Goal: Task Accomplishment & Management: Manage account settings

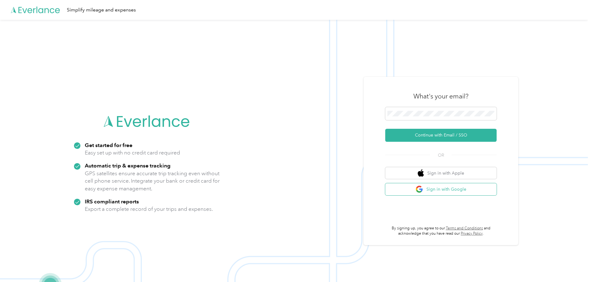
click at [440, 188] on button "Sign in with Google" at bounding box center [440, 189] width 111 height 12
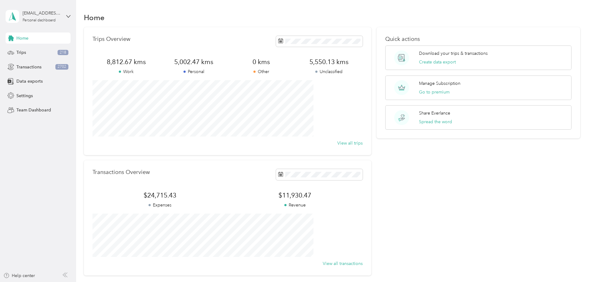
click at [36, 45] on div "Home Trips 218 Transactions 2702 Data exports Settings Team Dashboard" at bounding box center [38, 73] width 65 height 83
click at [32, 52] on div "Trips 218" at bounding box center [38, 52] width 65 height 11
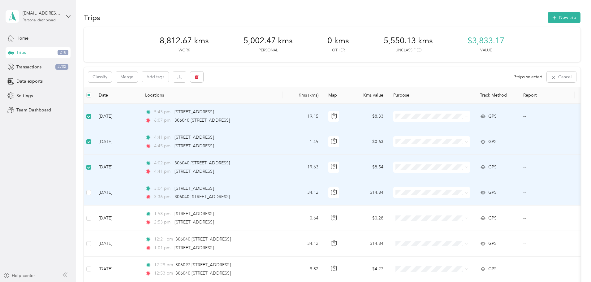
click at [94, 189] on td at bounding box center [89, 192] width 10 height 25
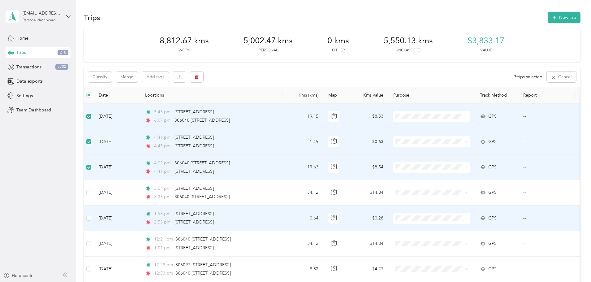
click at [94, 218] on td at bounding box center [89, 217] width 10 height 25
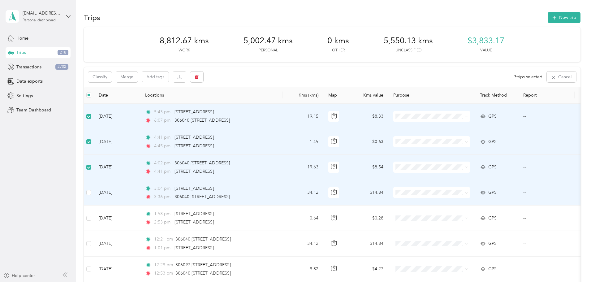
click at [94, 197] on td at bounding box center [89, 192] width 10 height 25
click at [91, 196] on label at bounding box center [88, 192] width 5 height 7
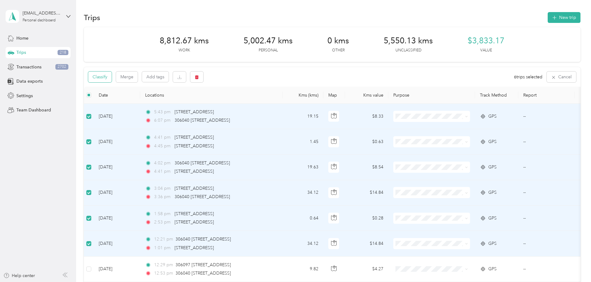
click at [112, 78] on button "Classify" at bounding box center [99, 76] width 23 height 11
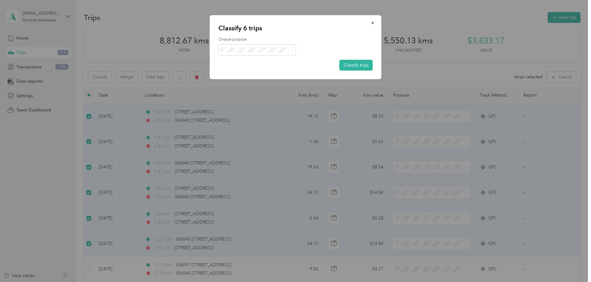
click at [242, 70] on span "Personal" at bounding box center [262, 68] width 58 height 6
click at [365, 61] on button "Classify trips" at bounding box center [355, 65] width 33 height 11
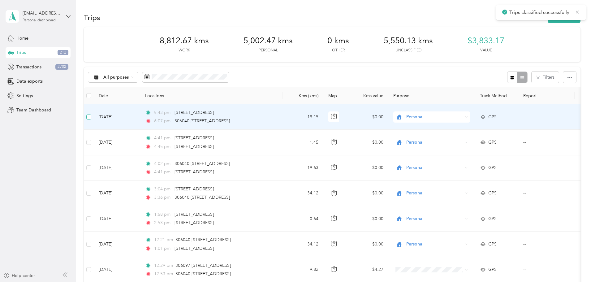
click at [91, 114] on label at bounding box center [88, 116] width 5 height 7
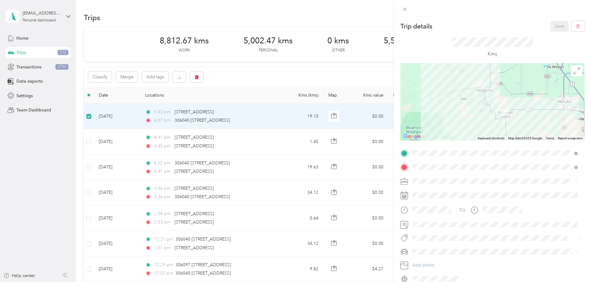
click at [129, 142] on div "Trip details Save This trip cannot be edited because it is either under review,…" at bounding box center [295, 141] width 591 height 282
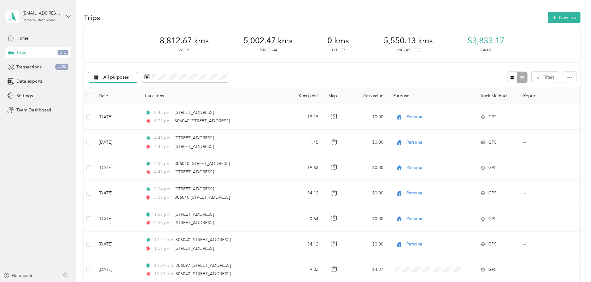
click at [129, 77] on span "All purposes" at bounding box center [116, 77] width 26 height 4
click at [158, 99] on span "Unclassified" at bounding box center [164, 95] width 39 height 6
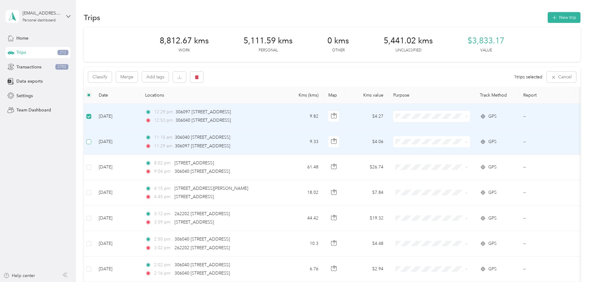
click at [91, 138] on label at bounding box center [88, 141] width 5 height 7
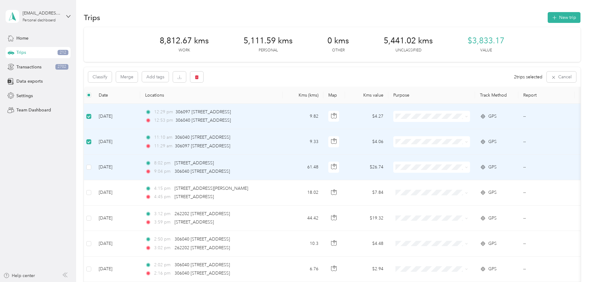
click at [94, 168] on td at bounding box center [89, 167] width 10 height 25
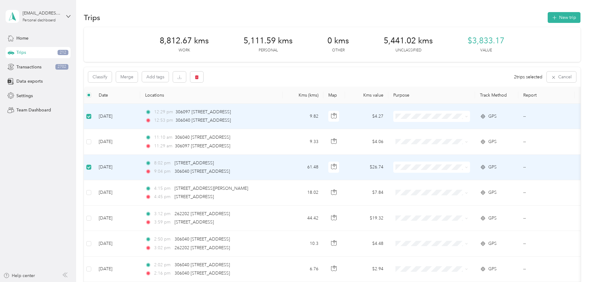
click at [91, 119] on label at bounding box center [88, 116] width 5 height 7
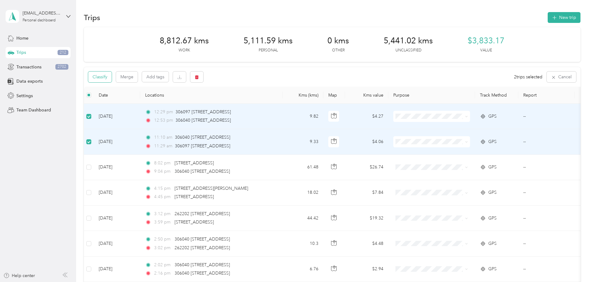
click at [112, 79] on button "Classify" at bounding box center [99, 76] width 23 height 11
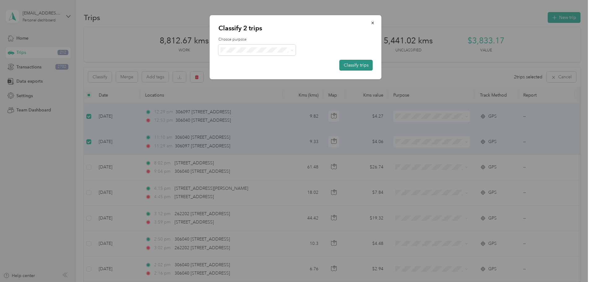
click at [348, 67] on button "Classify trips" at bounding box center [355, 65] width 33 height 11
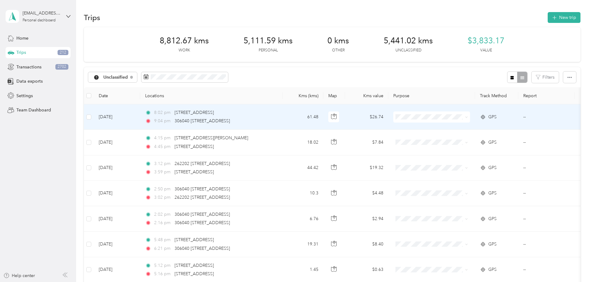
click at [139, 121] on td "Aug 28, 2025" at bounding box center [117, 116] width 46 height 25
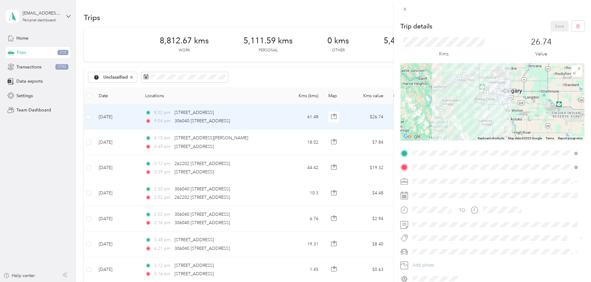
click at [432, 194] on ol "Work Personal Real Estate Other Charity Medical Moving Commute Advancing Equines" at bounding box center [494, 229] width 169 height 87
click at [553, 24] on button "Save" at bounding box center [559, 26] width 18 height 11
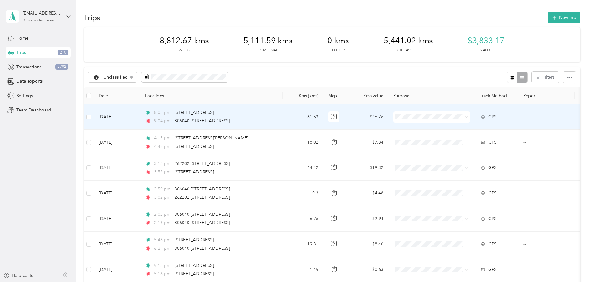
click at [282, 117] on td "8:02 pm 87 Na'a Hts SW, Calgary, AB T3H 6C4, Canada 9:04 pm 306040 240 St W, Mi…" at bounding box center [211, 116] width 142 height 25
click at [319, 281] on div at bounding box center [293, 282] width 587 height 0
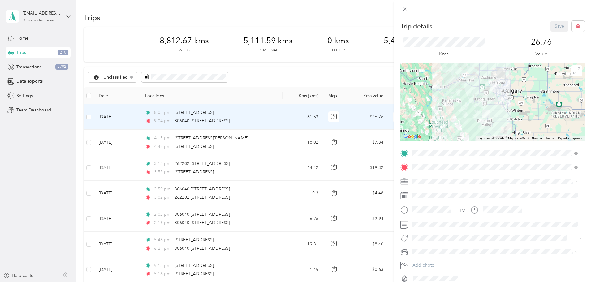
click at [550, 27] on div "Save" at bounding box center [567, 26] width 34 height 11
click at [422, 177] on span at bounding box center [497, 181] width 174 height 10
click at [422, 191] on div "Work" at bounding box center [494, 192] width 161 height 6
click at [553, 27] on button "Save" at bounding box center [559, 26] width 18 height 11
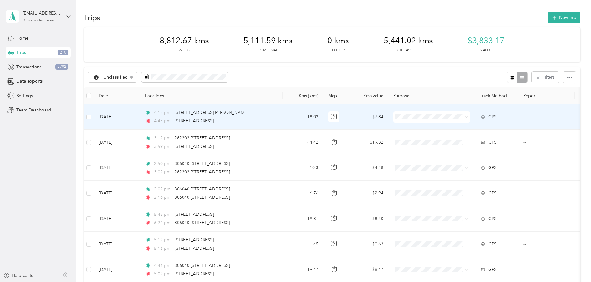
click at [323, 121] on td "18.02" at bounding box center [302, 116] width 41 height 25
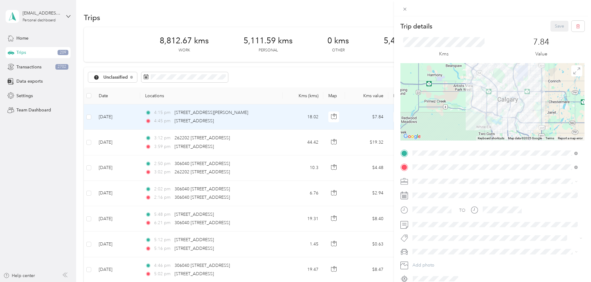
click at [433, 184] on span at bounding box center [497, 181] width 174 height 10
click at [428, 191] on div "Work" at bounding box center [494, 192] width 161 height 6
click at [556, 26] on button "Save" at bounding box center [559, 26] width 18 height 11
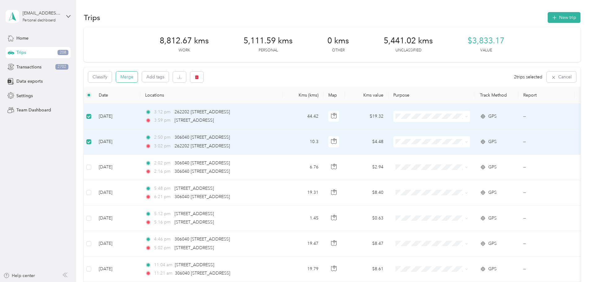
click at [138, 79] on button "Merge" at bounding box center [127, 76] width 22 height 11
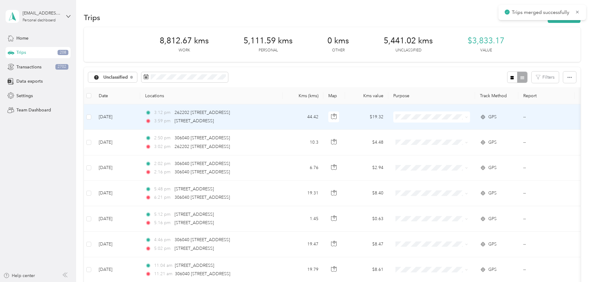
click at [282, 116] on td "3:12 pm 262202 210 St W, Foothills, AB T1S 2Y4, Canada 3:59 pm 30586 Chinook RP…" at bounding box center [211, 116] width 142 height 25
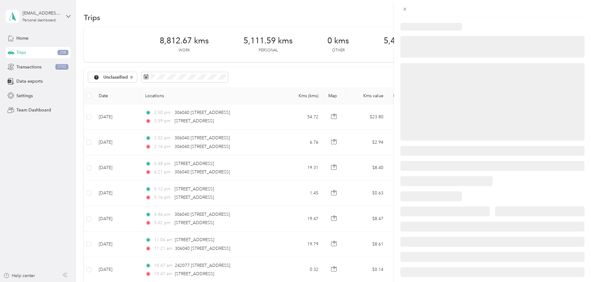
click at [326, 116] on div at bounding box center [295, 141] width 591 height 282
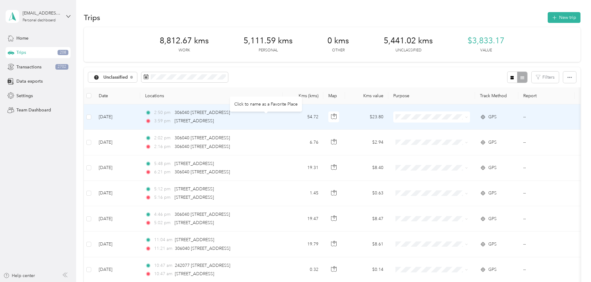
click at [282, 115] on td "2:50 pm 306040 240 St W, Millarville, AB T0L 1K0, Canada 3:59 pm 30586 Chinook …" at bounding box center [211, 116] width 142 height 25
click at [321, 281] on div at bounding box center [293, 282] width 587 height 0
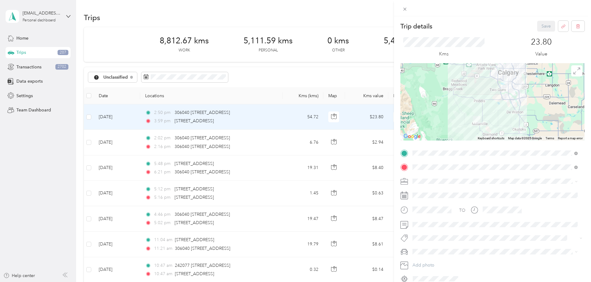
click at [435, 184] on span at bounding box center [497, 181] width 174 height 10
click at [431, 189] on div "Work" at bounding box center [494, 192] width 161 height 6
click at [539, 26] on button "Save" at bounding box center [546, 26] width 18 height 11
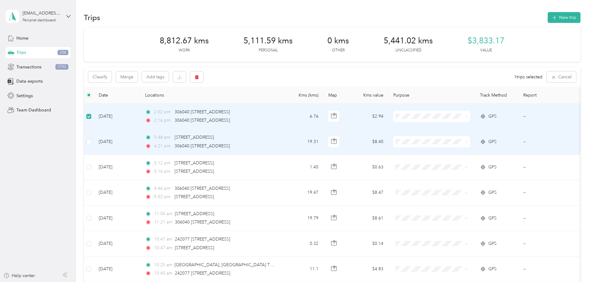
click at [282, 146] on td "5:48 pm 16 Valley Ridge Pl NE, Diamond Valley, AB T0L 0H0, Canada 6:21 pm 30604…" at bounding box center [211, 141] width 142 height 25
click at [140, 145] on td "Aug 26, 2025" at bounding box center [117, 141] width 46 height 25
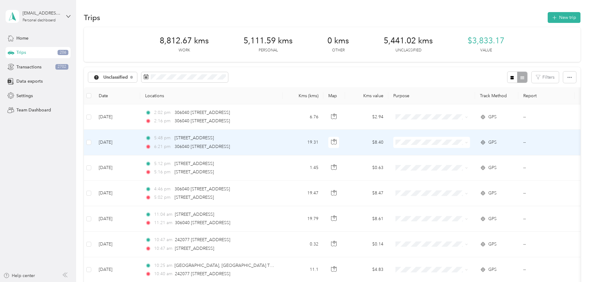
click at [323, 139] on td "19.31" at bounding box center [302, 142] width 41 height 25
click at [336, 281] on div at bounding box center [293, 282] width 587 height 0
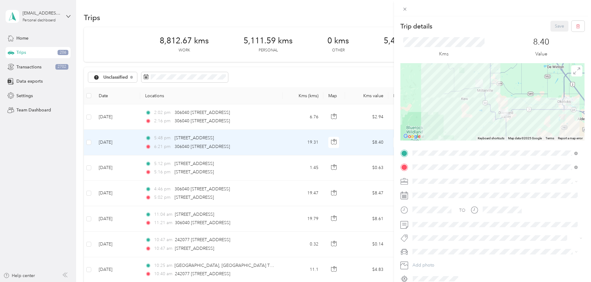
click at [143, 140] on div "Trip details Save This trip cannot be edited because it is either under review,…" at bounding box center [295, 141] width 591 height 282
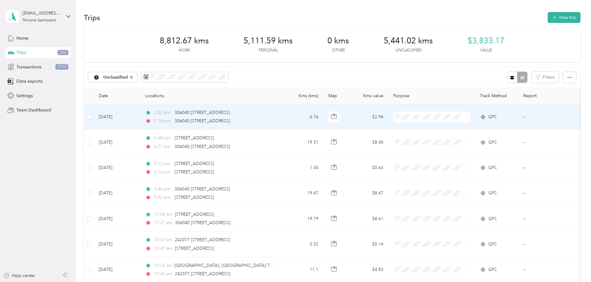
click at [94, 121] on td at bounding box center [89, 116] width 10 height 25
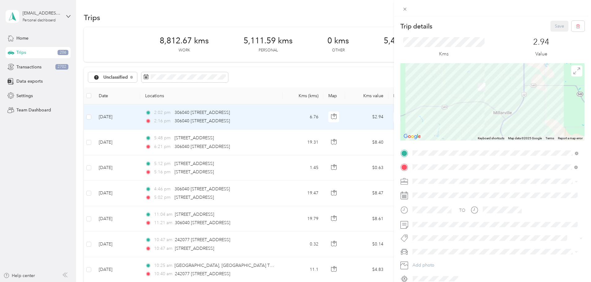
click at [129, 144] on div "Trip details Save This trip cannot be edited because it is either under review,…" at bounding box center [295, 141] width 591 height 282
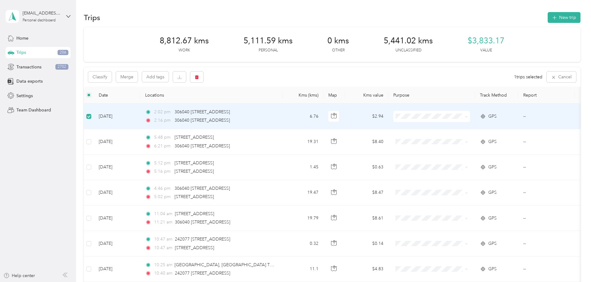
click at [446, 111] on span at bounding box center [431, 116] width 77 height 11
click at [454, 135] on li "Personal" at bounding box center [472, 135] width 77 height 11
click at [139, 116] on td "Aug 26, 2025" at bounding box center [117, 116] width 46 height 25
click at [94, 120] on td at bounding box center [89, 116] width 10 height 25
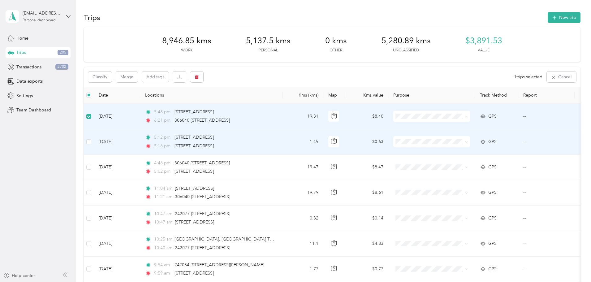
click at [94, 145] on td at bounding box center [89, 141] width 10 height 25
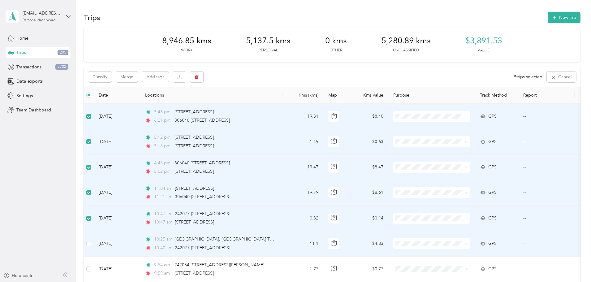
click at [94, 239] on td at bounding box center [89, 243] width 10 height 25
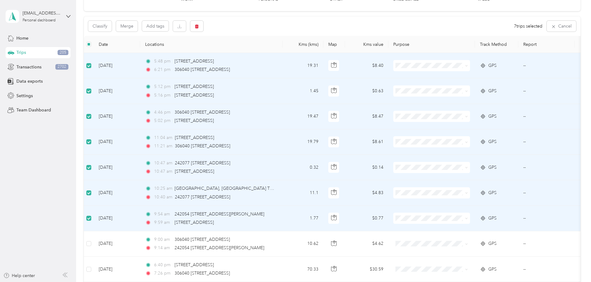
scroll to position [74, 0]
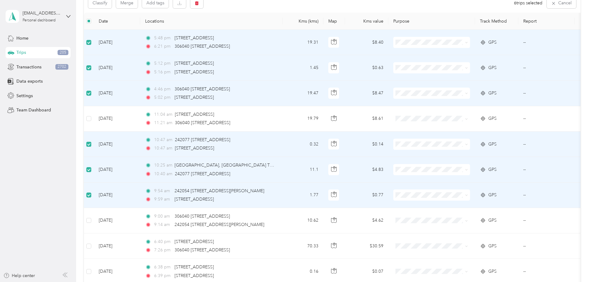
click at [91, 141] on label at bounding box center [88, 144] width 5 height 7
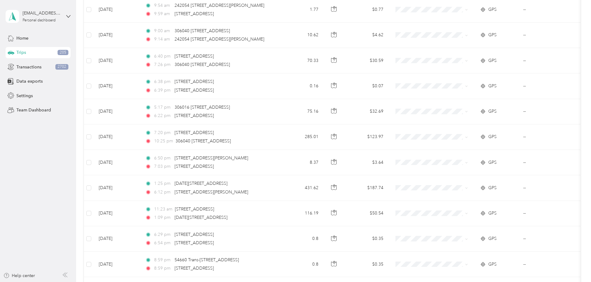
scroll to position [261, 0]
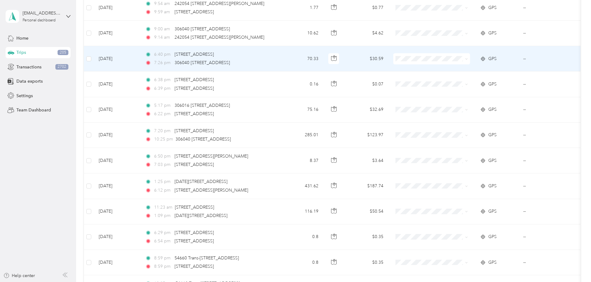
click at [94, 62] on td at bounding box center [89, 58] width 10 height 25
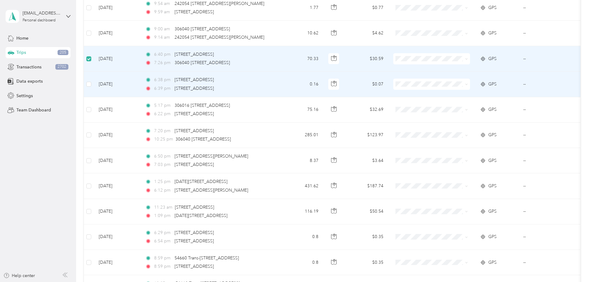
click at [94, 85] on td at bounding box center [89, 83] width 10 height 25
click at [94, 89] on td at bounding box center [89, 83] width 10 height 25
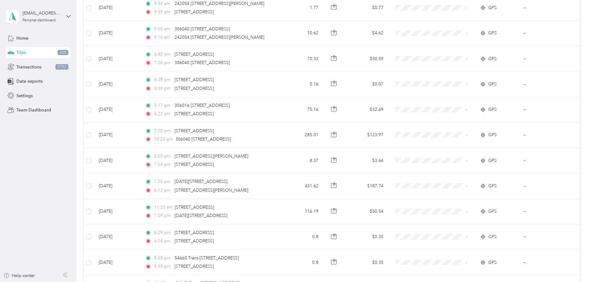
scroll to position [0, 0]
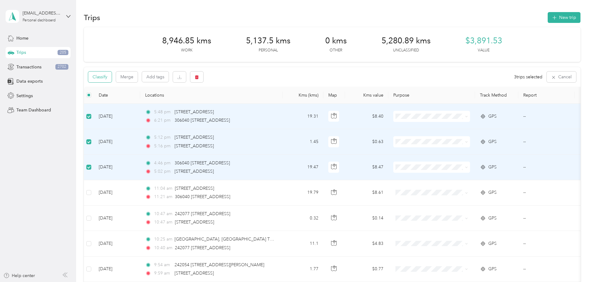
click at [112, 72] on button "Classify" at bounding box center [99, 76] width 23 height 11
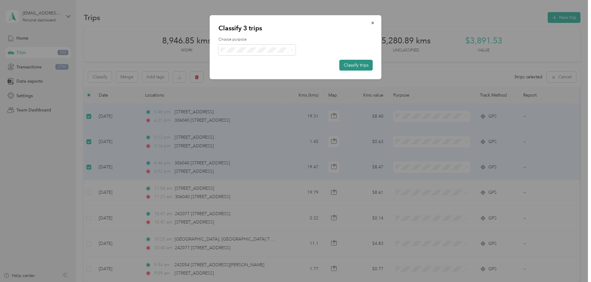
click at [357, 67] on button "Classify trips" at bounding box center [355, 65] width 33 height 11
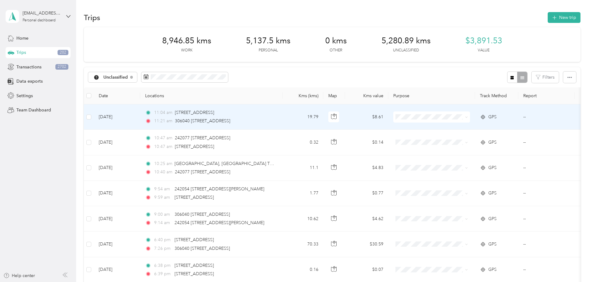
click at [94, 121] on td at bounding box center [89, 116] width 10 height 25
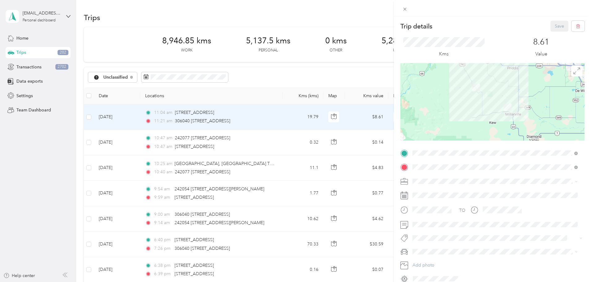
click at [128, 118] on div "Trip details Save This trip cannot be edited because it is either under review,…" at bounding box center [295, 141] width 591 height 282
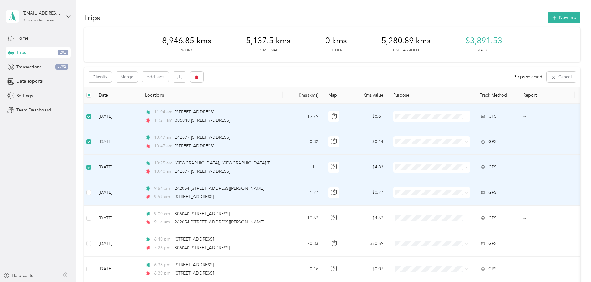
click at [94, 193] on td at bounding box center [89, 192] width 10 height 25
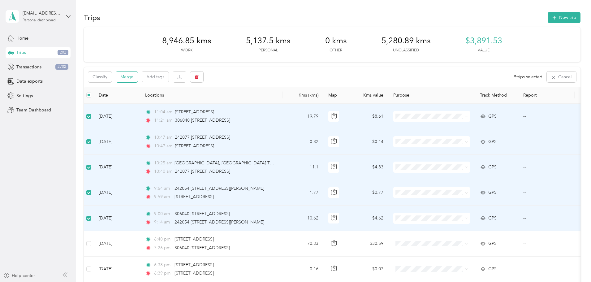
click at [138, 78] on button "Merge" at bounding box center [127, 76] width 22 height 11
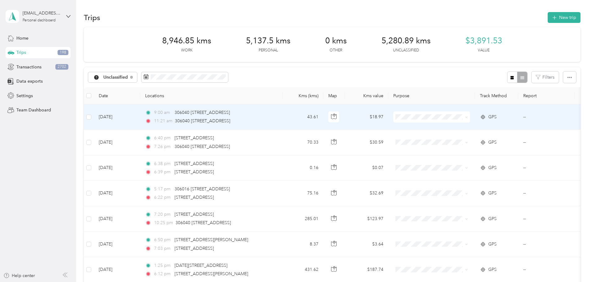
click at [323, 115] on td "43.61" at bounding box center [302, 116] width 41 height 25
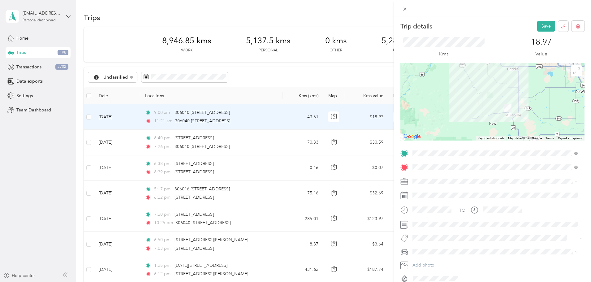
click at [415, 190] on span "Work" at bounding box center [419, 188] width 11 height 5
click at [541, 28] on button "Save" at bounding box center [546, 26] width 18 height 11
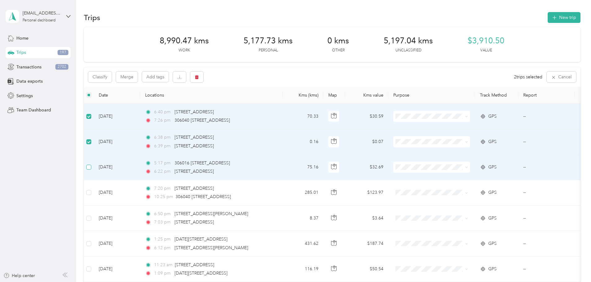
click at [91, 170] on label at bounding box center [88, 167] width 5 height 7
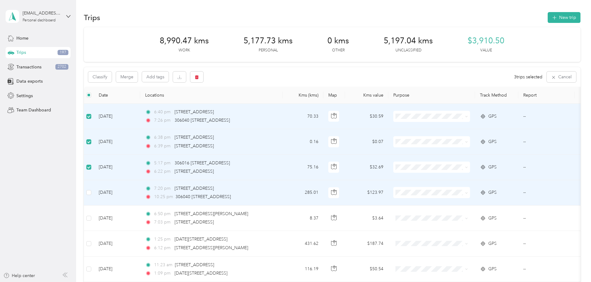
click at [94, 194] on td at bounding box center [89, 192] width 10 height 25
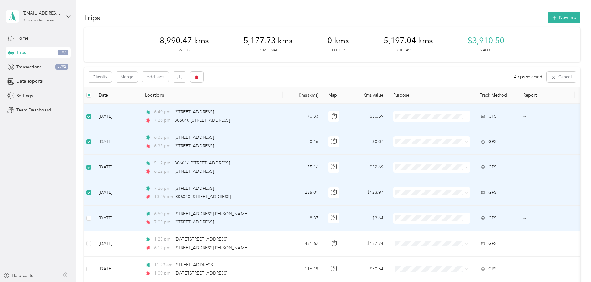
click at [94, 212] on td at bounding box center [89, 217] width 10 height 25
click at [137, 224] on td "Aug 23, 2025" at bounding box center [117, 217] width 46 height 25
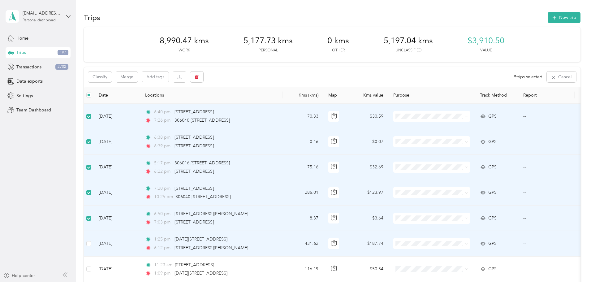
click at [94, 247] on td at bounding box center [89, 243] width 10 height 25
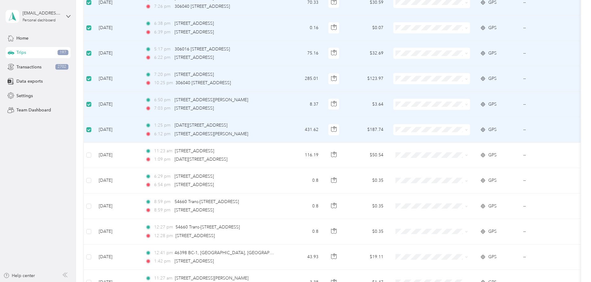
scroll to position [138, 0]
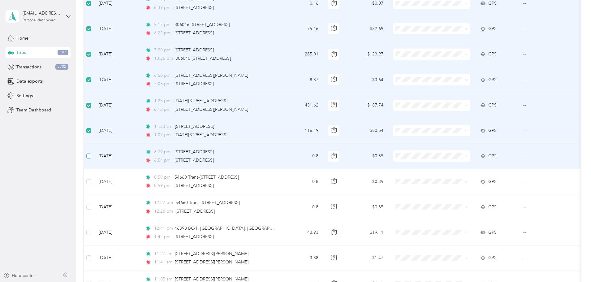
click at [91, 159] on label at bounding box center [88, 155] width 5 height 7
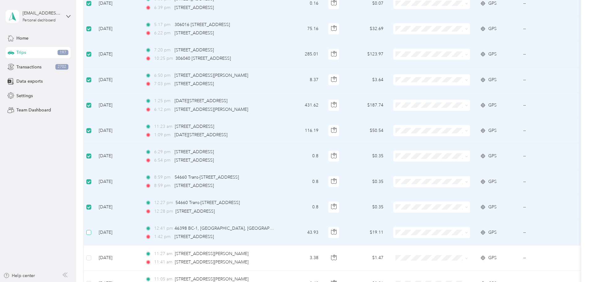
click at [91, 235] on label at bounding box center [88, 232] width 5 height 7
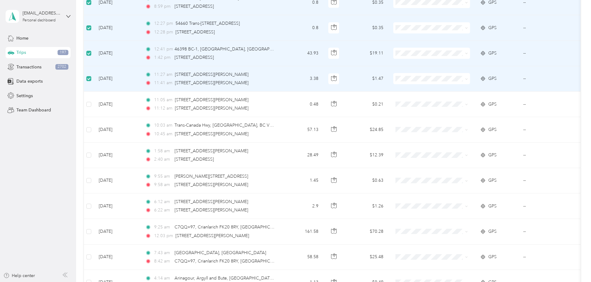
scroll to position [337, 0]
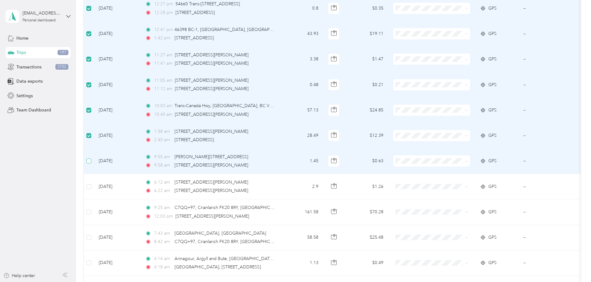
click at [91, 164] on label at bounding box center [88, 160] width 5 height 7
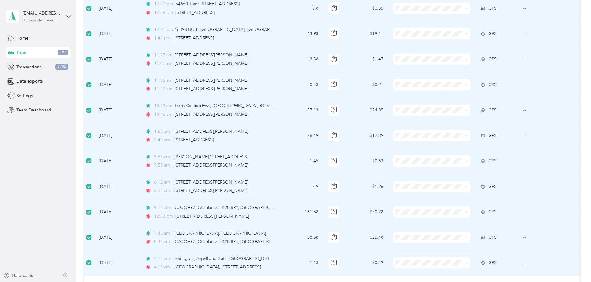
click at [586, 141] on div "Trips New trip 8,990.47 kms Work 5,177.73 kms Personal 0 kms Other 5,197.04 kms…" at bounding box center [331, 141] width 511 height 282
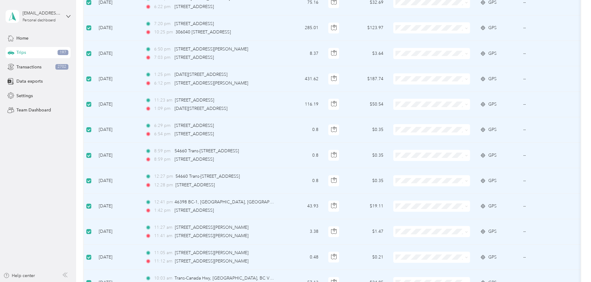
scroll to position [0, 0]
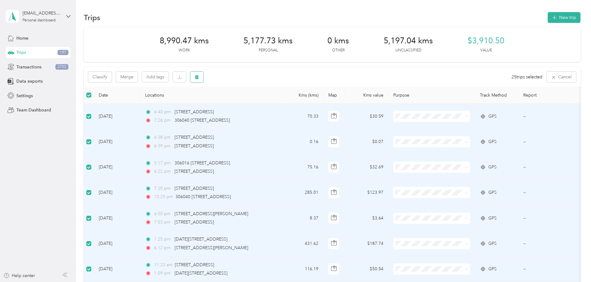
click at [203, 82] on button "button" at bounding box center [196, 76] width 13 height 11
click at [285, 105] on button "Yes" at bounding box center [285, 103] width 12 height 10
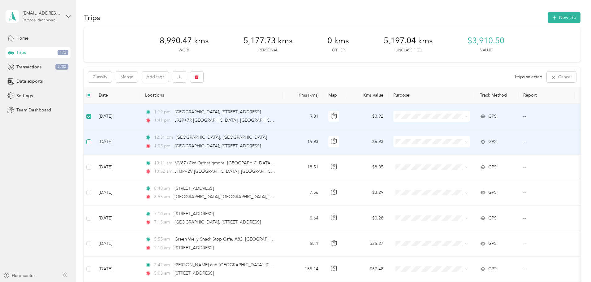
click at [91, 144] on label at bounding box center [88, 141] width 5 height 7
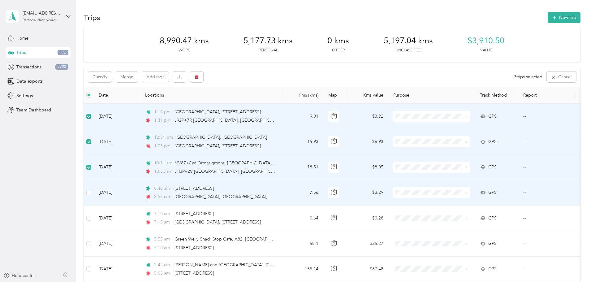
click at [94, 196] on td at bounding box center [89, 192] width 10 height 25
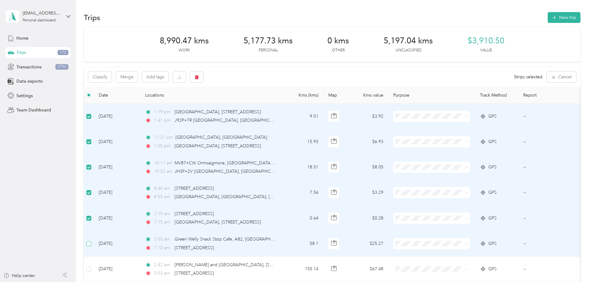
click at [91, 246] on label at bounding box center [88, 243] width 5 height 7
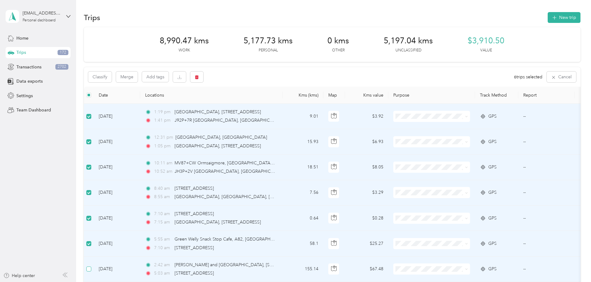
click at [91, 266] on label at bounding box center [88, 268] width 5 height 7
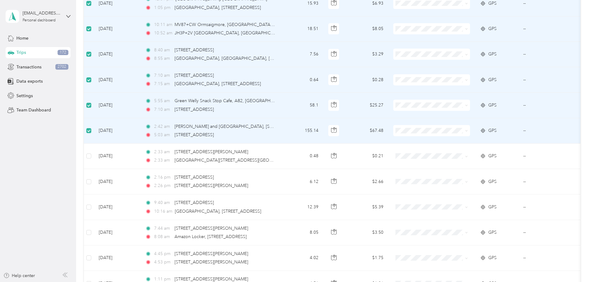
scroll to position [168, 0]
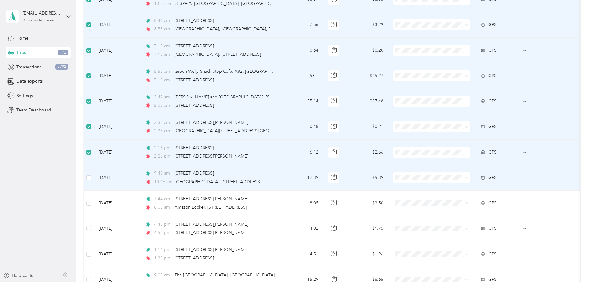
click at [94, 183] on td at bounding box center [89, 177] width 10 height 25
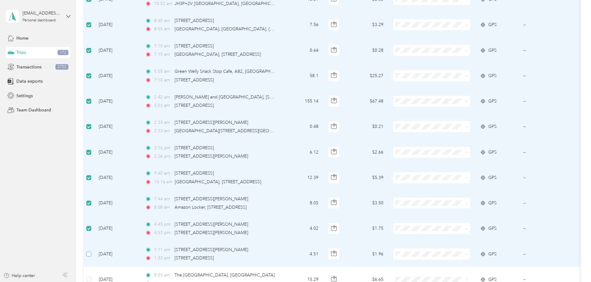
click at [91, 257] on label at bounding box center [88, 253] width 5 height 7
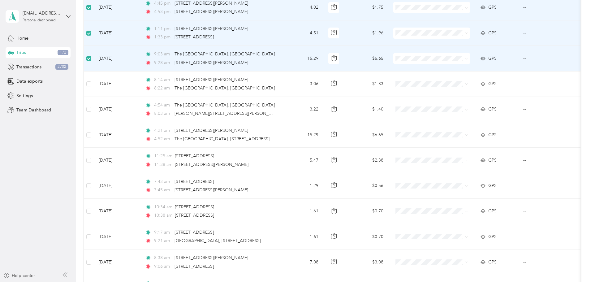
scroll to position [391, 0]
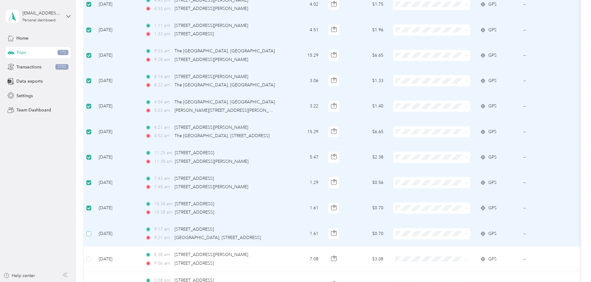
click at [91, 237] on label at bounding box center [88, 233] width 5 height 7
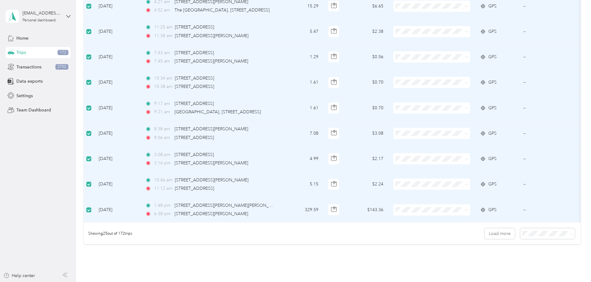
scroll to position [0, 0]
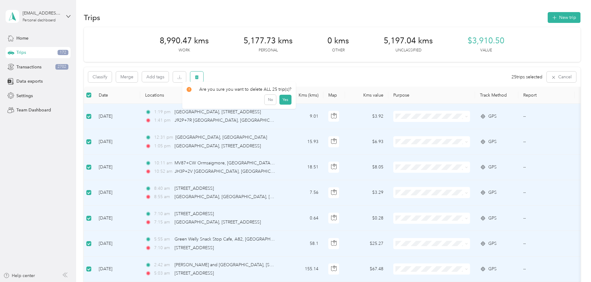
click at [203, 80] on button "button" at bounding box center [196, 76] width 13 height 11
click at [282, 107] on button "Yes" at bounding box center [285, 103] width 12 height 10
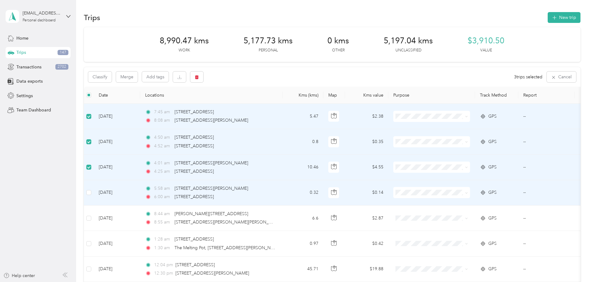
click at [94, 199] on td at bounding box center [89, 192] width 10 height 25
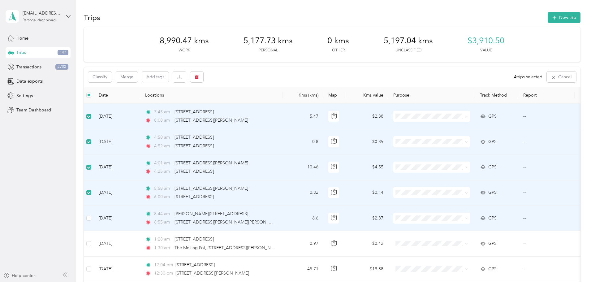
click at [94, 221] on td at bounding box center [89, 217] width 10 height 25
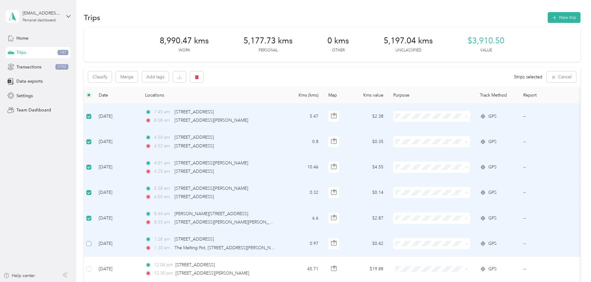
click at [91, 240] on label at bounding box center [88, 243] width 5 height 7
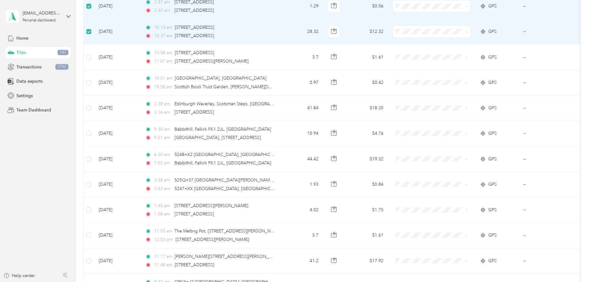
scroll to position [371, 0]
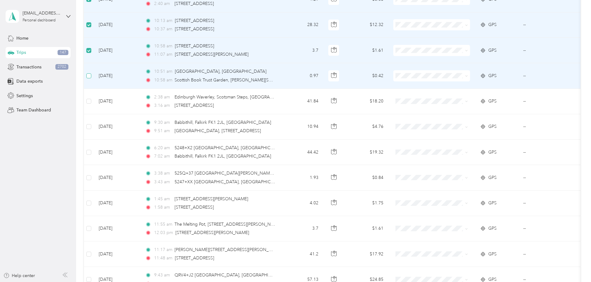
click at [91, 78] on label at bounding box center [88, 75] width 5 height 7
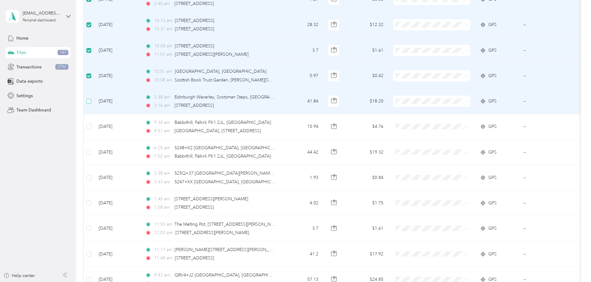
click at [91, 98] on label at bounding box center [88, 101] width 5 height 7
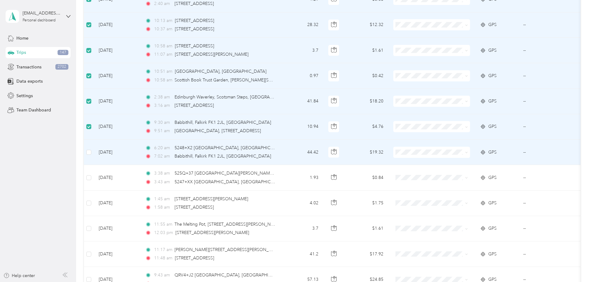
click at [94, 156] on td at bounding box center [89, 151] width 10 height 25
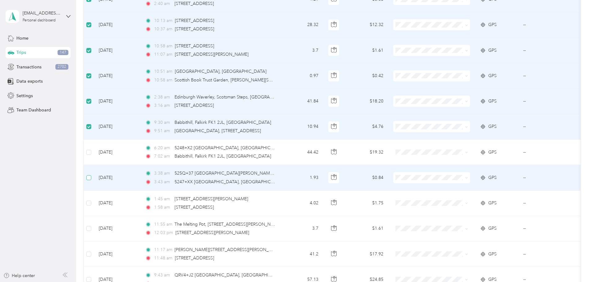
click at [91, 174] on label at bounding box center [88, 177] width 5 height 7
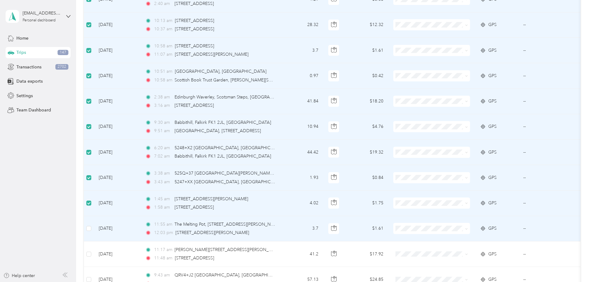
click at [94, 232] on td at bounding box center [89, 228] width 10 height 25
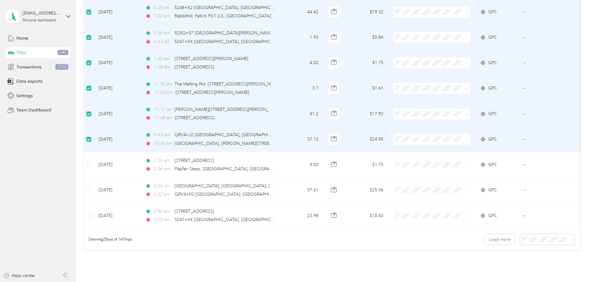
scroll to position [521, 0]
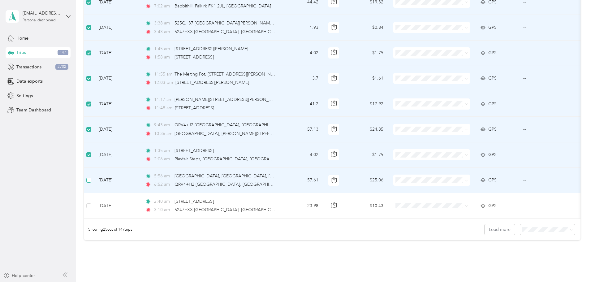
click at [91, 183] on label at bounding box center [88, 180] width 5 height 7
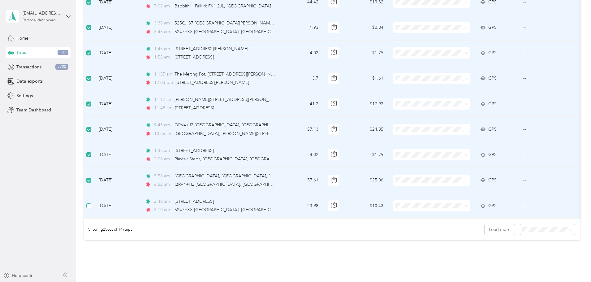
click at [91, 208] on label at bounding box center [88, 205] width 5 height 7
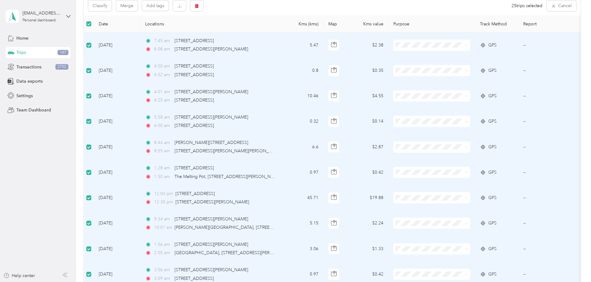
scroll to position [70, 0]
click at [203, 6] on button "button" at bounding box center [196, 6] width 13 height 11
click at [283, 31] on button "Yes" at bounding box center [285, 33] width 12 height 10
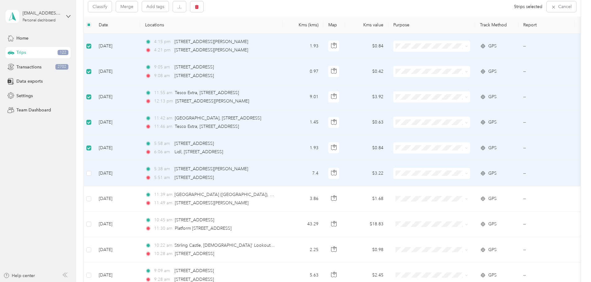
click at [94, 166] on td at bounding box center [89, 172] width 10 height 25
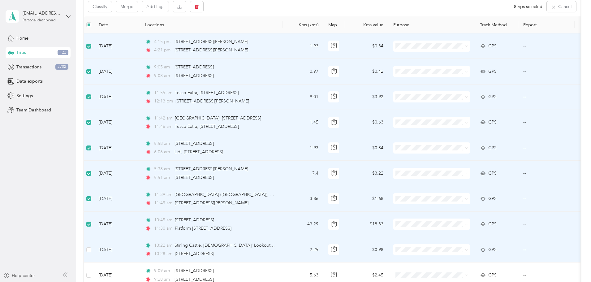
click at [94, 255] on td at bounding box center [89, 249] width 10 height 25
click at [94, 253] on td at bounding box center [89, 249] width 10 height 25
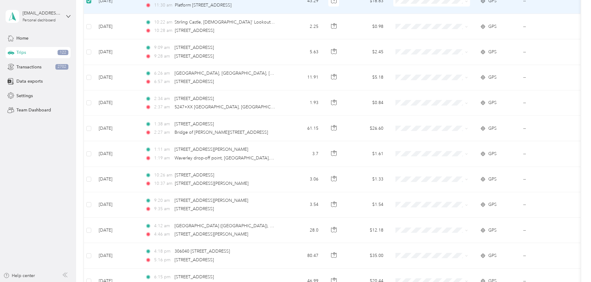
scroll to position [292, 0]
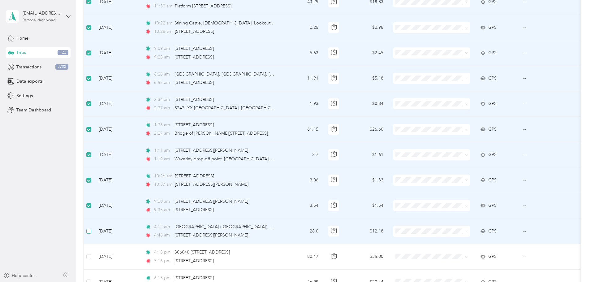
click at [91, 228] on label at bounding box center [88, 231] width 5 height 7
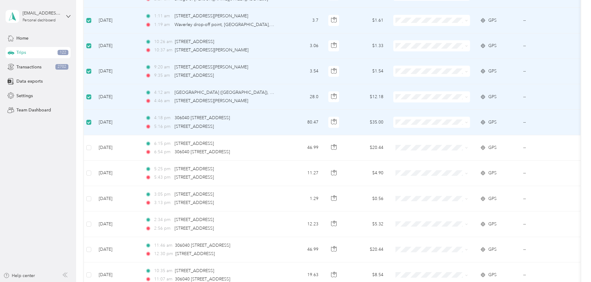
scroll to position [461, 0]
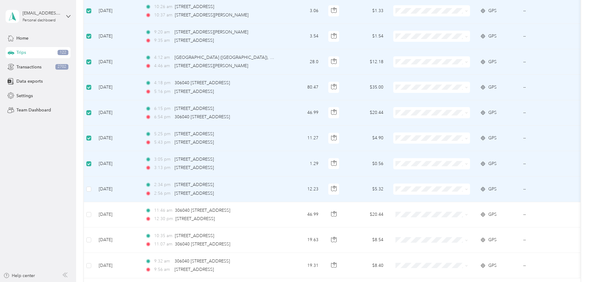
click at [94, 180] on td at bounding box center [89, 188] width 10 height 25
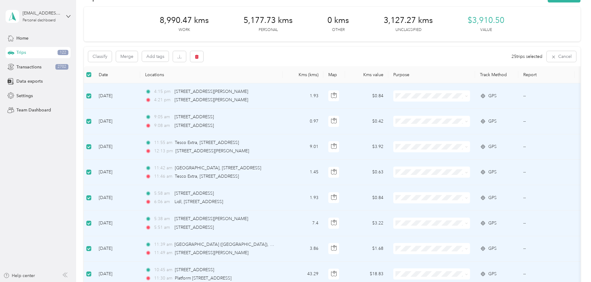
scroll to position [0, 0]
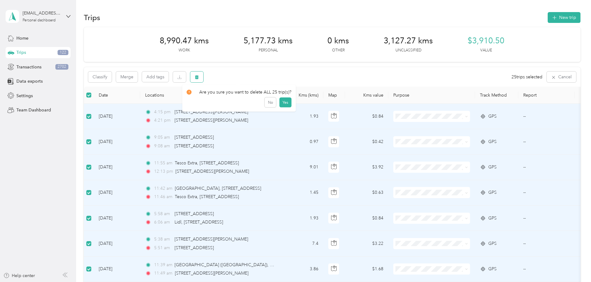
click at [203, 78] on button "button" at bounding box center [196, 76] width 13 height 11
click at [279, 100] on button "Yes" at bounding box center [285, 103] width 12 height 10
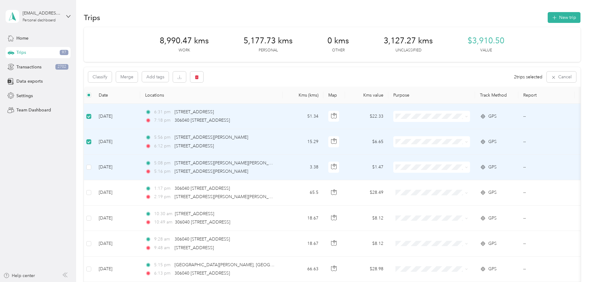
click at [94, 161] on td at bounding box center [89, 167] width 10 height 25
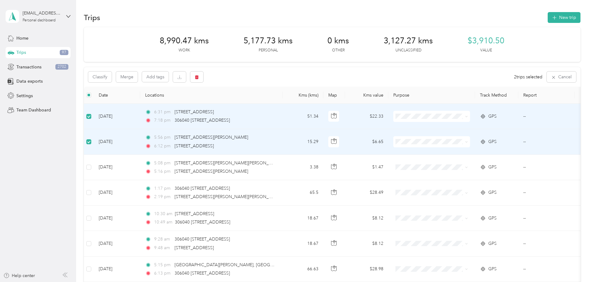
click at [94, 140] on td at bounding box center [89, 141] width 10 height 25
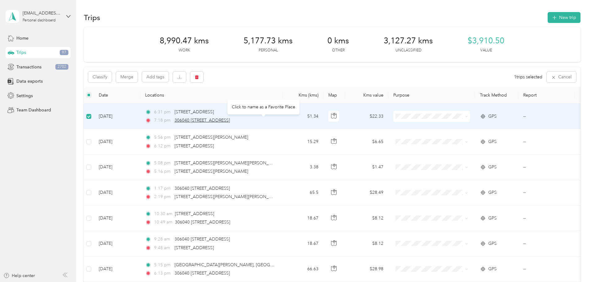
click at [230, 120] on span "306040 [STREET_ADDRESS]" at bounding box center [201, 119] width 55 height 5
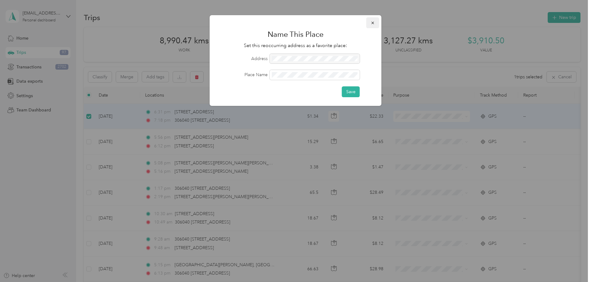
click at [372, 21] on icon "button" at bounding box center [372, 23] width 4 height 4
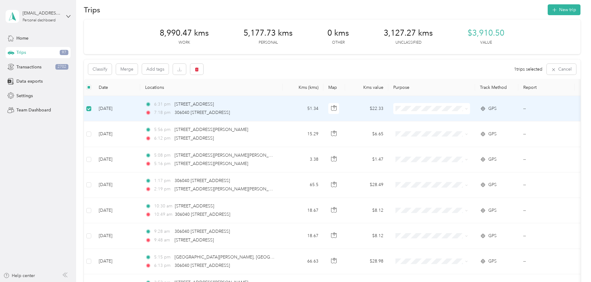
scroll to position [5, 0]
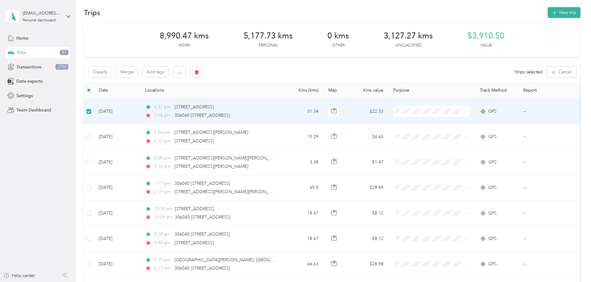
click at [140, 109] on td "Jul 18, 2025" at bounding box center [117, 111] width 46 height 25
click at [94, 112] on td at bounding box center [89, 111] width 10 height 25
click at [140, 116] on td "Jul 18, 2025" at bounding box center [117, 111] width 46 height 25
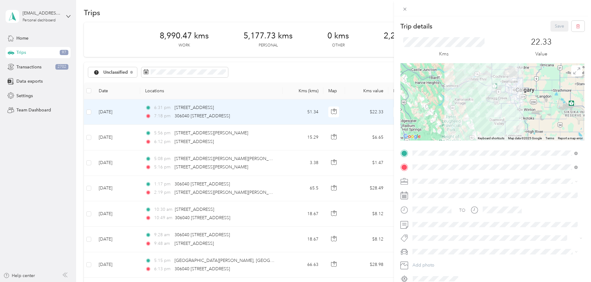
click at [308, 107] on div "Trip details Save This trip cannot be edited because it is either under review,…" at bounding box center [295, 141] width 591 height 282
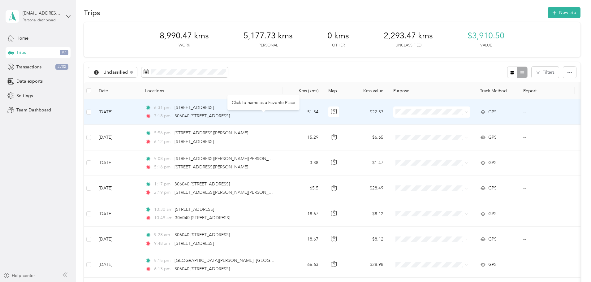
click at [230, 113] on div "306040 [STREET_ADDRESS]" at bounding box center [201, 116] width 55 height 7
click at [223, 111] on div "6:31 pm Township Rd 244, Calgary, AB T3Z 2K2, Canada 7:18 pm 306040 240 St W, M…" at bounding box center [210, 111] width 130 height 15
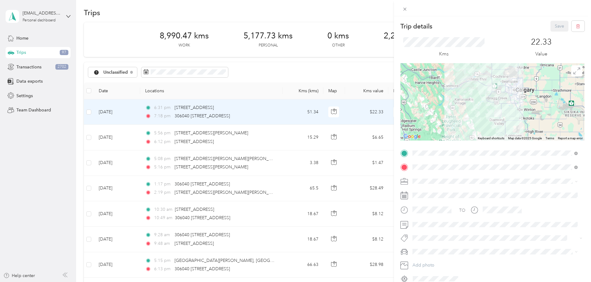
click at [324, 111] on div "Trip details Save This trip cannot be edited because it is either under review,…" at bounding box center [295, 141] width 591 height 282
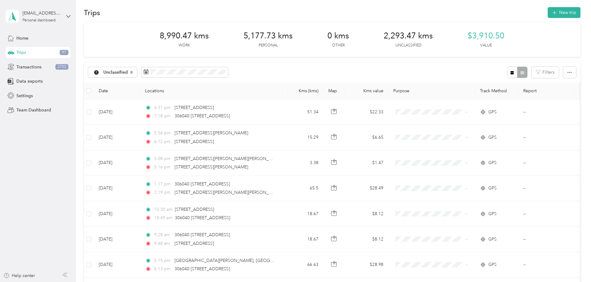
click at [324, 281] on div "Trip details Save This trip cannot be edited because it is either under review,…" at bounding box center [293, 282] width 587 height 0
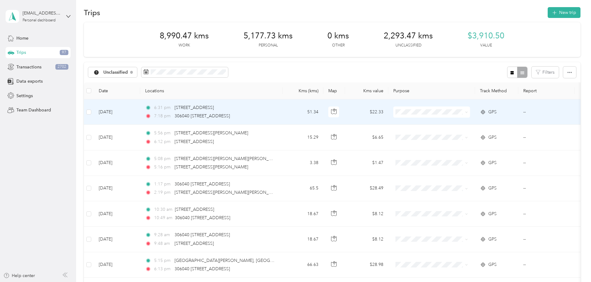
click at [323, 111] on td "51.34" at bounding box center [302, 111] width 41 height 25
click at [324, 281] on div at bounding box center [293, 282] width 587 height 0
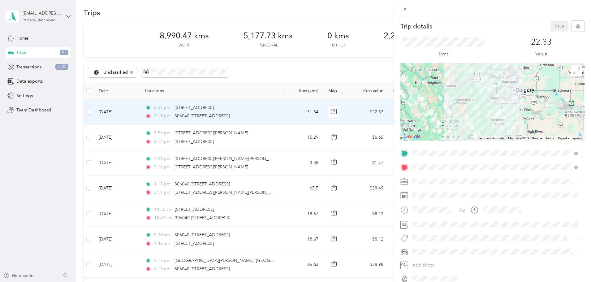
click at [519, 98] on div at bounding box center [492, 101] width 184 height 77
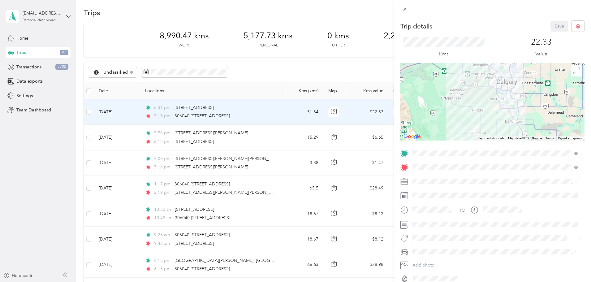
click at [470, 93] on div at bounding box center [492, 101] width 184 height 77
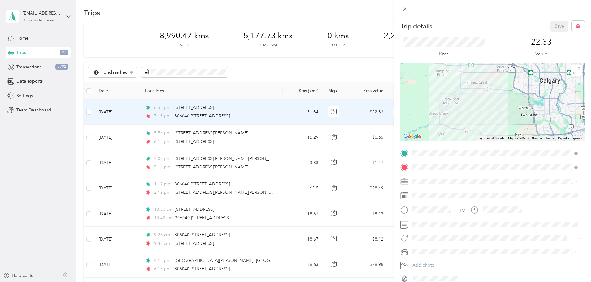
drag, startPoint x: 470, startPoint y: 93, endPoint x: 493, endPoint y: 125, distance: 39.1
click at [493, 125] on div at bounding box center [492, 101] width 184 height 77
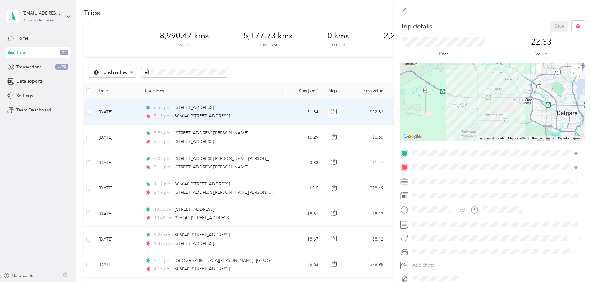
click at [489, 117] on div at bounding box center [492, 101] width 184 height 77
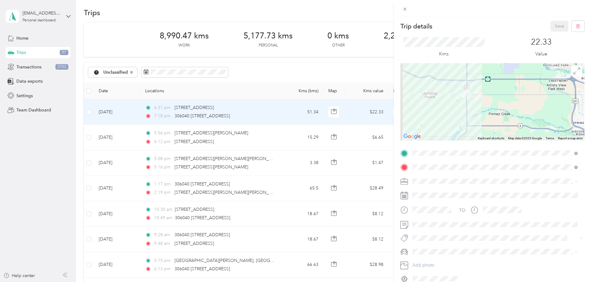
drag, startPoint x: 481, startPoint y: 101, endPoint x: 495, endPoint y: 108, distance: 16.0
click at [495, 108] on div at bounding box center [492, 101] width 184 height 77
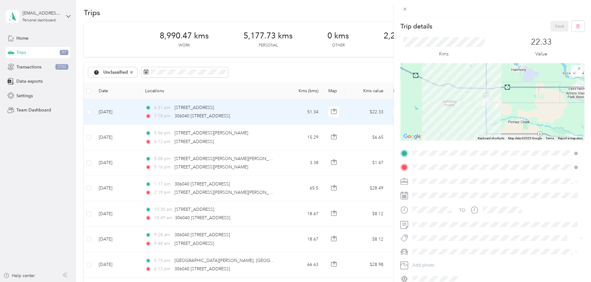
click at [495, 108] on div at bounding box center [492, 101] width 184 height 77
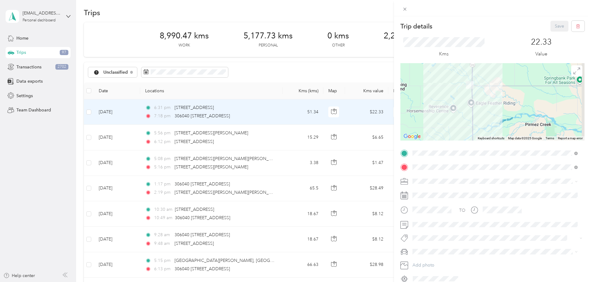
drag, startPoint x: 495, startPoint y: 108, endPoint x: 492, endPoint y: 86, distance: 21.9
click at [492, 86] on div at bounding box center [492, 101] width 184 height 77
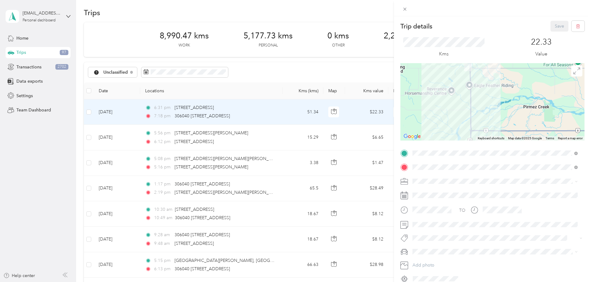
click at [491, 116] on div at bounding box center [492, 101] width 184 height 77
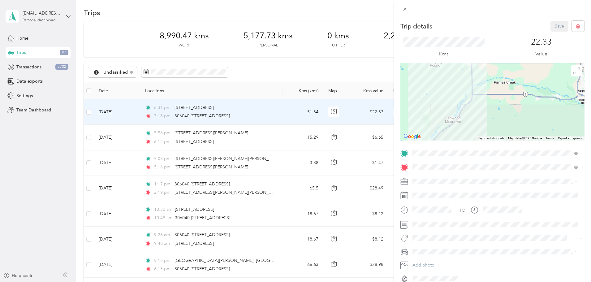
drag, startPoint x: 491, startPoint y: 116, endPoint x: 480, endPoint y: 84, distance: 34.0
click at [480, 84] on div at bounding box center [492, 101] width 184 height 77
drag, startPoint x: 481, startPoint y: 113, endPoint x: 493, endPoint y: 79, distance: 35.1
click at [493, 79] on div at bounding box center [492, 101] width 184 height 77
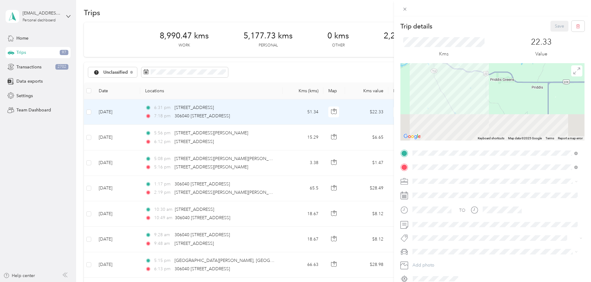
drag, startPoint x: 484, startPoint y: 109, endPoint x: 458, endPoint y: 67, distance: 49.9
click at [458, 67] on div at bounding box center [492, 101] width 184 height 77
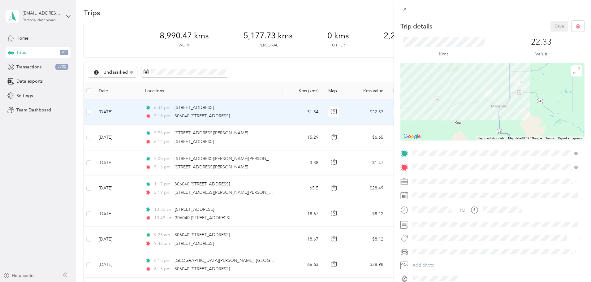
drag, startPoint x: 466, startPoint y: 104, endPoint x: 479, endPoint y: 129, distance: 27.9
click at [479, 129] on div at bounding box center [492, 101] width 184 height 77
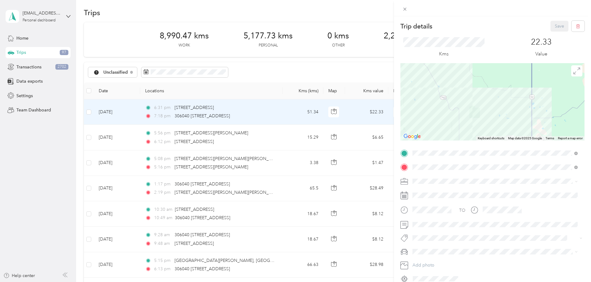
drag, startPoint x: 474, startPoint y: 84, endPoint x: 483, endPoint y: 117, distance: 34.7
click at [483, 117] on div at bounding box center [492, 101] width 184 height 77
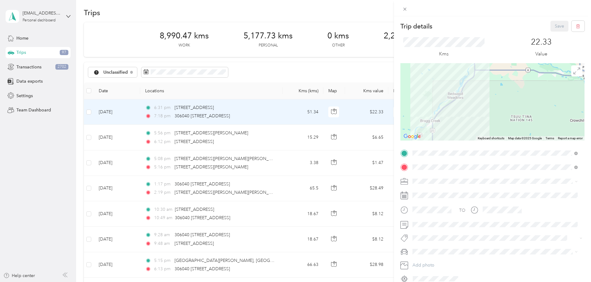
drag, startPoint x: 497, startPoint y: 82, endPoint x: 484, endPoint y: 123, distance: 43.2
click at [484, 123] on div at bounding box center [492, 101] width 184 height 77
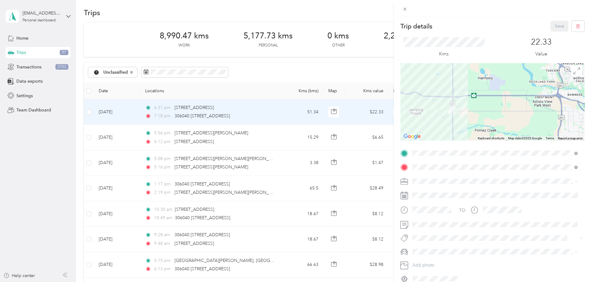
drag, startPoint x: 484, startPoint y: 97, endPoint x: 510, endPoint y: 75, distance: 33.5
click at [510, 75] on div at bounding box center [492, 101] width 184 height 77
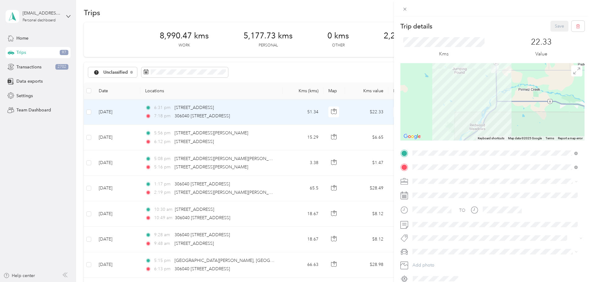
click at [496, 88] on div at bounding box center [492, 101] width 184 height 77
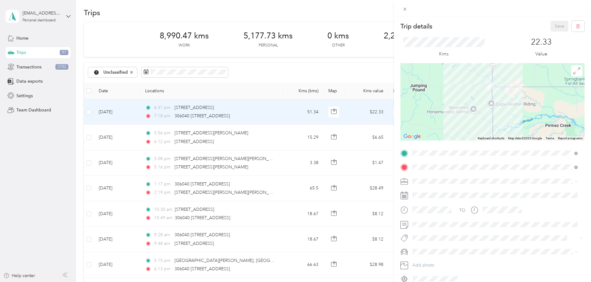
drag, startPoint x: 505, startPoint y: 83, endPoint x: 503, endPoint y: 120, distance: 36.5
click at [503, 120] on div at bounding box center [492, 101] width 184 height 77
click at [503, 94] on div at bounding box center [492, 101] width 184 height 77
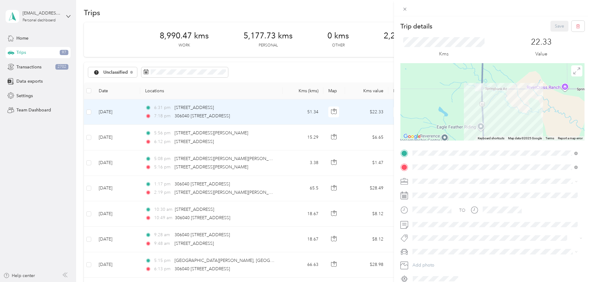
drag, startPoint x: 496, startPoint y: 90, endPoint x: 504, endPoint y: 104, distance: 16.1
click at [504, 104] on div at bounding box center [492, 101] width 184 height 77
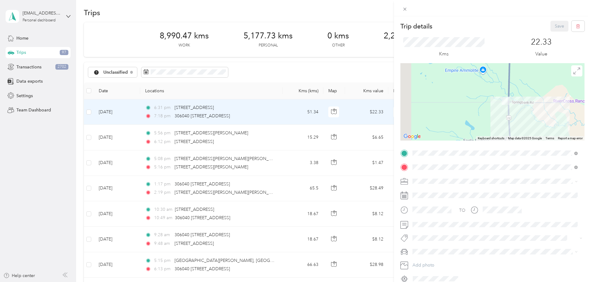
drag, startPoint x: 503, startPoint y: 99, endPoint x: 528, endPoint y: 105, distance: 25.4
click at [528, 105] on div at bounding box center [492, 101] width 184 height 77
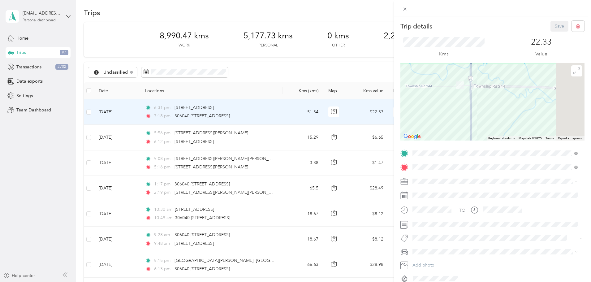
drag, startPoint x: 539, startPoint y: 120, endPoint x: 499, endPoint y: 92, distance: 48.1
click at [499, 92] on div at bounding box center [492, 101] width 184 height 77
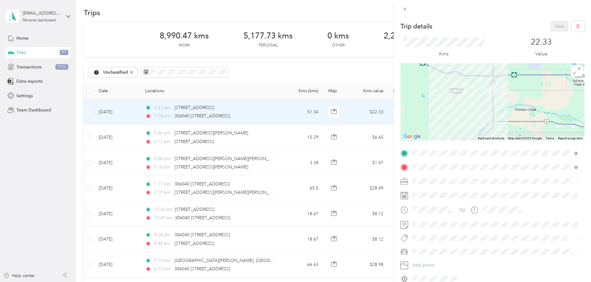
drag, startPoint x: 503, startPoint y: 118, endPoint x: 490, endPoint y: 86, distance: 34.8
click at [490, 86] on div at bounding box center [492, 101] width 184 height 77
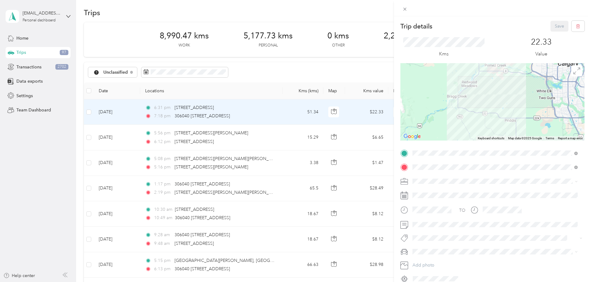
drag, startPoint x: 489, startPoint y: 117, endPoint x: 474, endPoint y: 82, distance: 38.5
click at [474, 82] on div at bounding box center [492, 101] width 184 height 77
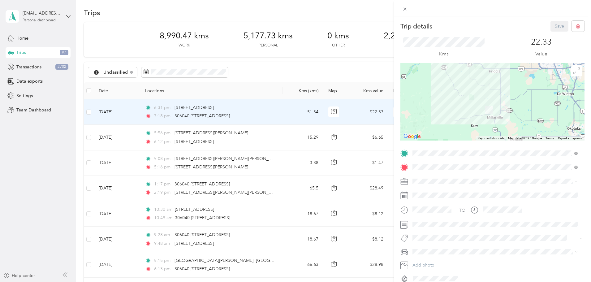
drag, startPoint x: 478, startPoint y: 100, endPoint x: 459, endPoint y: 83, distance: 25.4
click at [459, 83] on div at bounding box center [492, 101] width 184 height 77
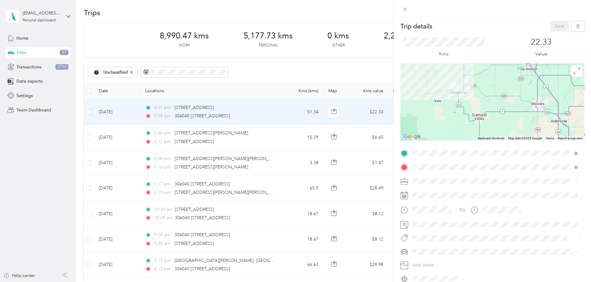
click at [467, 91] on div at bounding box center [492, 101] width 184 height 77
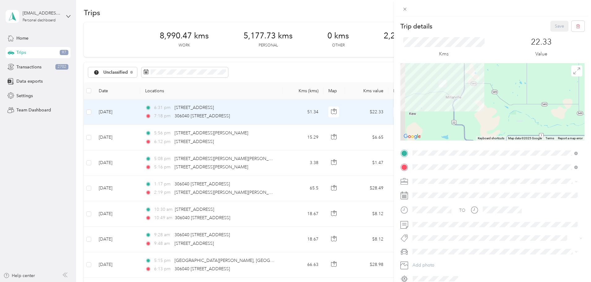
drag, startPoint x: 451, startPoint y: 79, endPoint x: 480, endPoint y: 107, distance: 39.6
click at [480, 107] on div at bounding box center [492, 101] width 184 height 77
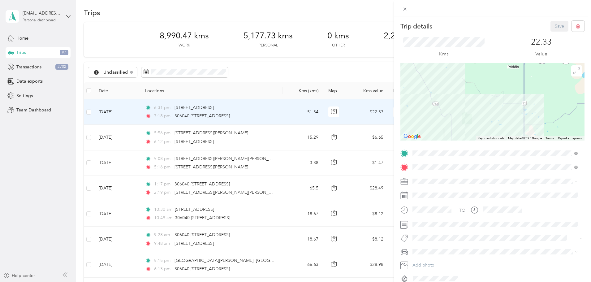
drag, startPoint x: 463, startPoint y: 77, endPoint x: 479, endPoint y: 109, distance: 35.8
click at [479, 109] on div at bounding box center [492, 101] width 184 height 77
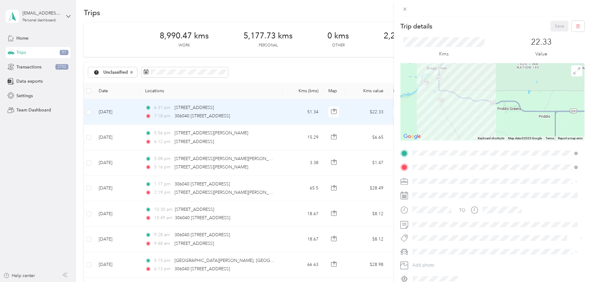
drag, startPoint x: 468, startPoint y: 87, endPoint x: 458, endPoint y: 126, distance: 40.0
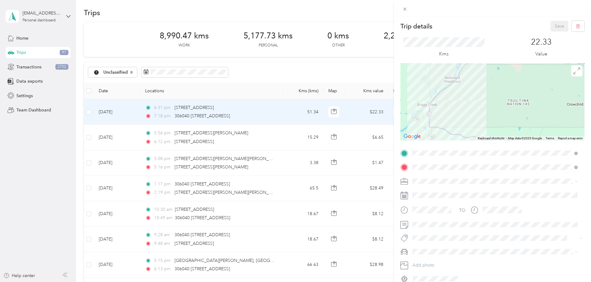
click at [458, 126] on div at bounding box center [492, 101] width 184 height 77
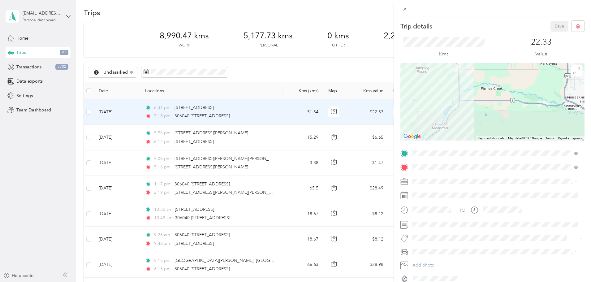
drag, startPoint x: 475, startPoint y: 105, endPoint x: 481, endPoint y: 126, distance: 22.2
click at [481, 126] on div at bounding box center [492, 101] width 184 height 77
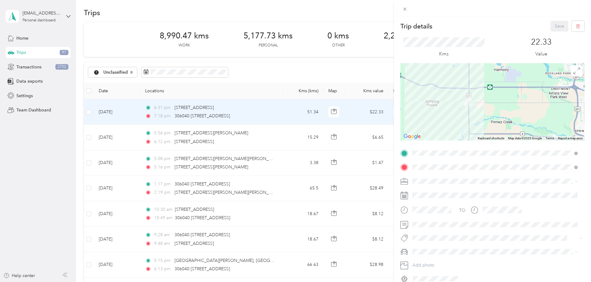
click at [478, 114] on div at bounding box center [492, 101] width 184 height 77
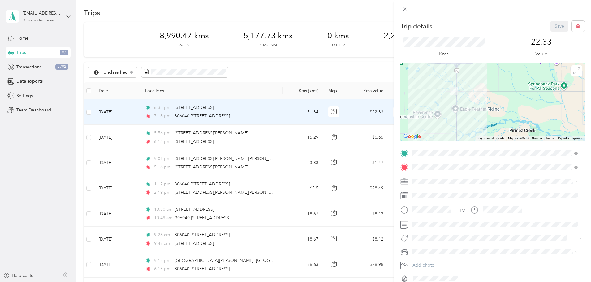
click at [466, 88] on div at bounding box center [492, 101] width 184 height 77
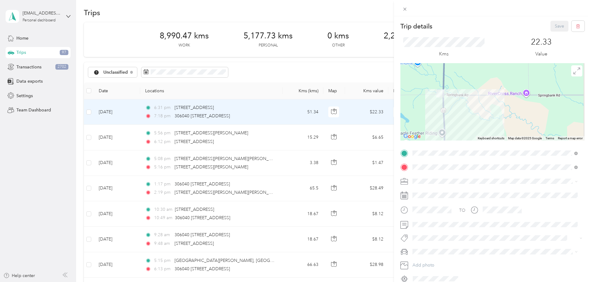
click at [451, 85] on div at bounding box center [492, 101] width 184 height 77
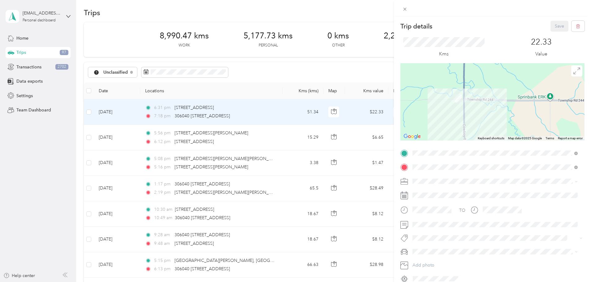
drag, startPoint x: 437, startPoint y: 86, endPoint x: 475, endPoint y: 79, distance: 38.5
click at [475, 79] on div at bounding box center [492, 101] width 184 height 77
click at [450, 112] on div at bounding box center [492, 101] width 184 height 77
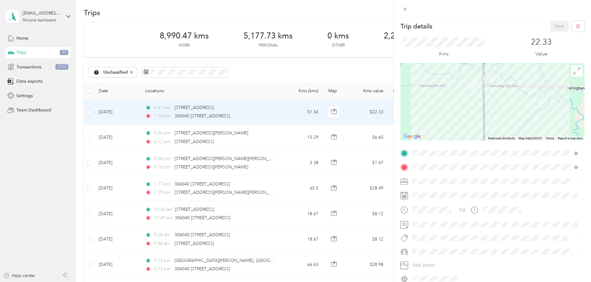
click at [129, 112] on div "Trip details Save This trip cannot be edited because it is either under review,…" at bounding box center [295, 141] width 591 height 282
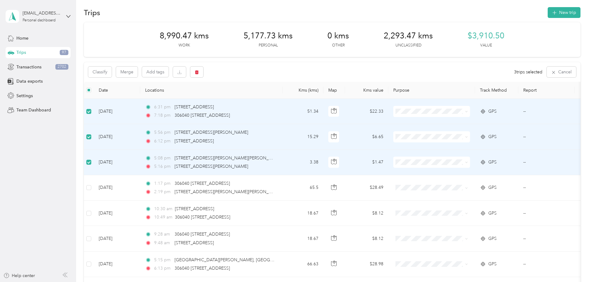
click at [169, 78] on div "Classify Merge Add tags 3 trips selected Cancel" at bounding box center [332, 71] width 496 height 19
click at [138, 76] on button "Merge" at bounding box center [127, 71] width 22 height 11
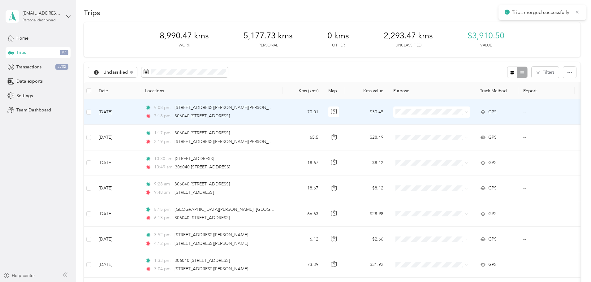
click at [323, 110] on td "70.01" at bounding box center [302, 111] width 41 height 25
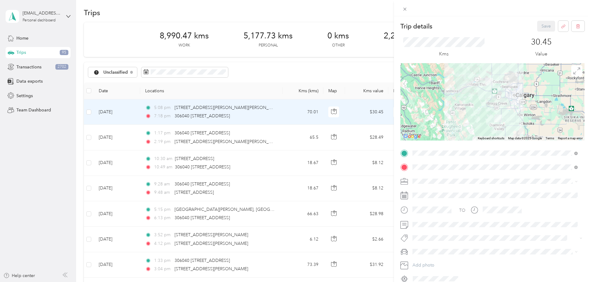
click at [424, 189] on div "Work" at bounding box center [494, 188] width 161 height 6
click at [539, 30] on button "Save" at bounding box center [546, 26] width 18 height 11
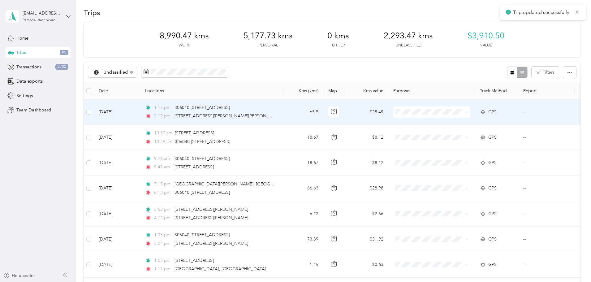
click at [323, 115] on td "65.5" at bounding box center [302, 111] width 41 height 25
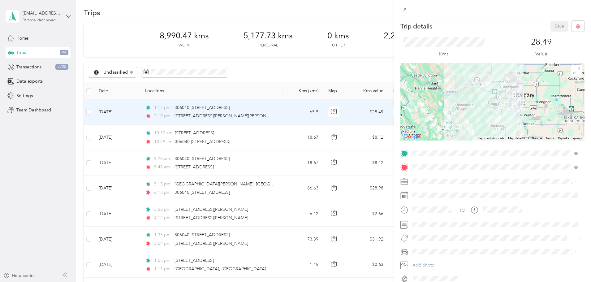
click at [178, 110] on div "Trip details Save This trip cannot be edited because it is either under review,…" at bounding box center [295, 141] width 591 height 282
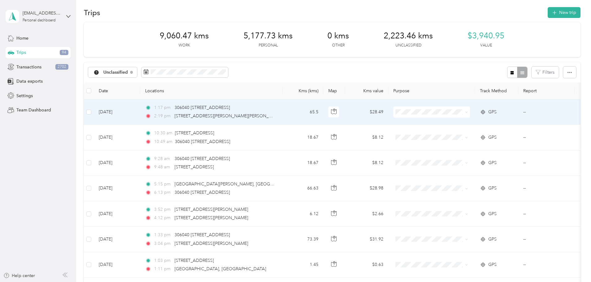
click at [323, 113] on td "65.5" at bounding box center [302, 111] width 41 height 25
click at [329, 281] on div at bounding box center [293, 282] width 587 height 0
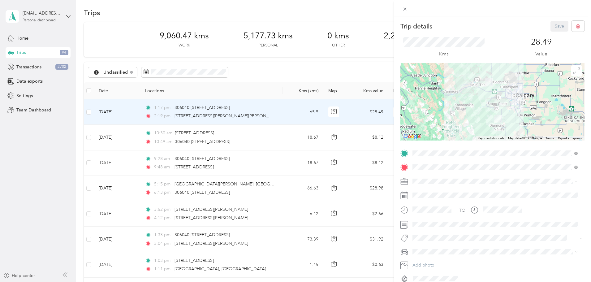
click at [433, 189] on div "Work" at bounding box center [494, 189] width 161 height 6
click at [422, 227] on span at bounding box center [497, 225] width 174 height 10
click at [552, 24] on button "Save" at bounding box center [559, 26] width 18 height 11
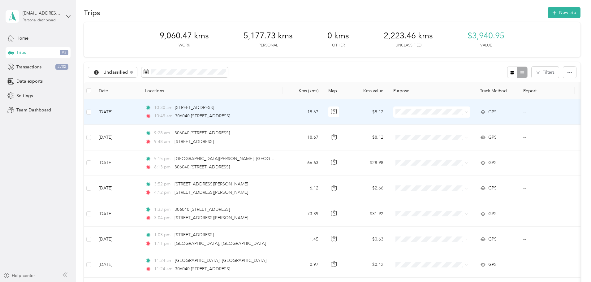
click at [137, 113] on td "Jul 18, 2025" at bounding box center [117, 111] width 46 height 25
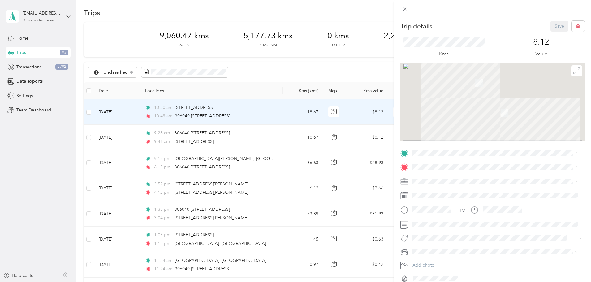
click at [133, 112] on div "Trip details Save This trip cannot be edited because it is either under review,…" at bounding box center [295, 141] width 591 height 282
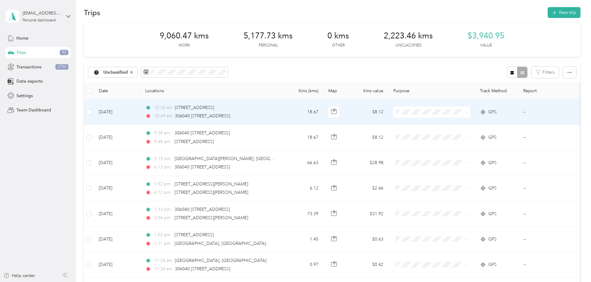
click at [94, 112] on td at bounding box center [89, 111] width 10 height 25
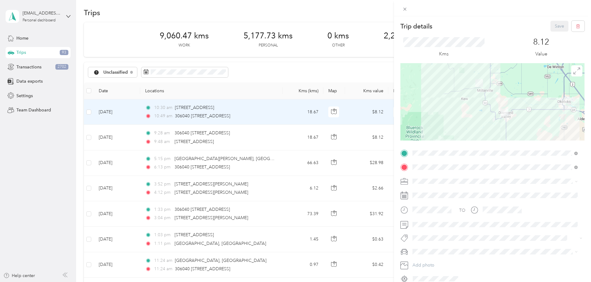
click at [131, 112] on div "Trip details Save This trip cannot be edited because it is either under review,…" at bounding box center [295, 141] width 591 height 282
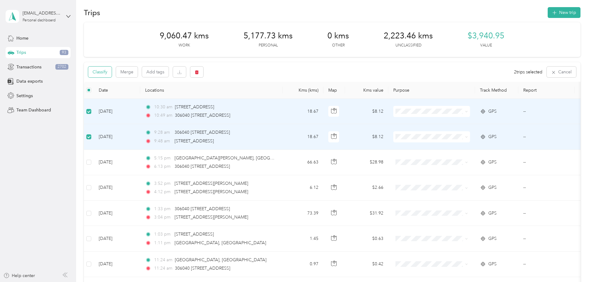
click at [112, 71] on button "Classify" at bounding box center [99, 71] width 23 height 11
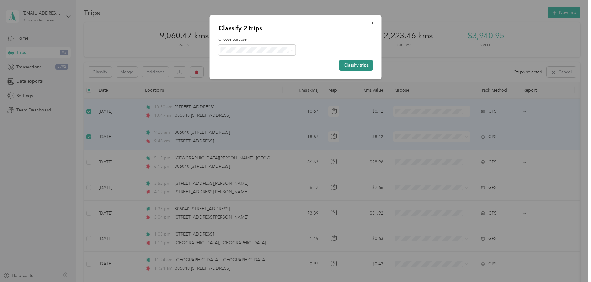
click at [349, 67] on button "Classify trips" at bounding box center [355, 65] width 33 height 11
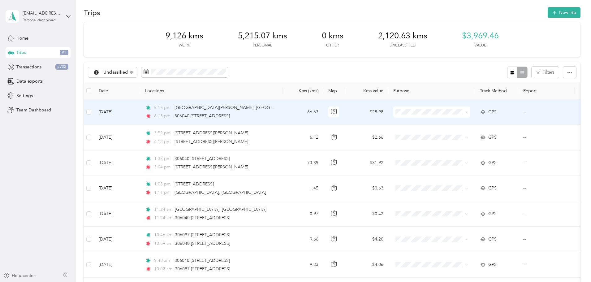
click at [323, 115] on td "66.63" at bounding box center [302, 111] width 41 height 25
click at [326, 281] on div at bounding box center [293, 282] width 587 height 0
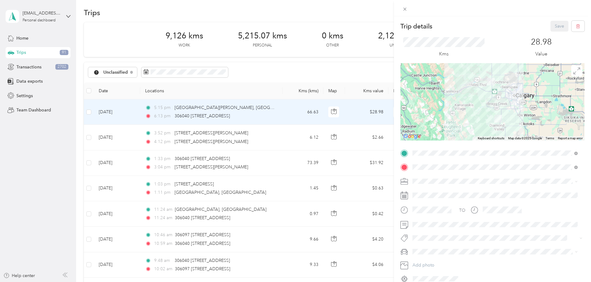
click at [321, 114] on div "Trip details Save This trip cannot be edited because it is either under review,…" at bounding box center [295, 141] width 591 height 282
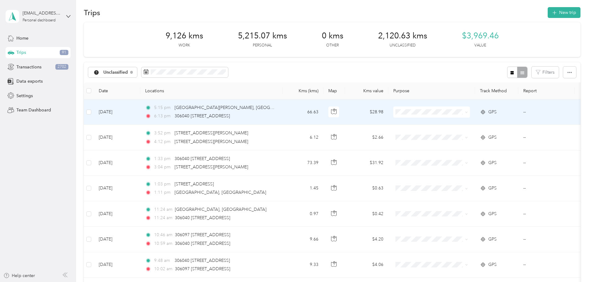
click at [323, 114] on td "66.63" at bounding box center [302, 111] width 41 height 25
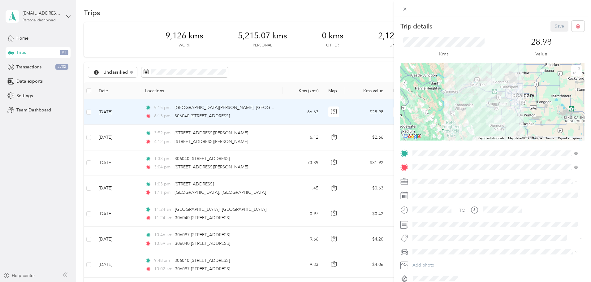
click at [473, 94] on div at bounding box center [492, 101] width 184 height 77
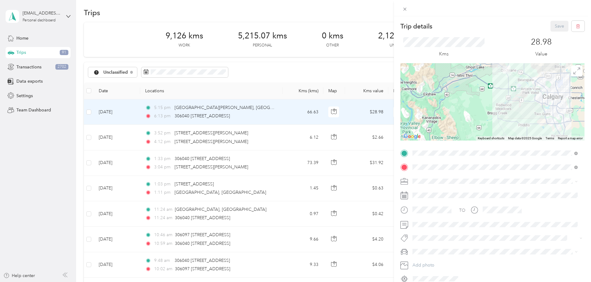
click at [515, 88] on div at bounding box center [492, 101] width 184 height 77
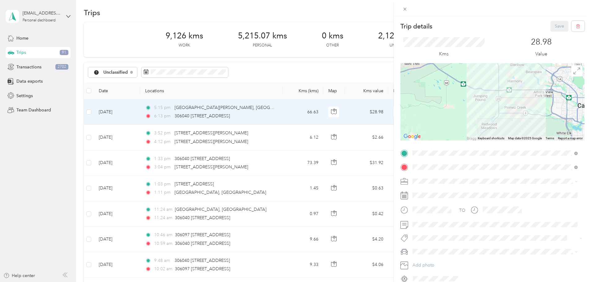
click at [515, 88] on div at bounding box center [492, 101] width 184 height 77
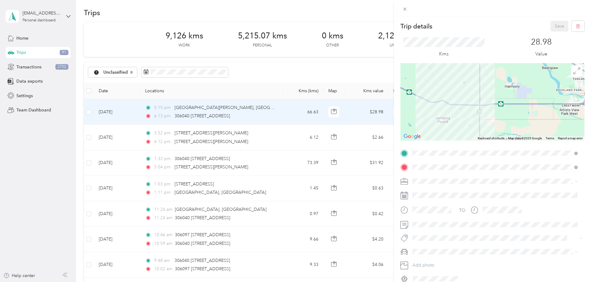
drag, startPoint x: 512, startPoint y: 82, endPoint x: 505, endPoint y: 138, distance: 56.4
click at [505, 138] on div "Keyboard shortcuts Map Data Map data ©2025 Google Map data ©2025 Google 2 km Cl…" at bounding box center [492, 101] width 184 height 77
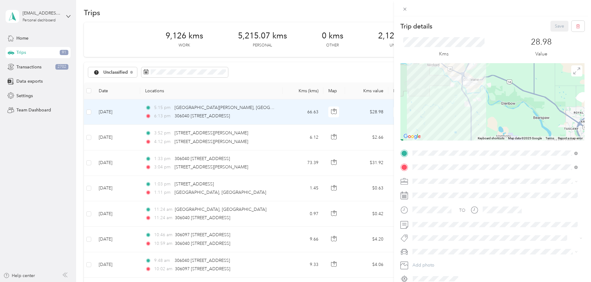
click at [493, 102] on div at bounding box center [492, 101] width 184 height 77
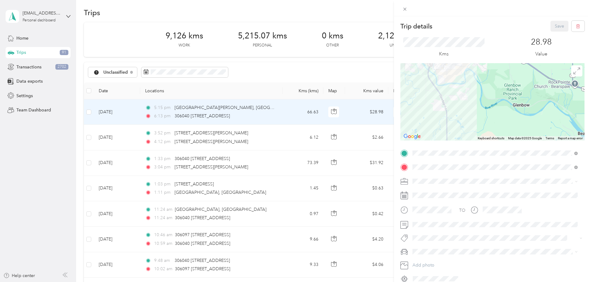
click at [465, 82] on div at bounding box center [492, 101] width 184 height 77
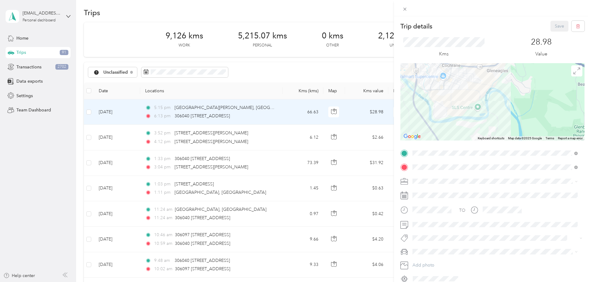
drag, startPoint x: 465, startPoint y: 82, endPoint x: 502, endPoint y: 137, distance: 65.9
click at [502, 137] on div "Keyboard shortcuts Map Data Map data ©2025 Google Map data ©2025 Google 500 m C…" at bounding box center [492, 101] width 184 height 77
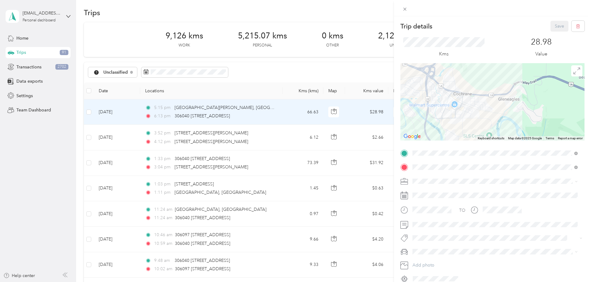
click at [463, 107] on div at bounding box center [492, 101] width 184 height 77
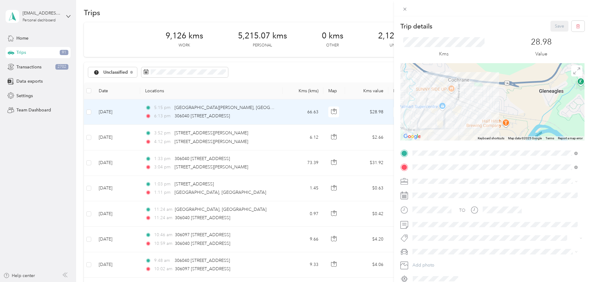
click at [447, 96] on div at bounding box center [492, 101] width 184 height 77
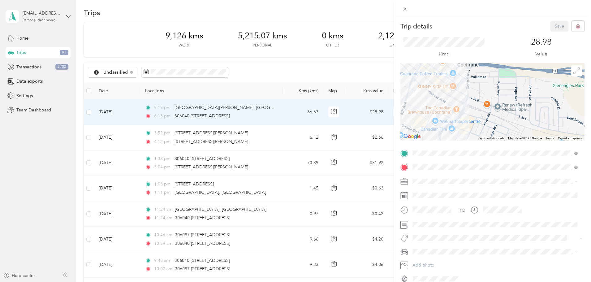
click at [437, 96] on div at bounding box center [492, 101] width 184 height 77
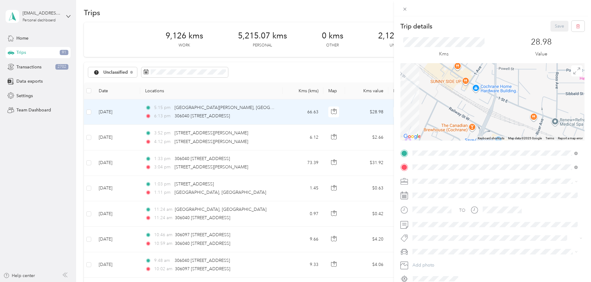
drag, startPoint x: 426, startPoint y: 106, endPoint x: 480, endPoint y: 98, distance: 54.4
click at [480, 98] on div at bounding box center [492, 101] width 184 height 77
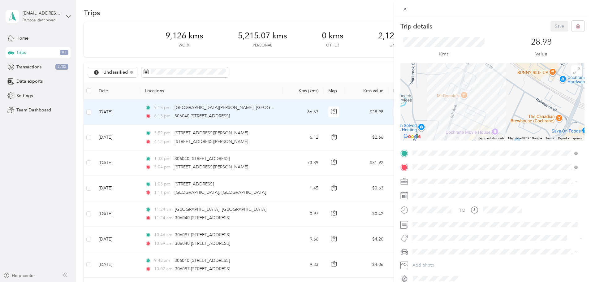
click at [473, 101] on div at bounding box center [492, 101] width 184 height 77
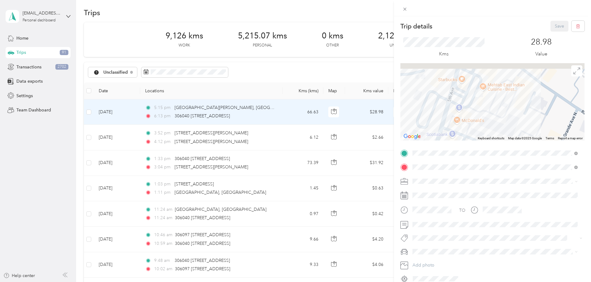
drag, startPoint x: 474, startPoint y: 93, endPoint x: 479, endPoint y: 129, distance: 35.6
click at [479, 129] on div at bounding box center [492, 101] width 184 height 77
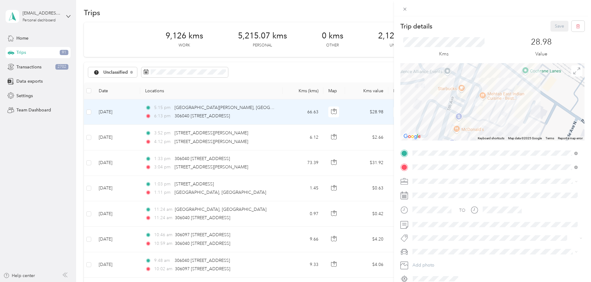
click at [488, 111] on div at bounding box center [492, 101] width 184 height 77
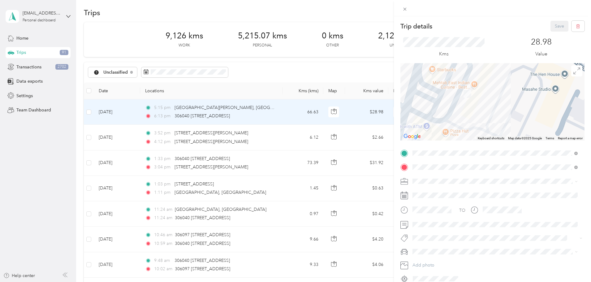
click at [127, 113] on div "Trip details Save This trip cannot be edited because it is either under review,…" at bounding box center [295, 141] width 591 height 282
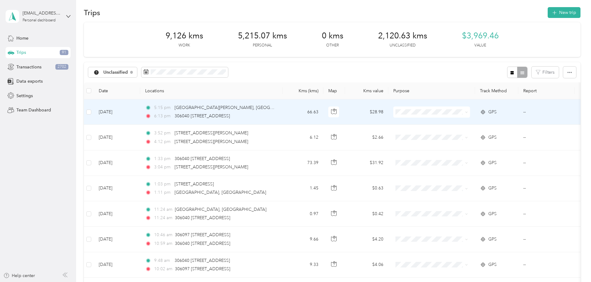
click at [94, 113] on td at bounding box center [89, 111] width 10 height 25
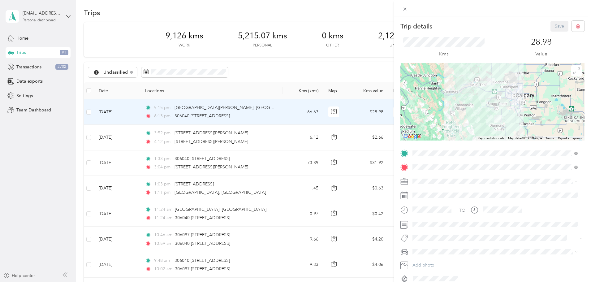
click at [130, 113] on div "Trip details Save This trip cannot be edited because it is either under review,…" at bounding box center [295, 141] width 591 height 282
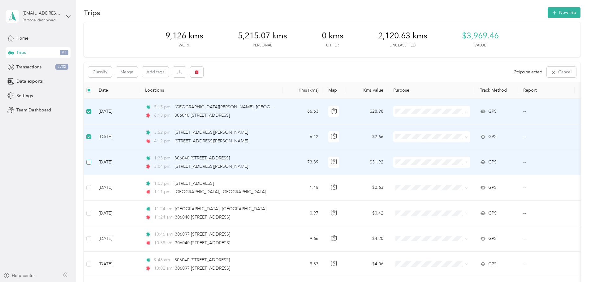
click at [91, 159] on label at bounding box center [88, 162] width 5 height 7
click at [138, 74] on button "Merge" at bounding box center [127, 71] width 22 height 11
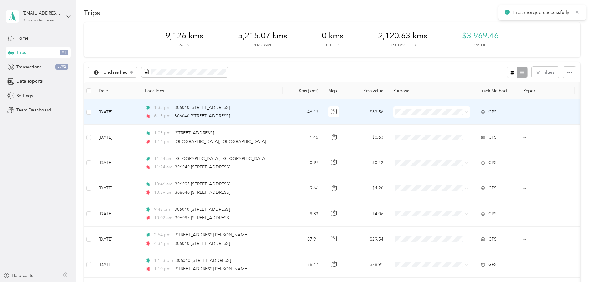
click at [323, 113] on td "146.13" at bounding box center [302, 111] width 41 height 25
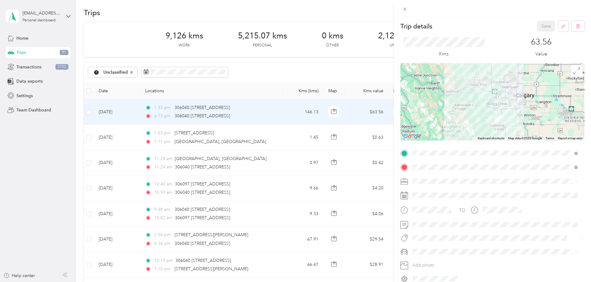
click at [433, 189] on div "Work" at bounding box center [494, 192] width 161 height 6
click at [539, 27] on button "Save" at bounding box center [546, 26] width 18 height 11
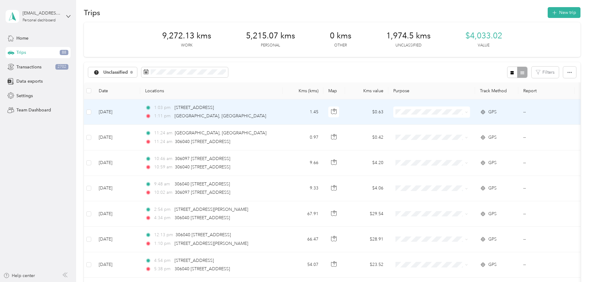
click at [323, 116] on td "1.45" at bounding box center [302, 111] width 41 height 25
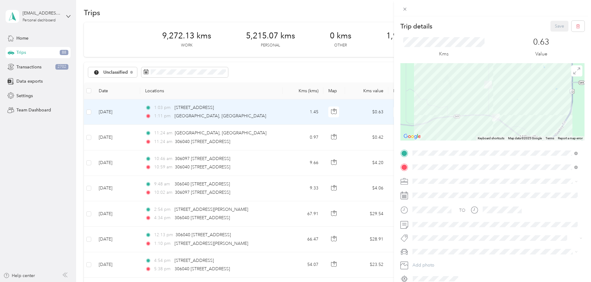
click at [159, 117] on div "Trip details Save This trip cannot be edited because it is either under review,…" at bounding box center [295, 141] width 591 height 282
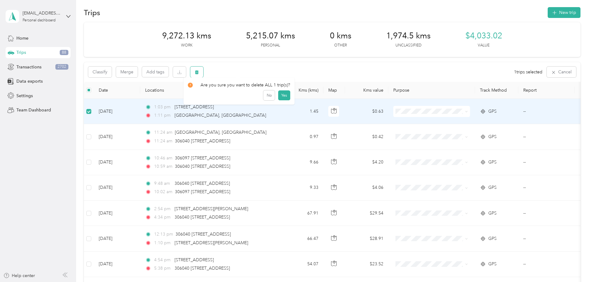
click at [203, 71] on button "button" at bounding box center [196, 71] width 13 height 11
click at [280, 99] on div "Click to name as a Favorite Place" at bounding box center [266, 93] width 72 height 15
click at [282, 101] on div "Click to name as a Favorite Place" at bounding box center [266, 93] width 72 height 15
click at [283, 102] on button "Yes" at bounding box center [284, 98] width 12 height 10
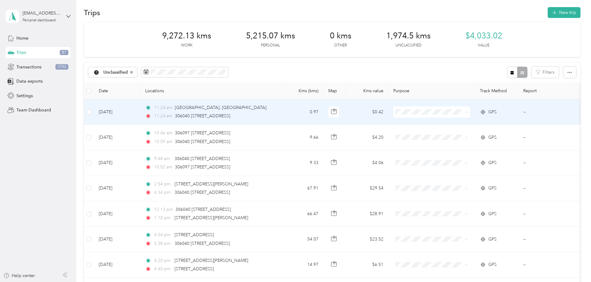
click at [323, 111] on td "0.97" at bounding box center [302, 111] width 41 height 25
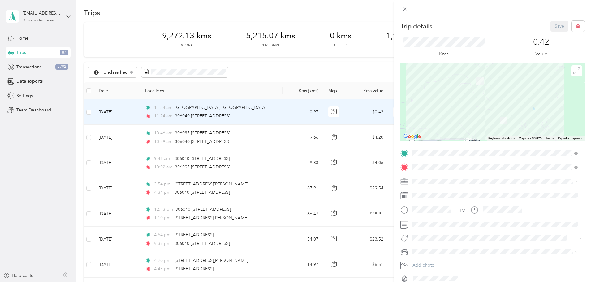
click at [171, 108] on div "Trip details Save This trip cannot be edited because it is either under review,…" at bounding box center [295, 141] width 591 height 282
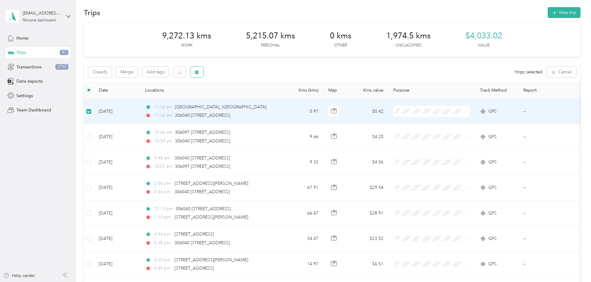
click at [199, 70] on span "button" at bounding box center [196, 71] width 4 height 5
click at [284, 101] on button "Yes" at bounding box center [284, 98] width 12 height 10
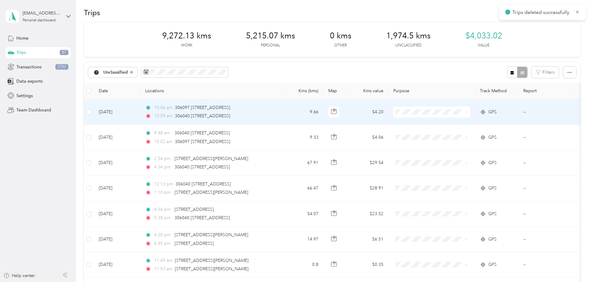
click at [323, 114] on td "9.66" at bounding box center [302, 111] width 41 height 25
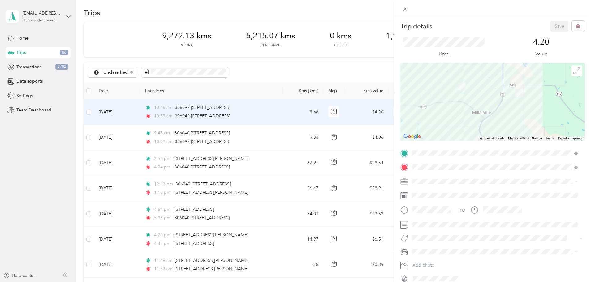
click at [330, 109] on div "Trip details Save This trip cannot be edited because it is either under review,…" at bounding box center [295, 141] width 591 height 282
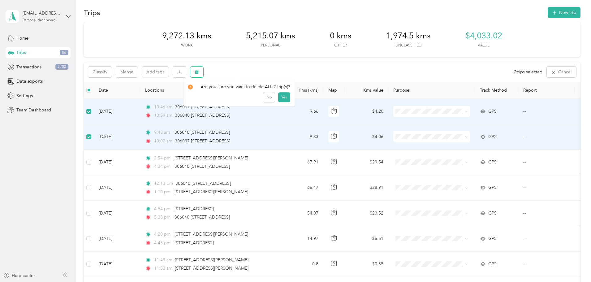
click at [199, 73] on icon "button" at bounding box center [197, 72] width 4 height 4
click at [281, 98] on button "Yes" at bounding box center [284, 98] width 12 height 10
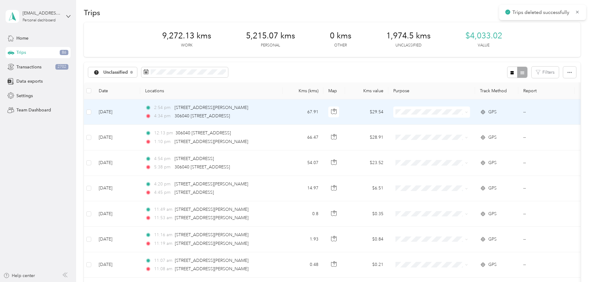
click at [323, 111] on td "67.91" at bounding box center [302, 111] width 41 height 25
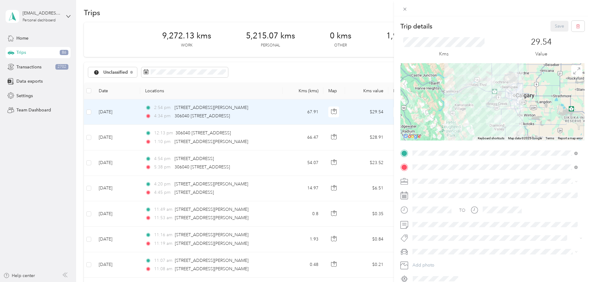
click at [502, 91] on div at bounding box center [492, 101] width 184 height 77
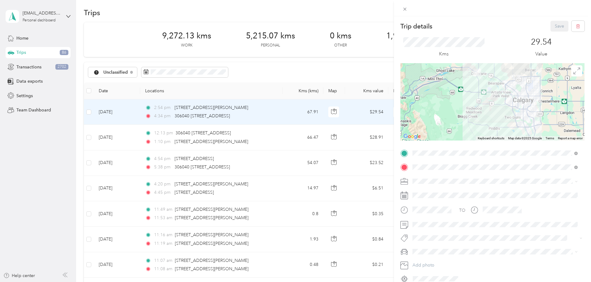
click at [486, 86] on div at bounding box center [492, 101] width 184 height 77
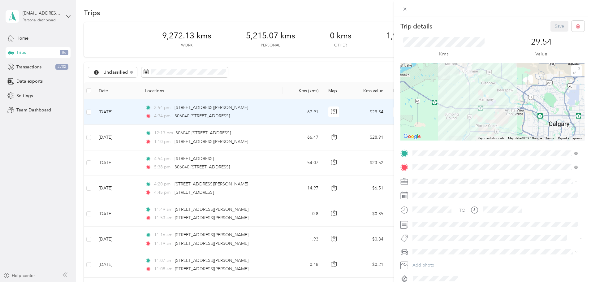
drag, startPoint x: 486, startPoint y: 86, endPoint x: 491, endPoint y: 117, distance: 31.6
click at [491, 117] on div at bounding box center [492, 101] width 184 height 77
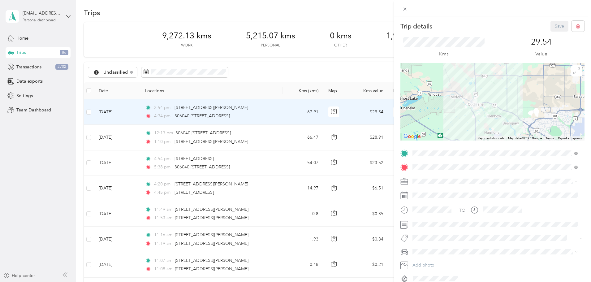
click at [488, 105] on div at bounding box center [492, 101] width 184 height 77
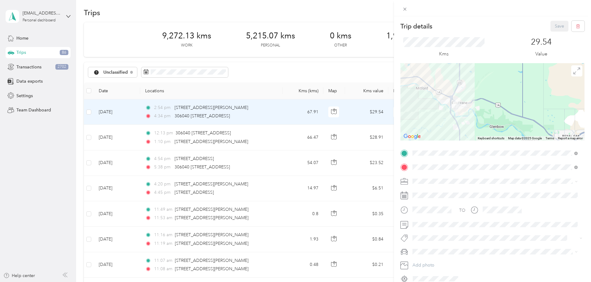
click at [465, 96] on div at bounding box center [492, 101] width 184 height 77
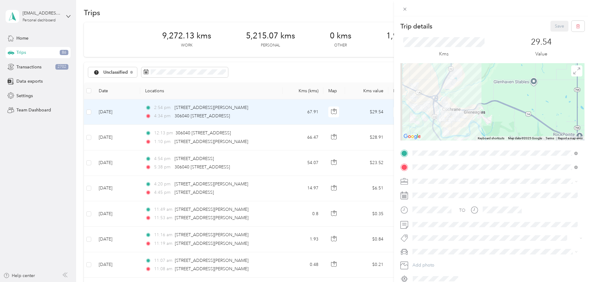
click at [462, 114] on div at bounding box center [492, 101] width 184 height 77
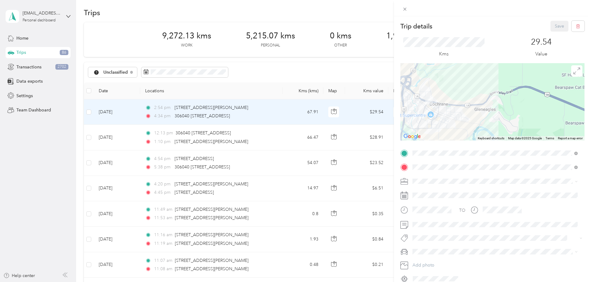
click at [448, 107] on div at bounding box center [492, 101] width 184 height 77
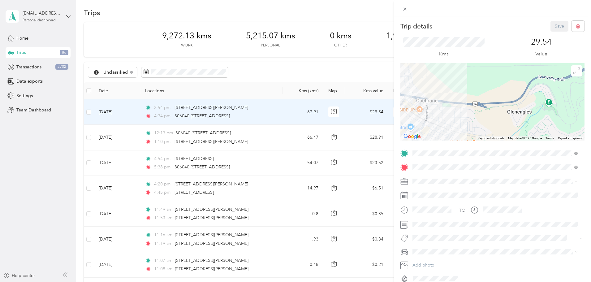
drag, startPoint x: 437, startPoint y: 102, endPoint x: 481, endPoint y: 104, distance: 44.6
click at [481, 104] on div at bounding box center [492, 101] width 184 height 77
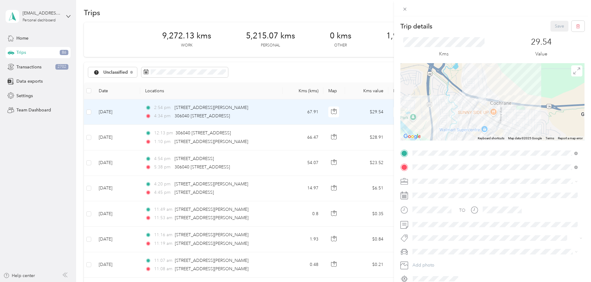
click at [461, 100] on div at bounding box center [492, 101] width 184 height 77
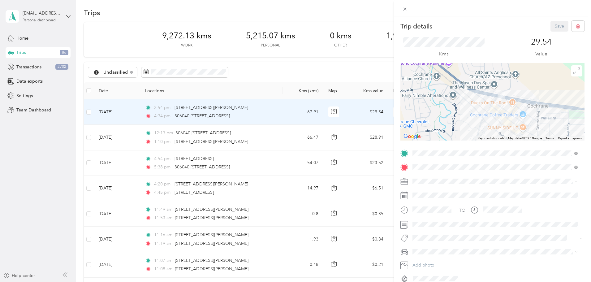
click at [485, 99] on div at bounding box center [492, 101] width 184 height 77
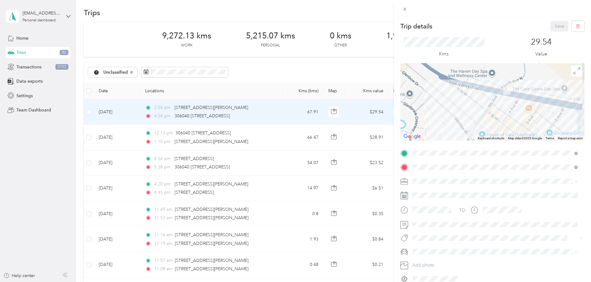
drag, startPoint x: 492, startPoint y: 102, endPoint x: 447, endPoint y: 106, distance: 45.3
click at [447, 106] on div at bounding box center [492, 101] width 184 height 77
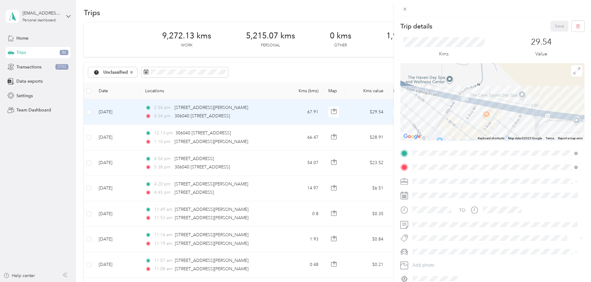
click at [487, 90] on div at bounding box center [492, 101] width 184 height 77
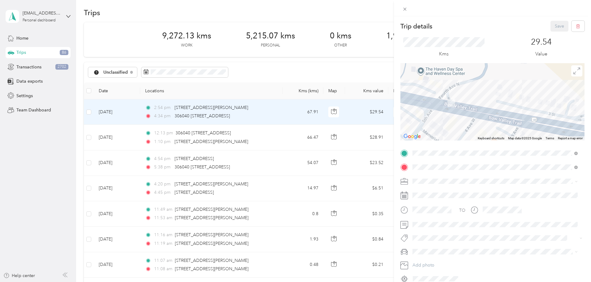
drag, startPoint x: 461, startPoint y: 94, endPoint x: 473, endPoint y: 92, distance: 12.2
click at [473, 92] on div at bounding box center [492, 101] width 184 height 77
click at [173, 110] on div "Trip details Save This trip cannot be edited because it is either under review,…" at bounding box center [295, 141] width 591 height 282
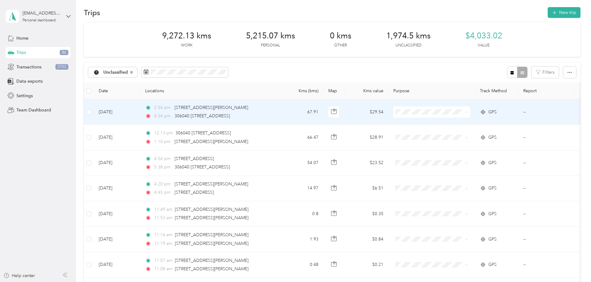
click at [140, 117] on td "Jul 11, 2025" at bounding box center [117, 111] width 46 height 25
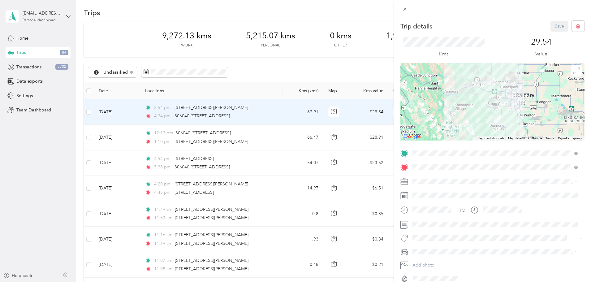
click at [495, 100] on div at bounding box center [492, 101] width 184 height 77
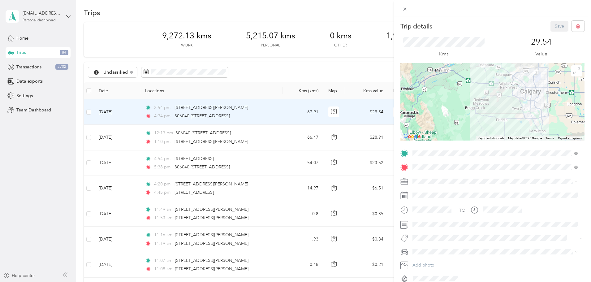
click at [502, 84] on div at bounding box center [492, 101] width 184 height 77
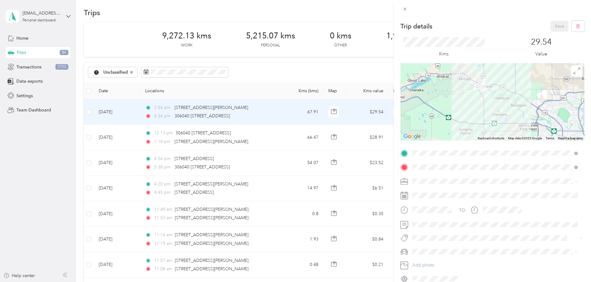
drag, startPoint x: 486, startPoint y: 85, endPoint x: 507, endPoint y: 139, distance: 58.9
click at [507, 139] on div "Keyboard shortcuts Map Data Map data ©2025 Google Map data ©2025 Google 5 km Cl…" at bounding box center [492, 101] width 184 height 77
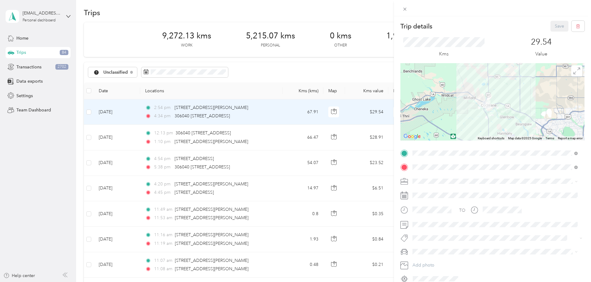
click at [502, 119] on div at bounding box center [492, 101] width 184 height 77
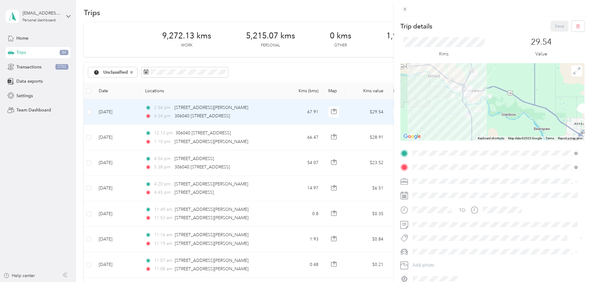
click at [482, 97] on div at bounding box center [492, 101] width 184 height 77
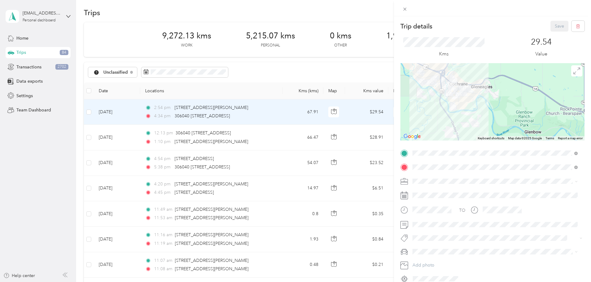
click at [471, 90] on div at bounding box center [492, 101] width 184 height 77
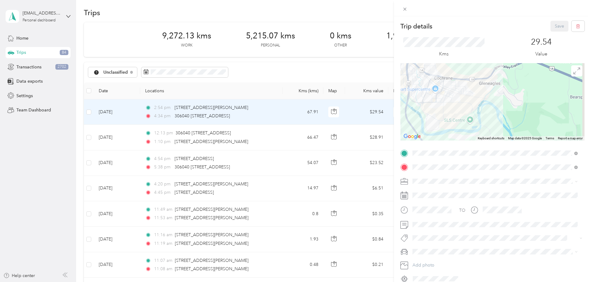
click at [426, 90] on div at bounding box center [492, 101] width 184 height 77
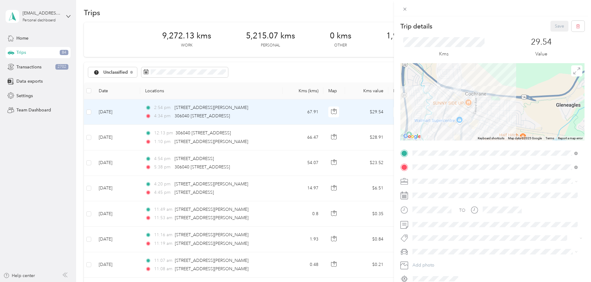
drag, startPoint x: 418, startPoint y: 81, endPoint x: 441, endPoint y: 119, distance: 44.5
click at [441, 119] on div at bounding box center [492, 101] width 184 height 77
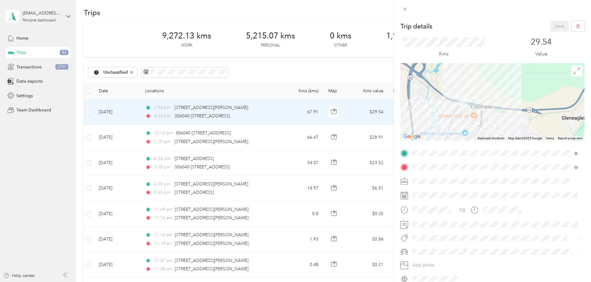
click at [442, 113] on div at bounding box center [492, 101] width 184 height 77
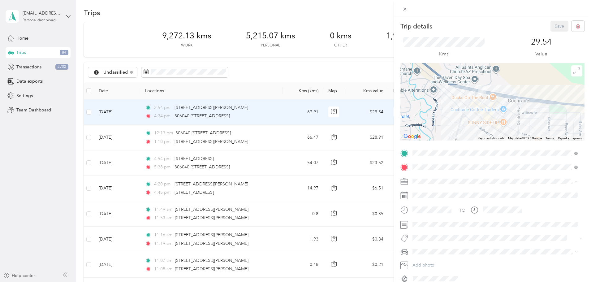
click at [452, 94] on div at bounding box center [492, 101] width 184 height 77
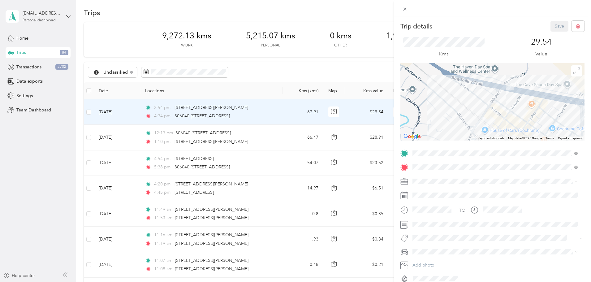
click at [476, 100] on div at bounding box center [492, 101] width 184 height 77
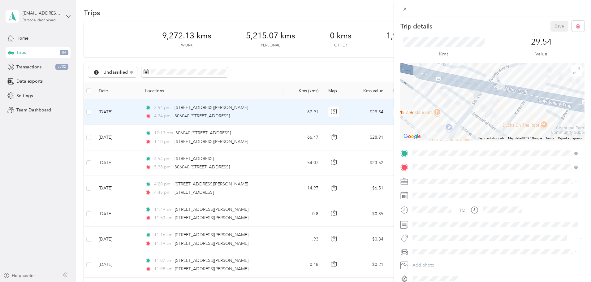
drag, startPoint x: 501, startPoint y: 109, endPoint x: 443, endPoint y: 125, distance: 60.2
click at [443, 125] on div at bounding box center [492, 101] width 184 height 77
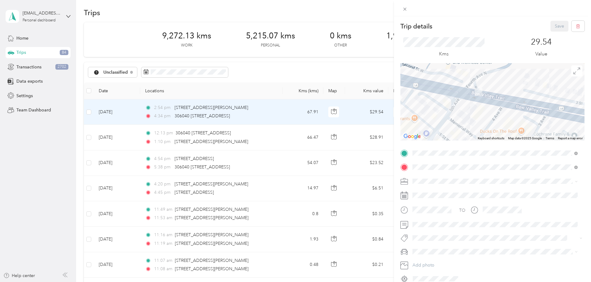
drag, startPoint x: 512, startPoint y: 87, endPoint x: 513, endPoint y: 103, distance: 16.1
click at [513, 103] on div at bounding box center [492, 101] width 184 height 77
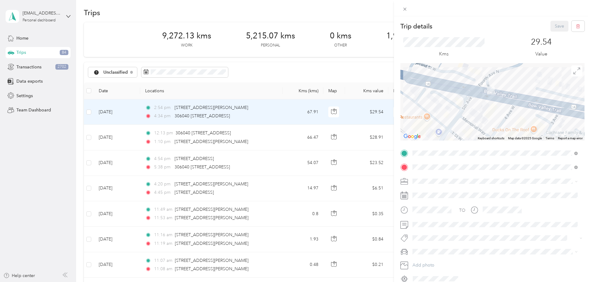
drag, startPoint x: 498, startPoint y: 98, endPoint x: 507, endPoint y: 79, distance: 20.8
click at [507, 79] on div at bounding box center [492, 101] width 184 height 77
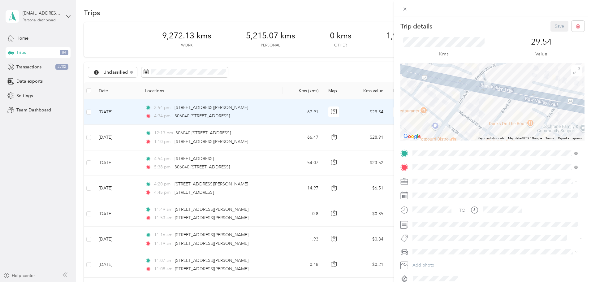
drag, startPoint x: 489, startPoint y: 109, endPoint x: 488, endPoint y: 97, distance: 12.1
click at [488, 97] on div at bounding box center [492, 101] width 184 height 77
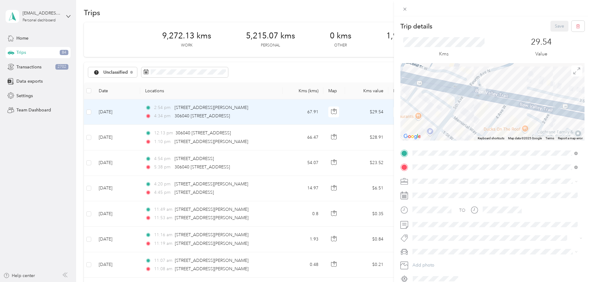
drag, startPoint x: 475, startPoint y: 102, endPoint x: 473, endPoint y: 118, distance: 15.6
click at [473, 118] on div at bounding box center [492, 101] width 184 height 77
click at [492, 104] on div at bounding box center [492, 101] width 184 height 77
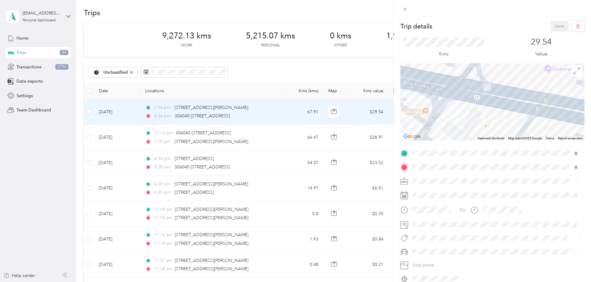
drag, startPoint x: 487, startPoint y: 108, endPoint x: 493, endPoint y: 128, distance: 21.1
click at [493, 128] on div at bounding box center [492, 101] width 184 height 77
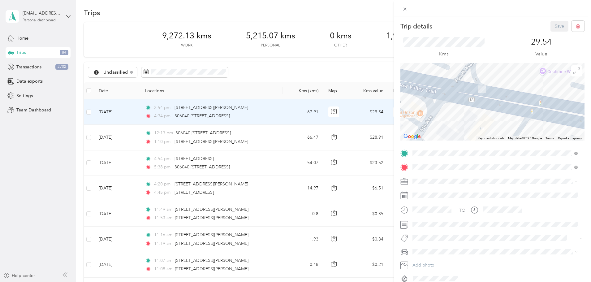
click at [505, 89] on div at bounding box center [492, 101] width 184 height 77
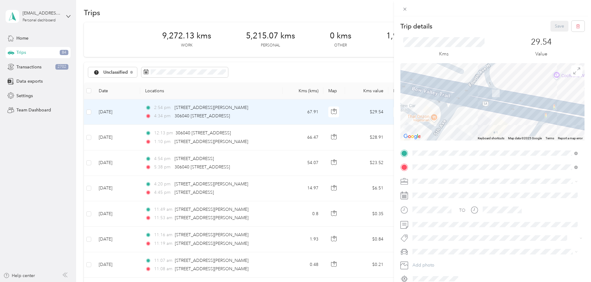
drag, startPoint x: 462, startPoint y: 119, endPoint x: 472, endPoint y: 113, distance: 11.1
click at [472, 113] on div at bounding box center [492, 101] width 184 height 77
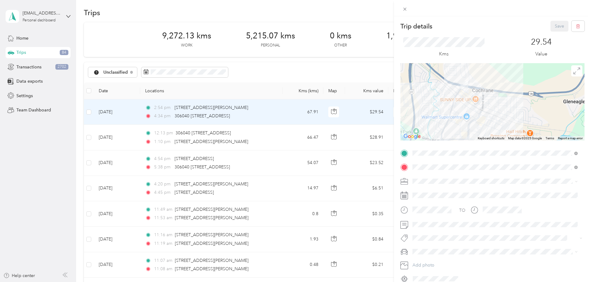
drag, startPoint x: 489, startPoint y: 120, endPoint x: 477, endPoint y: 96, distance: 26.3
click at [477, 96] on div at bounding box center [492, 101] width 184 height 77
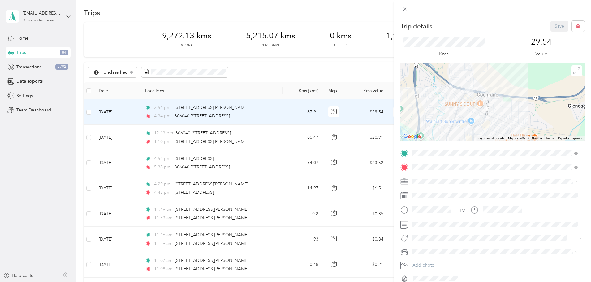
drag, startPoint x: 490, startPoint y: 109, endPoint x: 496, endPoint y: 118, distance: 10.7
click at [496, 118] on div at bounding box center [492, 101] width 184 height 77
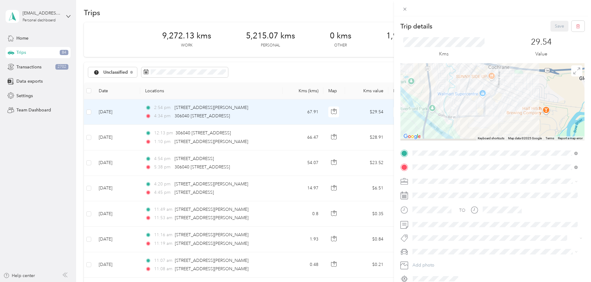
drag, startPoint x: 464, startPoint y: 105, endPoint x: 477, endPoint y: 74, distance: 34.3
click at [477, 74] on div at bounding box center [492, 101] width 184 height 77
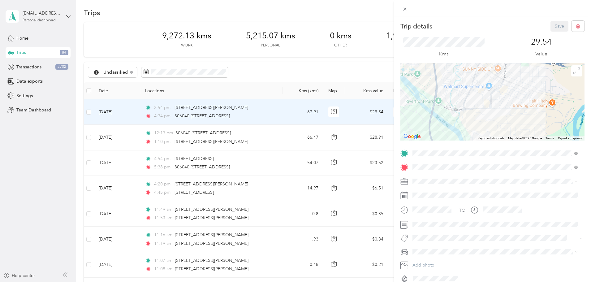
click at [128, 106] on div "Trip details Save This trip cannot be edited because it is either under review,…" at bounding box center [295, 141] width 591 height 282
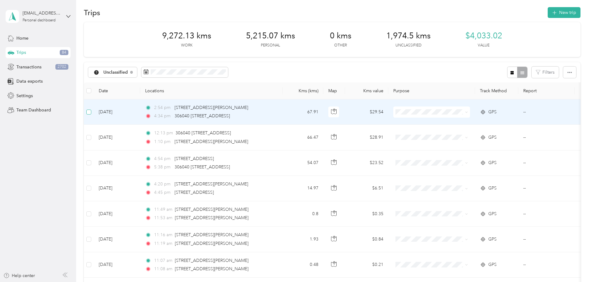
click at [91, 109] on label at bounding box center [88, 112] width 5 height 7
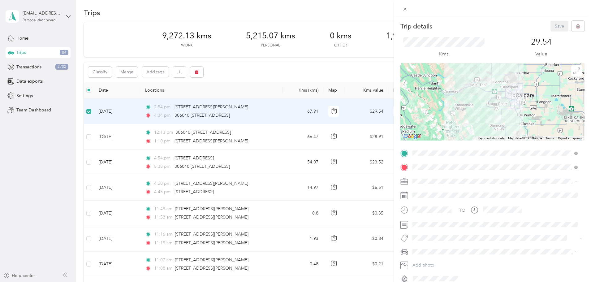
click at [128, 134] on div "Trip details Save This trip cannot be edited because it is either under review,…" at bounding box center [295, 141] width 591 height 282
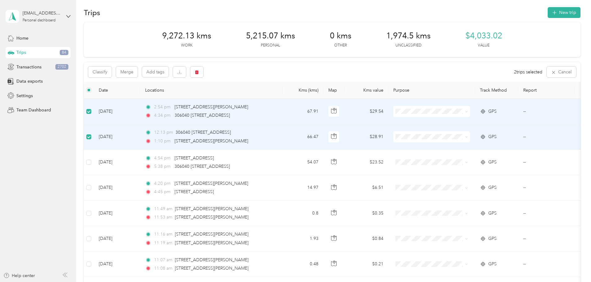
click at [94, 108] on td at bounding box center [89, 111] width 10 height 25
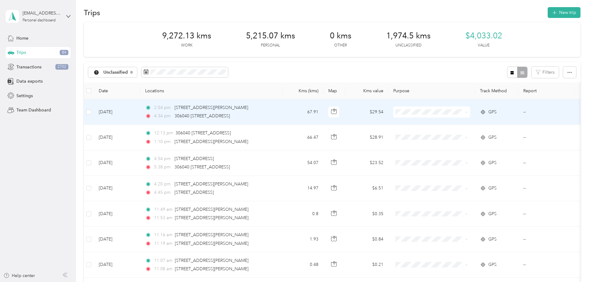
click at [323, 112] on td "67.91" at bounding box center [302, 111] width 41 height 25
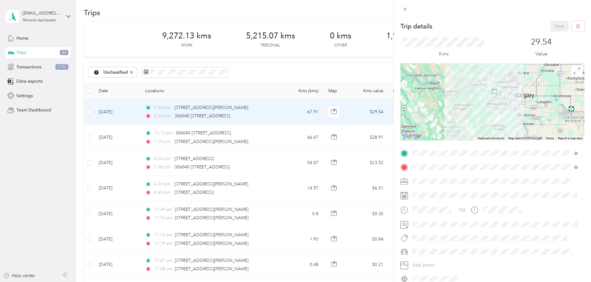
click at [435, 175] on div "TO Add photo" at bounding box center [492, 215] width 184 height 135
click at [425, 190] on div "Work" at bounding box center [494, 192] width 161 height 6
click at [332, 118] on div "Trip details Save This trip cannot be edited because it is either under review,…" at bounding box center [295, 141] width 591 height 282
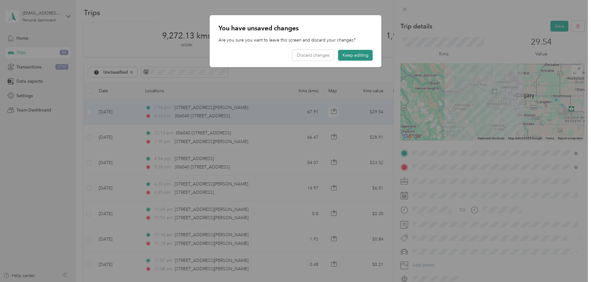
click at [351, 58] on button "Keep editing" at bounding box center [355, 55] width 35 height 11
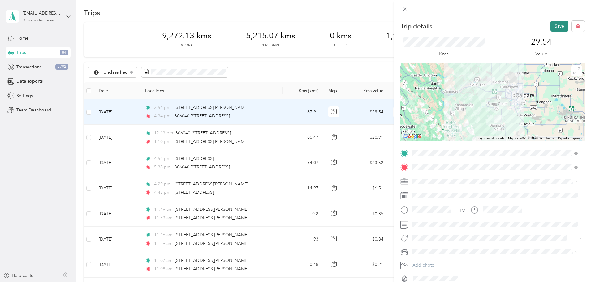
click at [554, 22] on button "Save" at bounding box center [559, 26] width 18 height 11
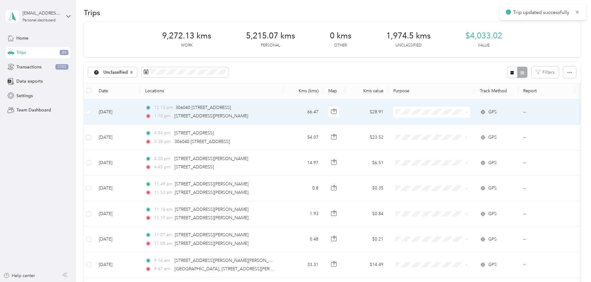
click at [323, 121] on td "66.47" at bounding box center [302, 111] width 41 height 25
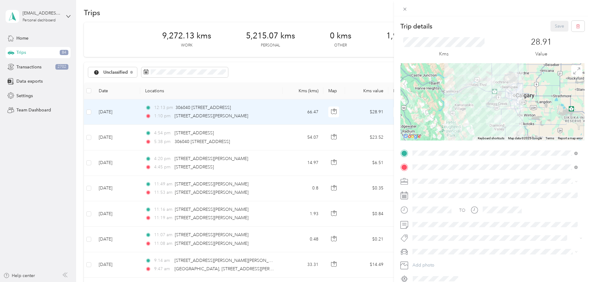
click at [431, 193] on li "Work" at bounding box center [494, 188] width 169 height 11
click at [551, 31] on button "Save" at bounding box center [559, 26] width 18 height 11
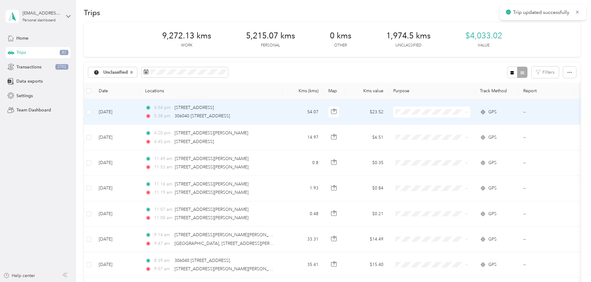
click at [323, 116] on td "54.07" at bounding box center [302, 111] width 41 height 25
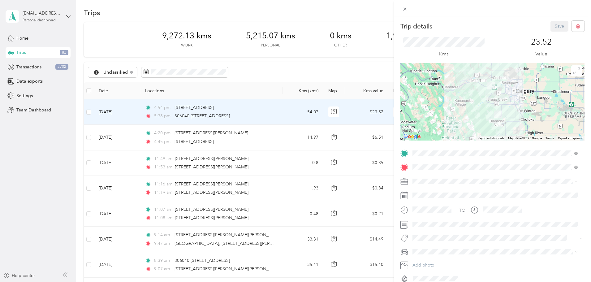
click at [426, 190] on div "Work" at bounding box center [494, 188] width 161 height 6
click at [553, 26] on button "Save" at bounding box center [559, 26] width 18 height 11
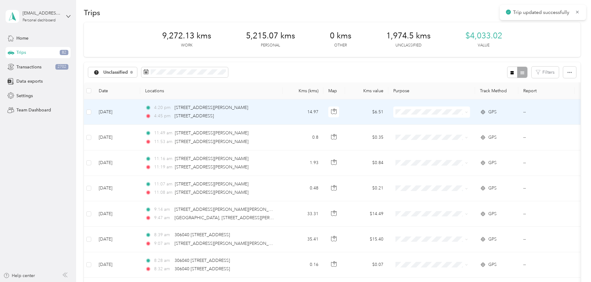
click at [323, 115] on td "14.97" at bounding box center [302, 111] width 41 height 25
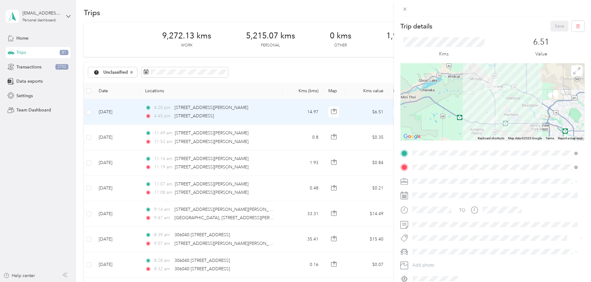
click at [424, 190] on span "Work" at bounding box center [419, 188] width 11 height 5
click at [550, 29] on button "Save" at bounding box center [559, 26] width 18 height 11
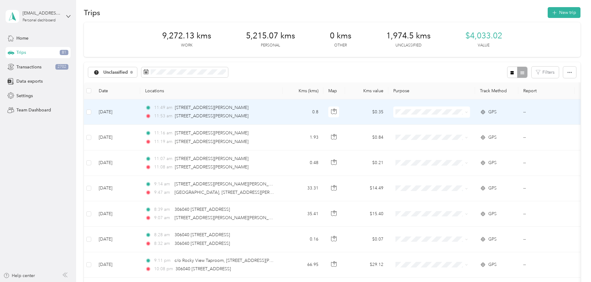
click at [323, 117] on td "0.8" at bounding box center [302, 111] width 41 height 25
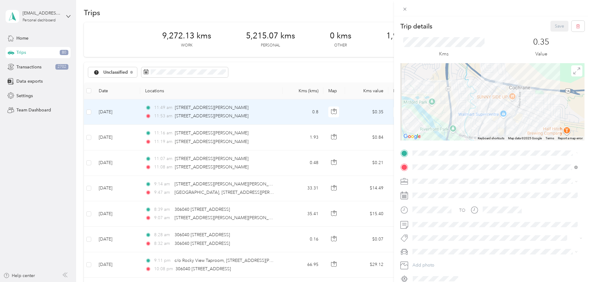
click at [322, 103] on div "Trip details Save This trip cannot be edited because it is either under review,…" at bounding box center [295, 141] width 591 height 282
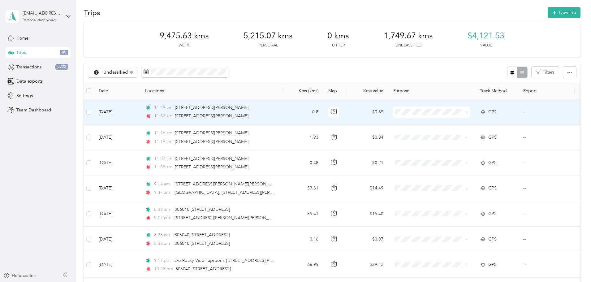
click at [282, 112] on td "11:49 am 201 Grande Blvd #1, Cochrane, AB T4C 2G4, Canada 11:53 am 122 5th Ave …" at bounding box center [211, 111] width 142 height 25
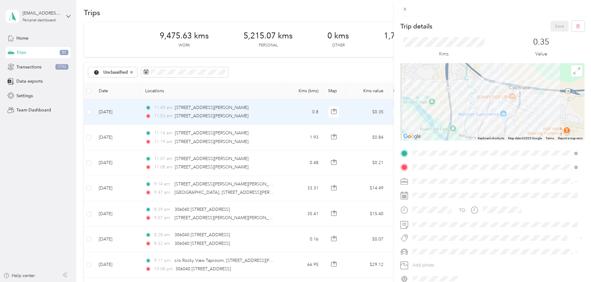
click at [323, 113] on div "Trip details Save This trip cannot be edited because it is either under review,…" at bounding box center [295, 141] width 591 height 282
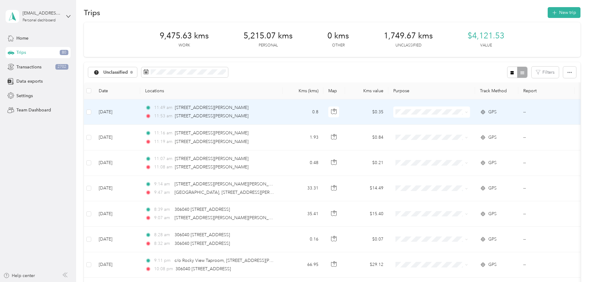
click at [475, 139] on ol "Work Personal Real Estate Other Charity Medical Moving Commute Advancing Equines" at bounding box center [472, 161] width 77 height 87
click at [458, 132] on span "Personal" at bounding box center [478, 133] width 57 height 6
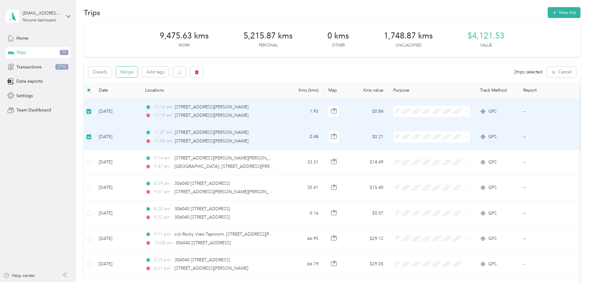
click at [138, 75] on button "Merge" at bounding box center [127, 71] width 22 height 11
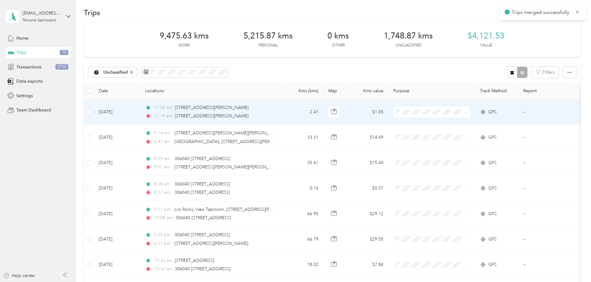
click at [323, 116] on td "2.41" at bounding box center [302, 111] width 41 height 25
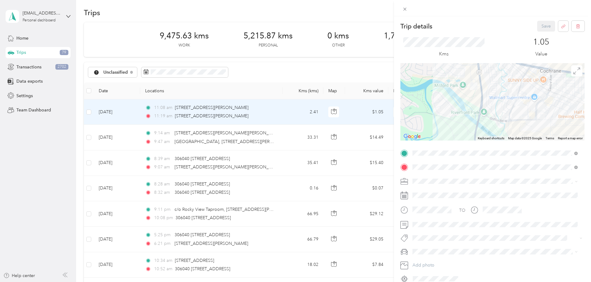
click at [420, 193] on li "Work" at bounding box center [494, 188] width 169 height 11
click at [541, 28] on button "Save" at bounding box center [546, 26] width 18 height 11
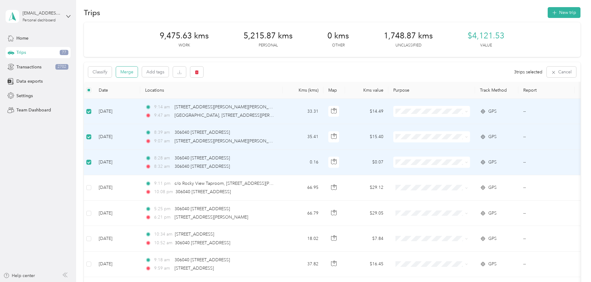
click at [138, 73] on button "Merge" at bounding box center [127, 71] width 22 height 11
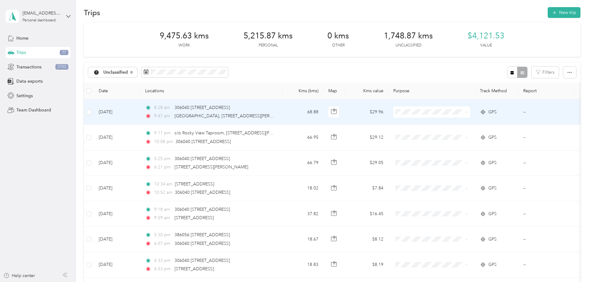
click at [323, 117] on td "68.88" at bounding box center [302, 111] width 41 height 25
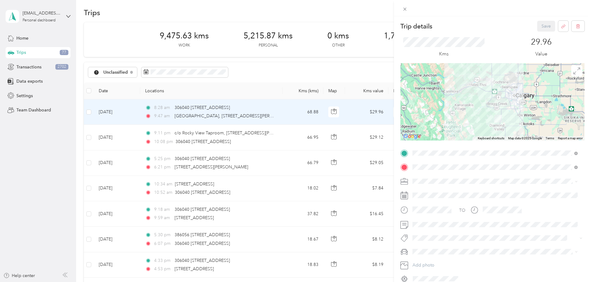
click at [425, 188] on li "Work" at bounding box center [494, 189] width 169 height 11
click at [547, 28] on button "Save" at bounding box center [546, 26] width 18 height 11
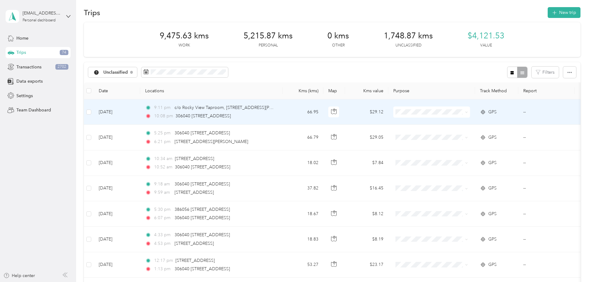
click at [282, 113] on td "9:11 pm c/o Rocky View Taproom, 240 1 St W, Cochrane, AB T4C 1A5, Canada 10:08 …" at bounding box center [211, 111] width 142 height 25
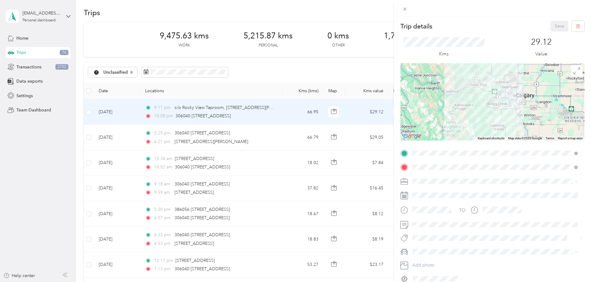
click at [428, 191] on div "Work" at bounding box center [494, 189] width 161 height 6
click at [556, 28] on button "Save" at bounding box center [559, 26] width 18 height 11
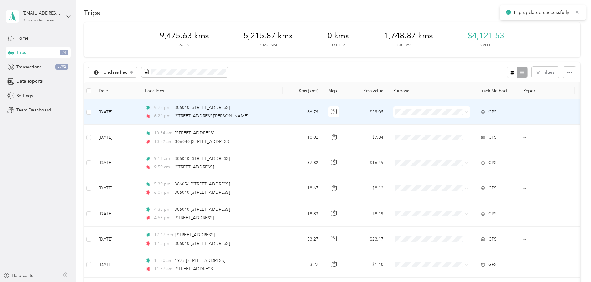
click at [323, 110] on td "66.79" at bounding box center [302, 111] width 41 height 25
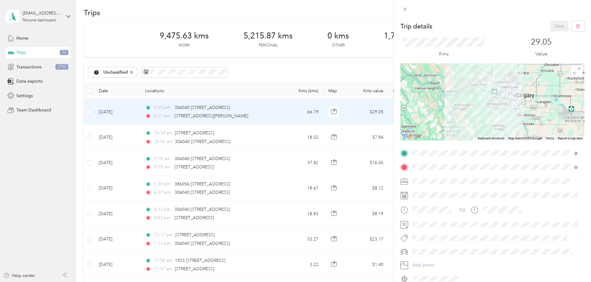
click at [416, 177] on span at bounding box center [497, 181] width 174 height 10
click at [419, 190] on span "Work" at bounding box center [419, 190] width 11 height 5
click at [553, 28] on button "Save" at bounding box center [559, 26] width 18 height 11
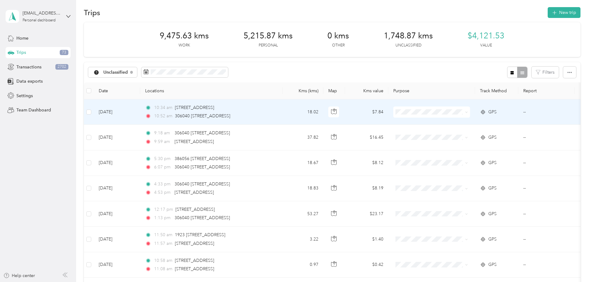
click at [323, 110] on td "18.02" at bounding box center [302, 111] width 41 height 25
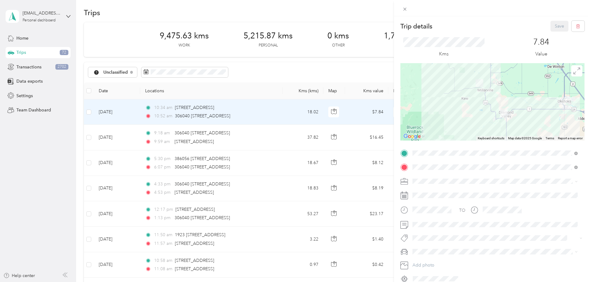
click at [137, 109] on div "Trip details Save This trip cannot be edited because it is either under review,…" at bounding box center [295, 141] width 591 height 282
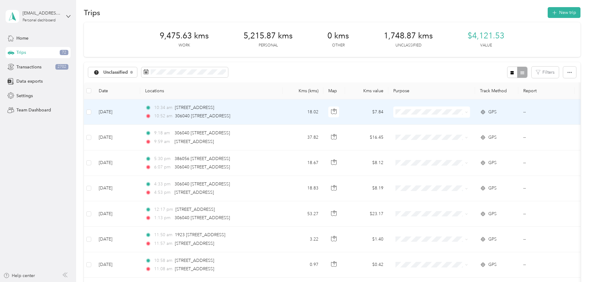
click at [94, 112] on td at bounding box center [89, 111] width 10 height 25
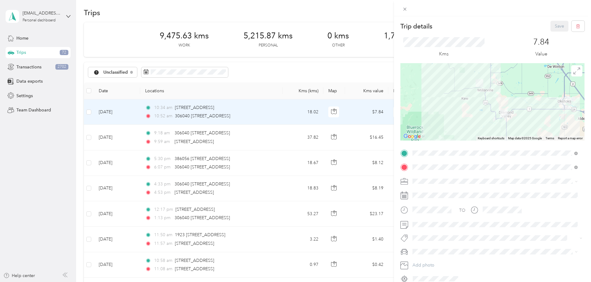
click at [128, 112] on div "Trip details Save This trip cannot be edited because it is either under review,…" at bounding box center [295, 141] width 591 height 282
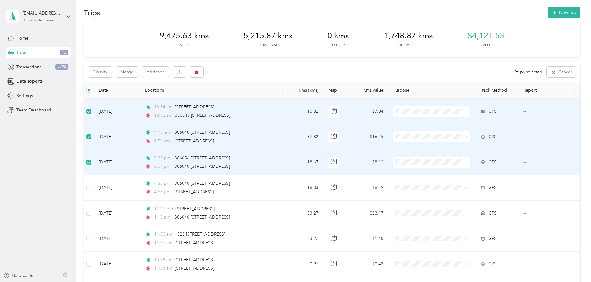
click at [91, 159] on label at bounding box center [88, 162] width 5 height 7
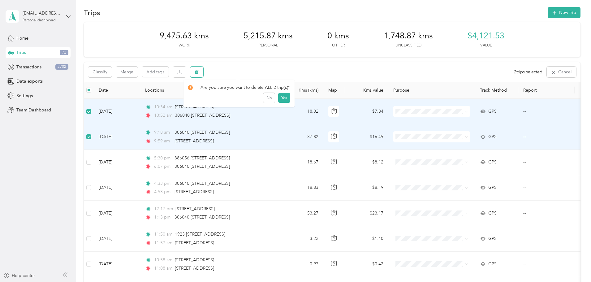
click at [199, 72] on icon "button" at bounding box center [197, 72] width 4 height 4
click at [263, 97] on button "No" at bounding box center [268, 98] width 11 height 10
click at [112, 71] on button "Classify" at bounding box center [99, 71] width 23 height 11
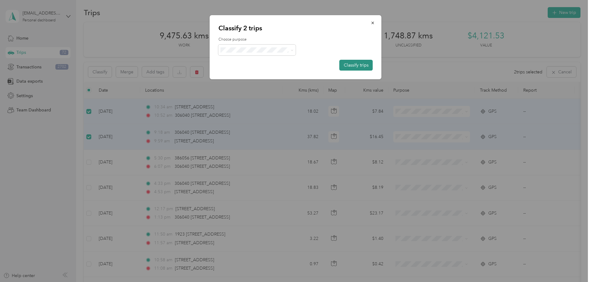
click at [354, 63] on button "Classify trips" at bounding box center [355, 65] width 33 height 11
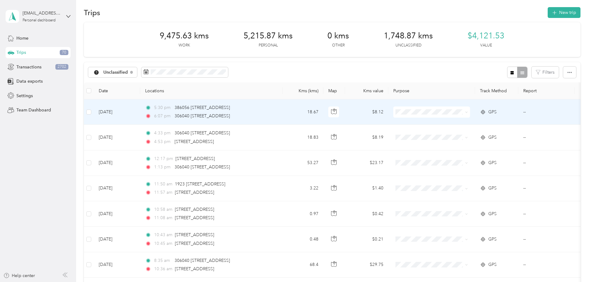
click at [323, 117] on td "18.67" at bounding box center [302, 111] width 41 height 25
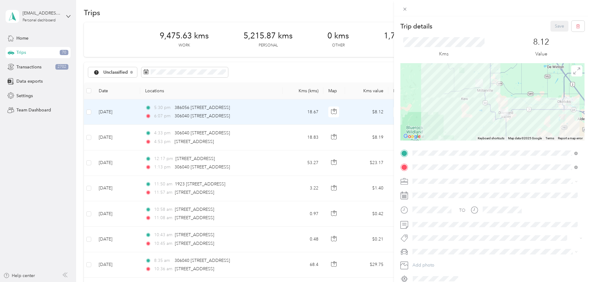
click at [134, 113] on div "Trip details Save This trip cannot be edited because it is either under review,…" at bounding box center [295, 141] width 591 height 282
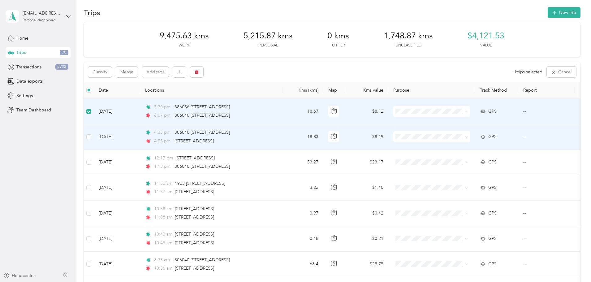
click at [94, 136] on td at bounding box center [89, 136] width 10 height 25
click at [112, 74] on button "Classify" at bounding box center [99, 71] width 23 height 11
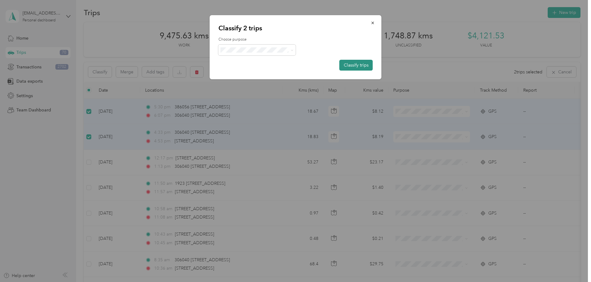
click at [357, 70] on button "Classify trips" at bounding box center [355, 65] width 33 height 11
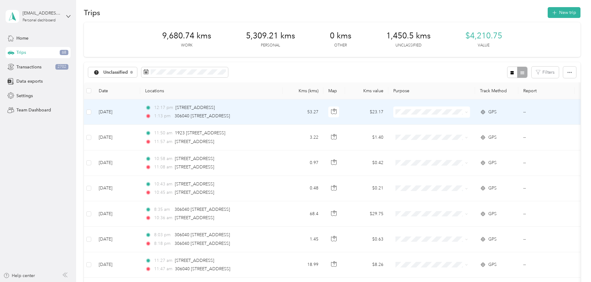
click at [323, 109] on td "53.27" at bounding box center [302, 111] width 41 height 25
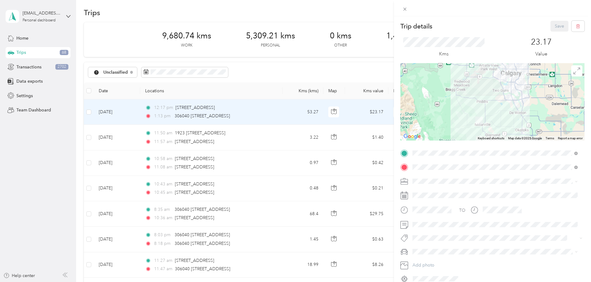
click at [505, 118] on div at bounding box center [492, 101] width 184 height 77
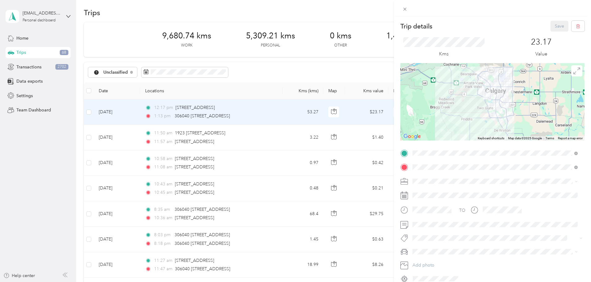
drag, startPoint x: 515, startPoint y: 96, endPoint x: 499, endPoint y: 114, distance: 24.3
click at [499, 114] on div at bounding box center [492, 101] width 184 height 77
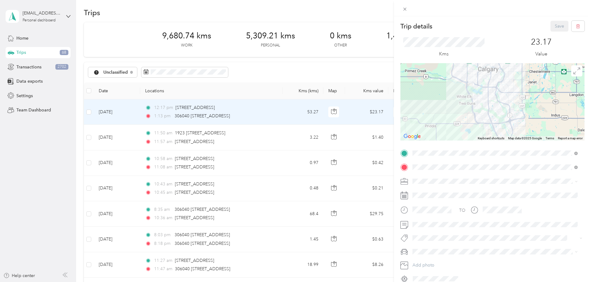
click at [483, 110] on div at bounding box center [492, 101] width 184 height 77
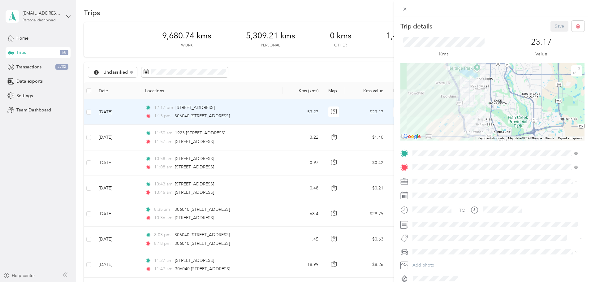
drag, startPoint x: 471, startPoint y: 97, endPoint x: 484, endPoint y: 119, distance: 25.4
click at [484, 119] on div at bounding box center [492, 101] width 184 height 77
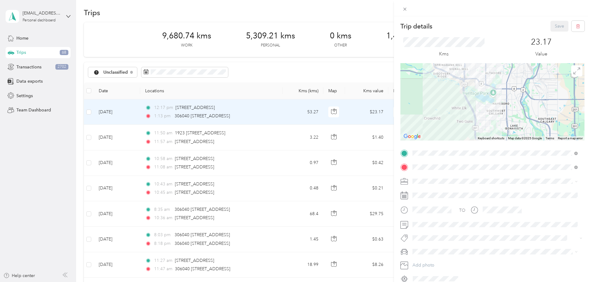
click at [475, 101] on div at bounding box center [492, 101] width 184 height 77
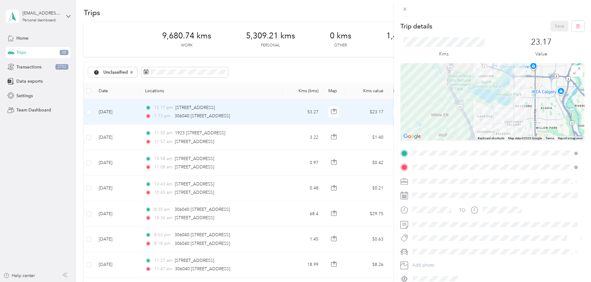
drag, startPoint x: 472, startPoint y: 88, endPoint x: 484, endPoint y: 120, distance: 34.3
click at [484, 120] on div at bounding box center [492, 101] width 184 height 77
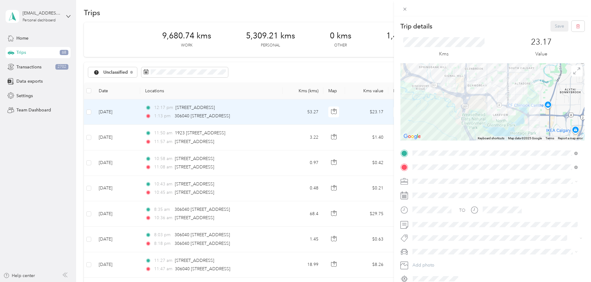
click at [478, 98] on div at bounding box center [492, 101] width 184 height 77
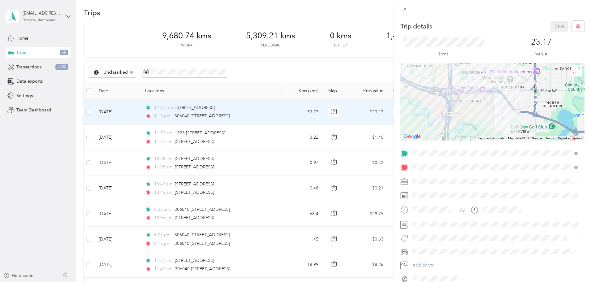
click at [480, 102] on div at bounding box center [492, 101] width 184 height 77
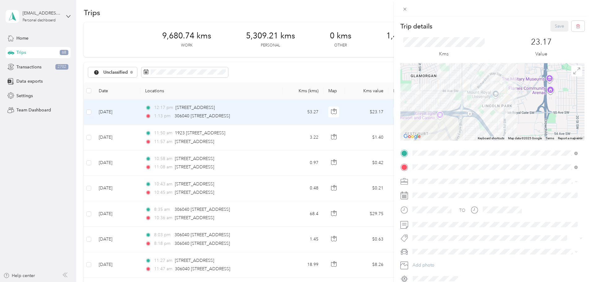
drag, startPoint x: 497, startPoint y: 96, endPoint x: 453, endPoint y: 130, distance: 55.8
click at [453, 130] on div at bounding box center [492, 101] width 184 height 77
click at [471, 103] on div at bounding box center [492, 101] width 184 height 77
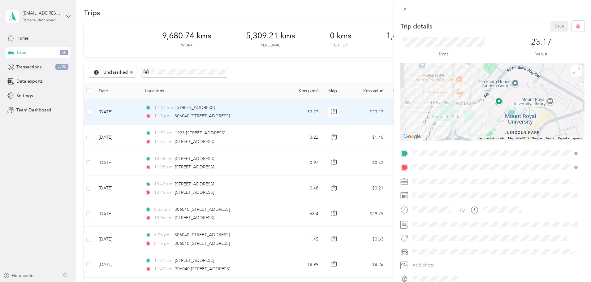
drag, startPoint x: 460, startPoint y: 92, endPoint x: 472, endPoint y: 117, distance: 27.1
click at [472, 117] on div at bounding box center [492, 101] width 184 height 77
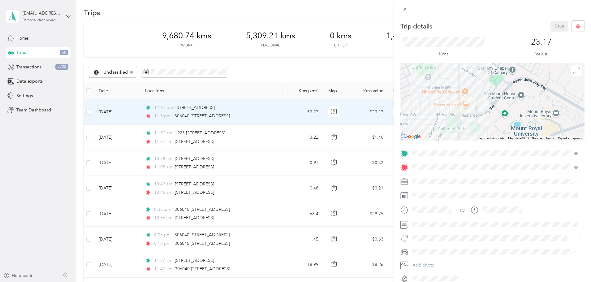
click at [472, 111] on div at bounding box center [492, 101] width 184 height 77
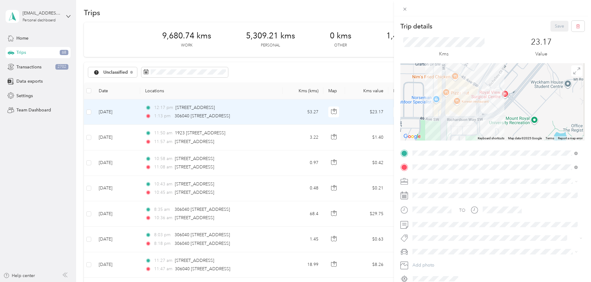
click at [468, 104] on div at bounding box center [492, 101] width 184 height 77
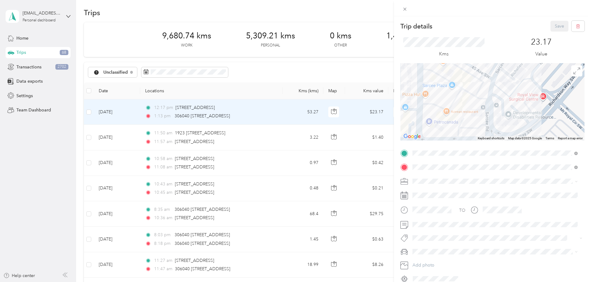
drag, startPoint x: 468, startPoint y: 104, endPoint x: 472, endPoint y: 113, distance: 10.0
click at [472, 113] on div at bounding box center [492, 101] width 184 height 77
click at [476, 100] on div at bounding box center [492, 101] width 184 height 77
click at [466, 99] on div at bounding box center [492, 101] width 184 height 77
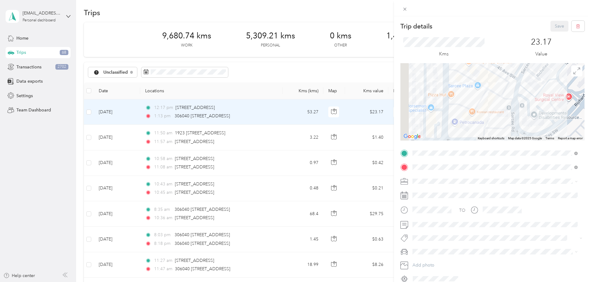
drag, startPoint x: 500, startPoint y: 107, endPoint x: 532, endPoint y: 107, distance: 32.5
click at [532, 107] on div at bounding box center [492, 101] width 184 height 77
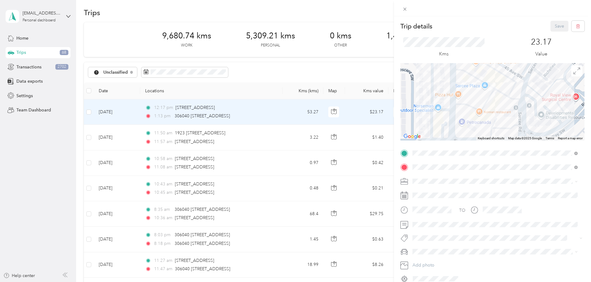
click at [498, 101] on div at bounding box center [492, 101] width 184 height 77
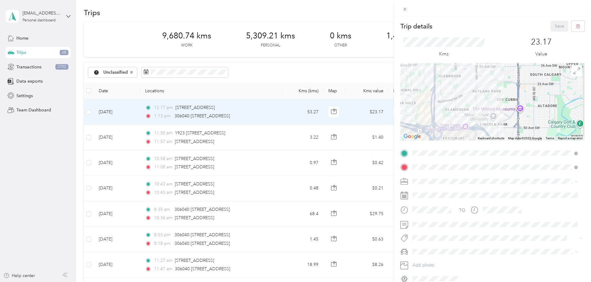
click at [451, 113] on div at bounding box center [492, 101] width 184 height 77
click at [488, 116] on div at bounding box center [492, 101] width 184 height 77
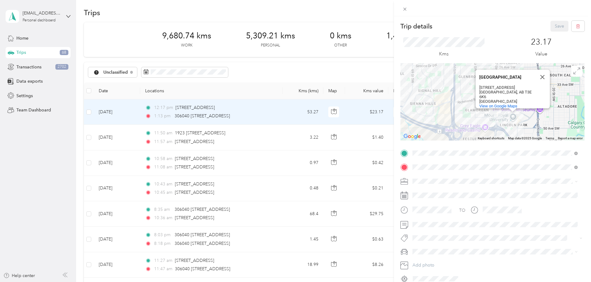
drag, startPoint x: 488, startPoint y: 116, endPoint x: 523, endPoint y: 89, distance: 43.7
click at [523, 89] on div "Mount Royal University Mount Royal University 4825 Mt Royal Gate SW Calgary, AB…" at bounding box center [492, 101] width 184 height 77
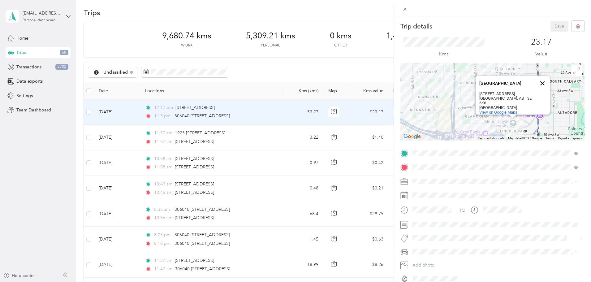
click at [538, 83] on button "Close" at bounding box center [542, 83] width 15 height 15
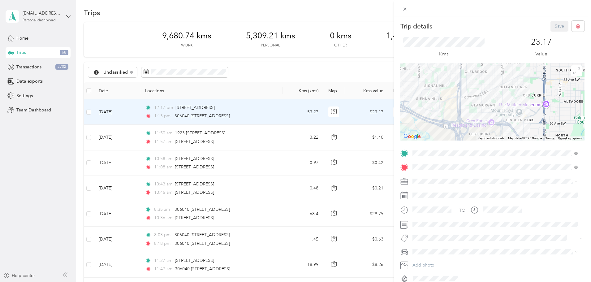
drag, startPoint x: 522, startPoint y: 114, endPoint x: 548, endPoint y: 69, distance: 52.2
click at [548, 69] on div at bounding box center [492, 101] width 184 height 77
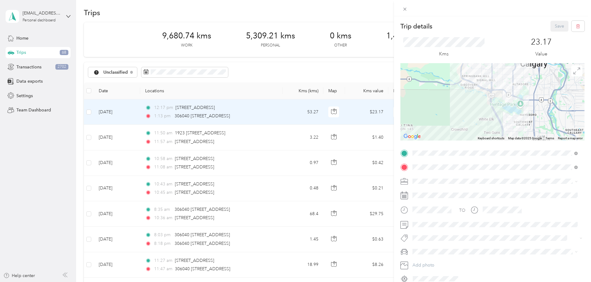
drag, startPoint x: 523, startPoint y: 109, endPoint x: 483, endPoint y: 96, distance: 41.9
click at [483, 96] on div at bounding box center [492, 101] width 184 height 77
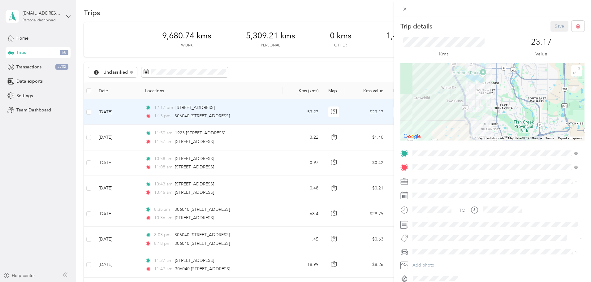
drag, startPoint x: 487, startPoint y: 103, endPoint x: 476, endPoint y: 72, distance: 32.5
click at [476, 72] on div at bounding box center [492, 101] width 184 height 77
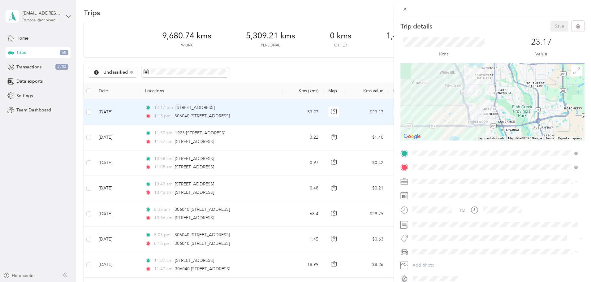
drag, startPoint x: 479, startPoint y: 92, endPoint x: 498, endPoint y: 75, distance: 25.2
click at [498, 75] on div at bounding box center [492, 101] width 184 height 77
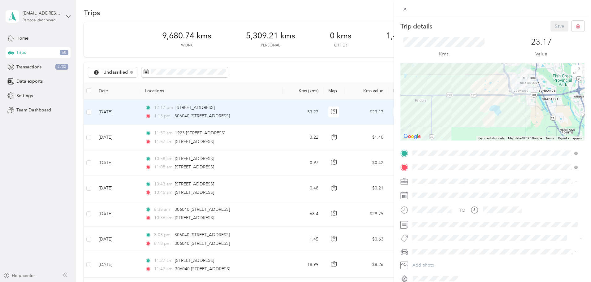
drag, startPoint x: 490, startPoint y: 101, endPoint x: 521, endPoint y: 84, distance: 35.0
click at [521, 84] on div at bounding box center [492, 101] width 184 height 77
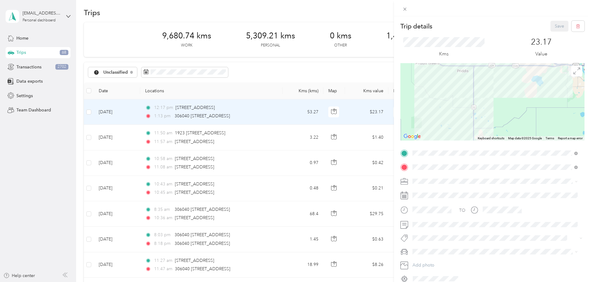
drag, startPoint x: 498, startPoint y: 110, endPoint x: 506, endPoint y: 78, distance: 32.5
click at [506, 78] on div at bounding box center [492, 101] width 184 height 77
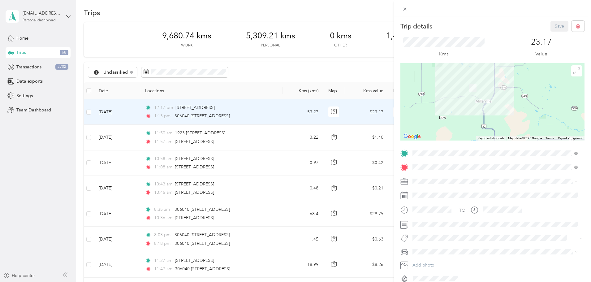
drag, startPoint x: 498, startPoint y: 100, endPoint x: 483, endPoint y: 141, distance: 44.6
click at [483, 141] on div "Trip details Save This trip cannot be edited because it is either under review,…" at bounding box center [492, 152] width 184 height 263
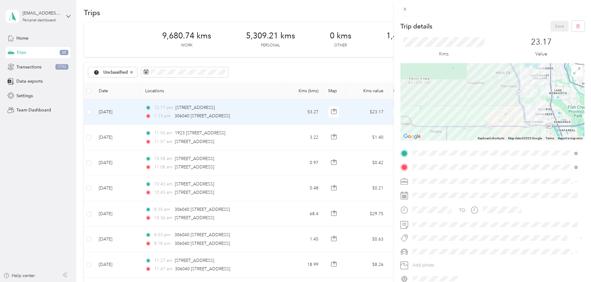
drag, startPoint x: 515, startPoint y: 102, endPoint x: 495, endPoint y: 129, distance: 33.8
click at [495, 129] on div at bounding box center [492, 101] width 184 height 77
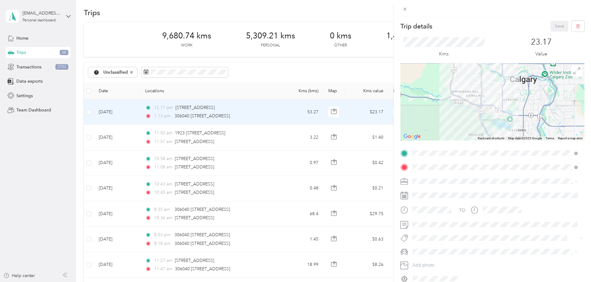
drag, startPoint x: 504, startPoint y: 106, endPoint x: 520, endPoint y: 119, distance: 20.7
click at [520, 119] on div at bounding box center [492, 101] width 184 height 77
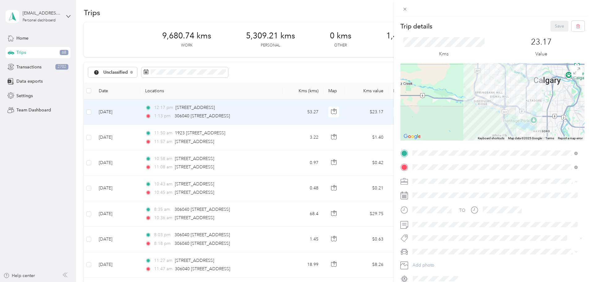
drag, startPoint x: 493, startPoint y: 120, endPoint x: 504, endPoint y: 109, distance: 16.2
click at [504, 109] on div at bounding box center [492, 101] width 184 height 77
click at [512, 114] on div at bounding box center [492, 101] width 184 height 77
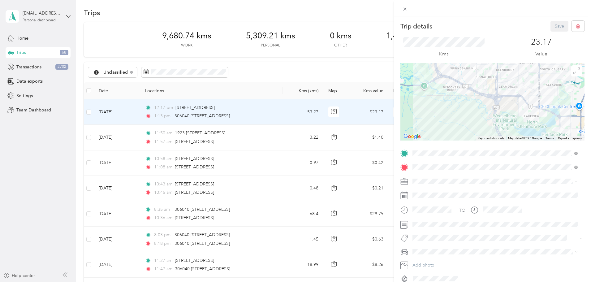
click at [512, 114] on div at bounding box center [492, 101] width 184 height 77
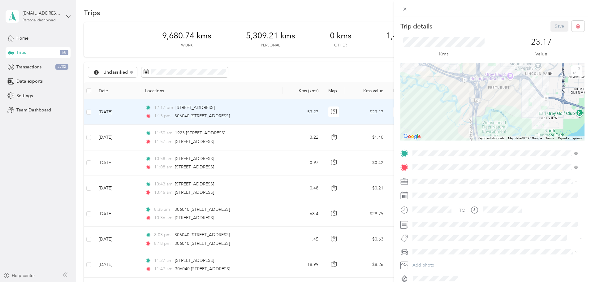
click at [512, 114] on div at bounding box center [492, 101] width 184 height 77
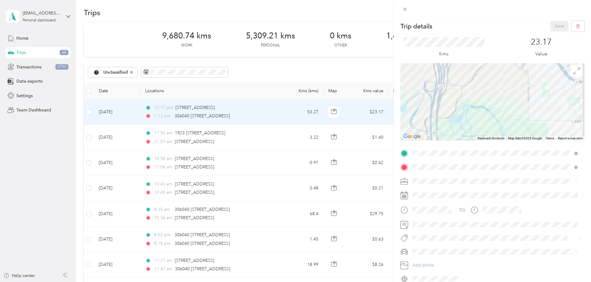
drag, startPoint x: 510, startPoint y: 108, endPoint x: 470, endPoint y: 132, distance: 46.5
click at [470, 132] on div at bounding box center [492, 101] width 184 height 77
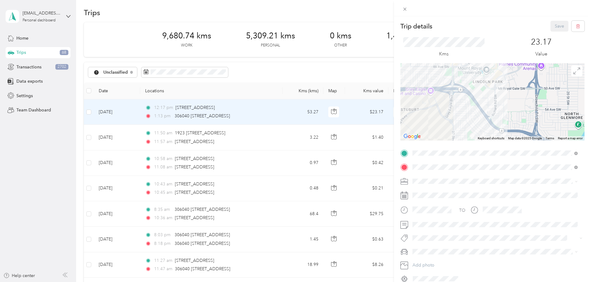
drag, startPoint x: 478, startPoint y: 102, endPoint x: 506, endPoint y: 130, distance: 40.7
click at [506, 130] on div at bounding box center [492, 101] width 184 height 77
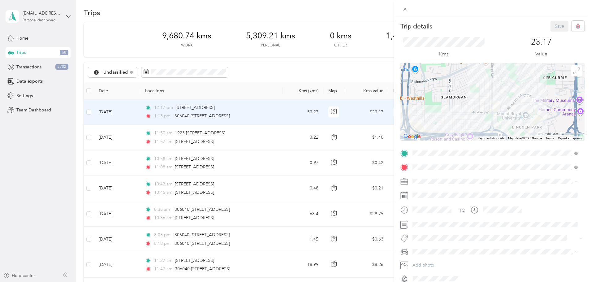
click at [499, 110] on div at bounding box center [492, 101] width 184 height 77
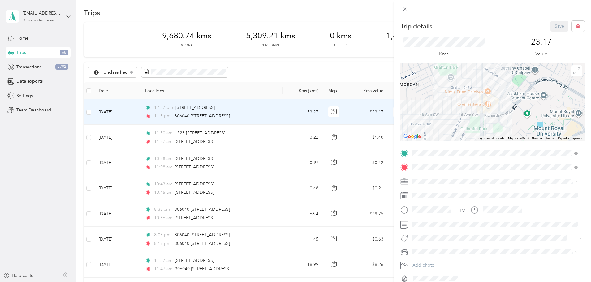
click at [499, 110] on div at bounding box center [492, 101] width 184 height 77
click at [497, 105] on div at bounding box center [492, 101] width 184 height 77
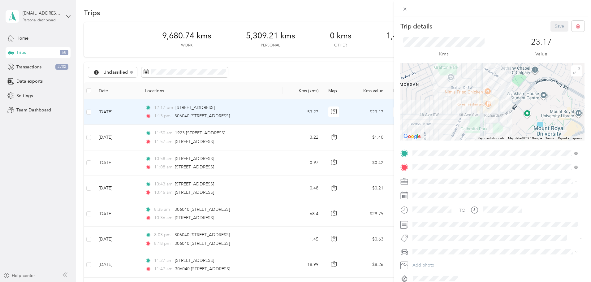
click at [497, 105] on div at bounding box center [492, 101] width 184 height 77
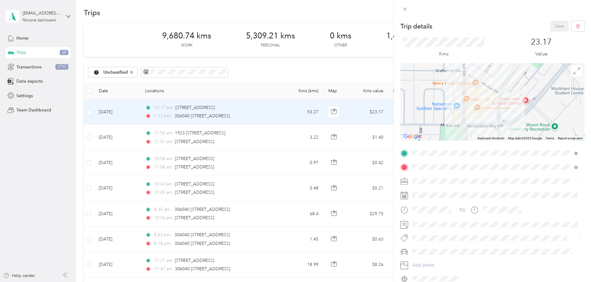
click at [497, 105] on div at bounding box center [492, 101] width 184 height 77
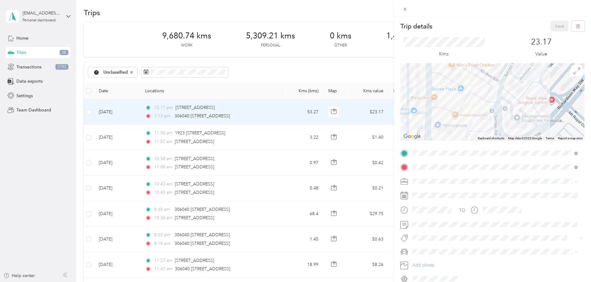
drag, startPoint x: 486, startPoint y: 100, endPoint x: 509, endPoint y: 102, distance: 23.4
click at [509, 102] on div at bounding box center [492, 101] width 184 height 77
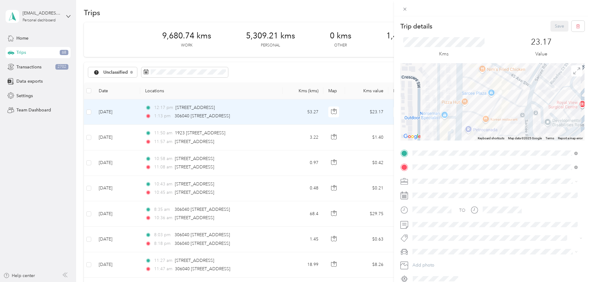
click at [496, 106] on div at bounding box center [492, 101] width 184 height 77
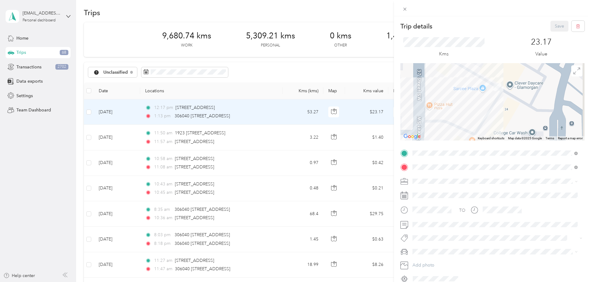
drag, startPoint x: 499, startPoint y: 100, endPoint x: 494, endPoint y: 114, distance: 15.4
click at [494, 114] on div at bounding box center [492, 101] width 184 height 77
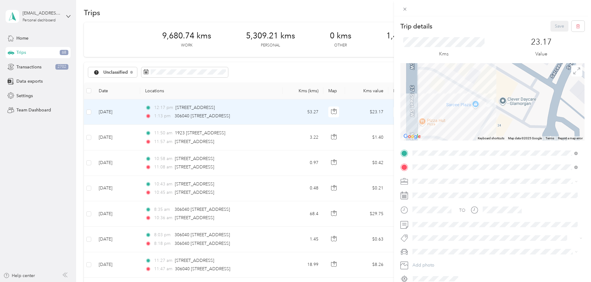
click at [509, 108] on div at bounding box center [492, 101] width 184 height 77
drag, startPoint x: 497, startPoint y: 115, endPoint x: 504, endPoint y: 114, distance: 6.8
click at [504, 114] on div at bounding box center [492, 101] width 184 height 77
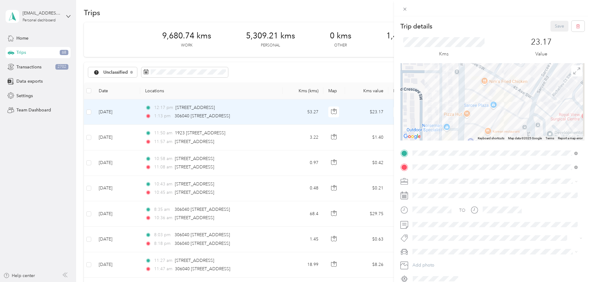
drag, startPoint x: 493, startPoint y: 114, endPoint x: 490, endPoint y: 107, distance: 7.3
click at [490, 107] on div at bounding box center [492, 101] width 184 height 77
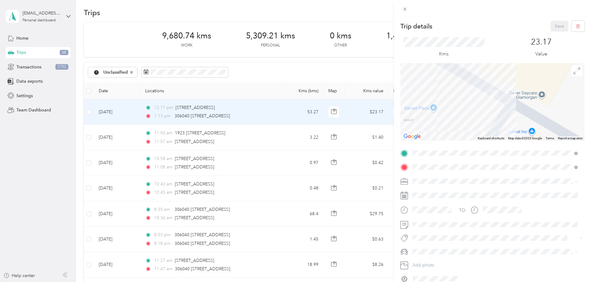
drag, startPoint x: 511, startPoint y: 88, endPoint x: 482, endPoint y: 124, distance: 45.5
click at [482, 124] on div at bounding box center [492, 101] width 184 height 77
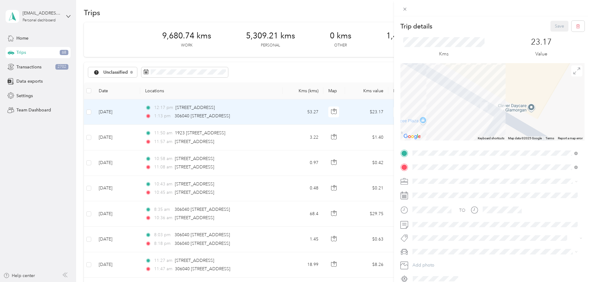
drag, startPoint x: 491, startPoint y: 116, endPoint x: 500, endPoint y: 89, distance: 28.0
click at [500, 89] on div at bounding box center [492, 101] width 184 height 77
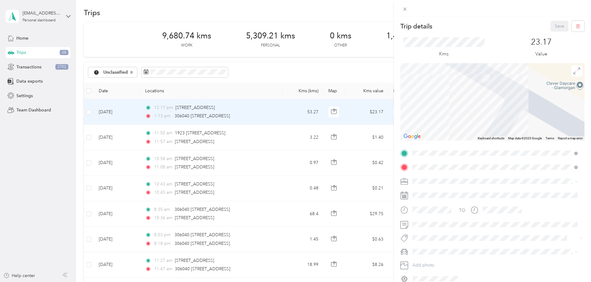
drag, startPoint x: 485, startPoint y: 109, endPoint x: 514, endPoint y: 82, distance: 39.6
click at [514, 82] on div at bounding box center [492, 101] width 184 height 77
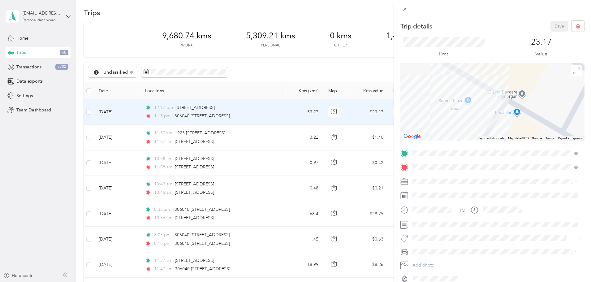
drag, startPoint x: 505, startPoint y: 96, endPoint x: 489, endPoint y: 117, distance: 26.6
click at [489, 117] on div at bounding box center [492, 101] width 184 height 77
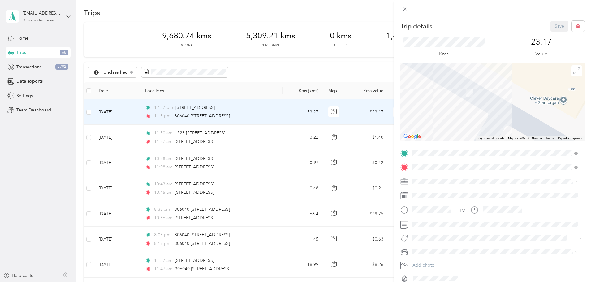
drag, startPoint x: 506, startPoint y: 92, endPoint x: 487, endPoint y: 113, distance: 28.5
click at [487, 113] on div at bounding box center [492, 101] width 184 height 77
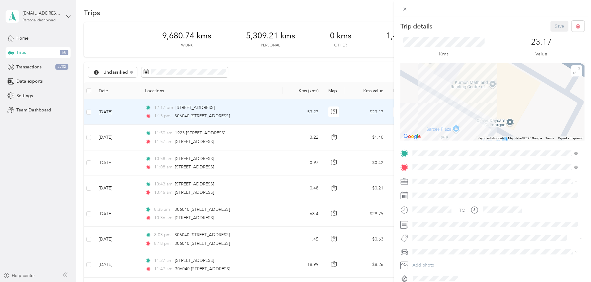
drag, startPoint x: 487, startPoint y: 113, endPoint x: 490, endPoint y: 121, distance: 8.5
click at [490, 121] on div at bounding box center [492, 101] width 184 height 77
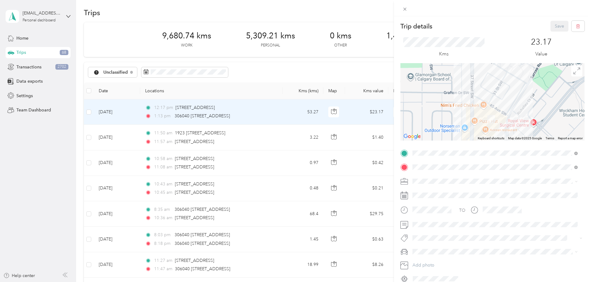
click at [328, 119] on div "Trip details Save This trip cannot be edited because it is either under review,…" at bounding box center [295, 141] width 591 height 282
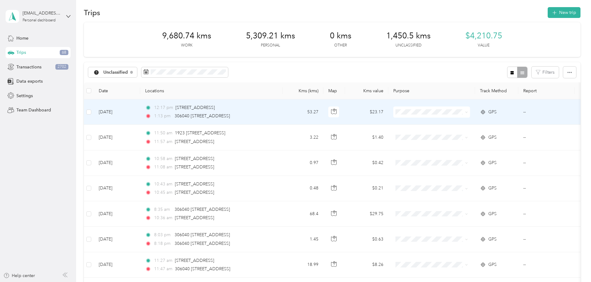
click at [323, 113] on td "53.27" at bounding box center [302, 111] width 41 height 25
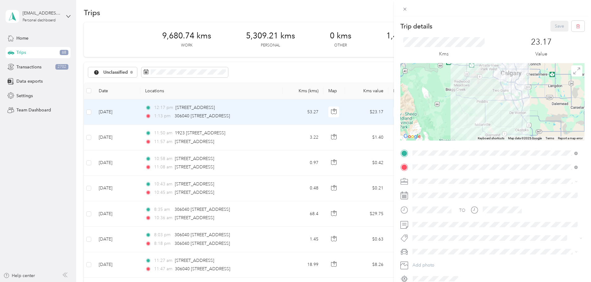
click at [427, 192] on li "Work" at bounding box center [494, 188] width 169 height 11
click at [551, 27] on button "Save" at bounding box center [559, 26] width 18 height 11
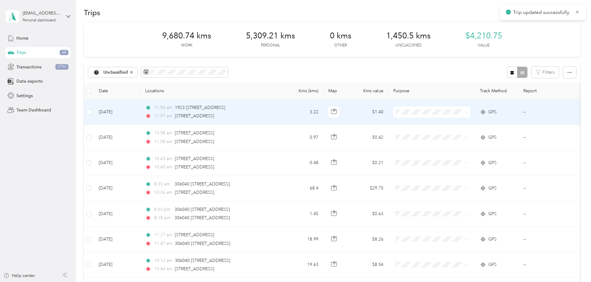
click at [323, 116] on td "3.22" at bounding box center [302, 111] width 41 height 25
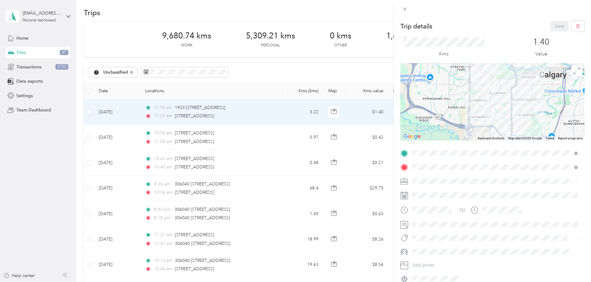
click at [425, 188] on div "TO Add photo" at bounding box center [492, 215] width 184 height 135
click at [432, 182] on span at bounding box center [497, 181] width 174 height 10
click at [437, 190] on div "Work" at bounding box center [494, 189] width 161 height 6
drag, startPoint x: 431, startPoint y: 228, endPoint x: 434, endPoint y: 227, distance: 3.2
click at [434, 227] on span at bounding box center [497, 225] width 174 height 10
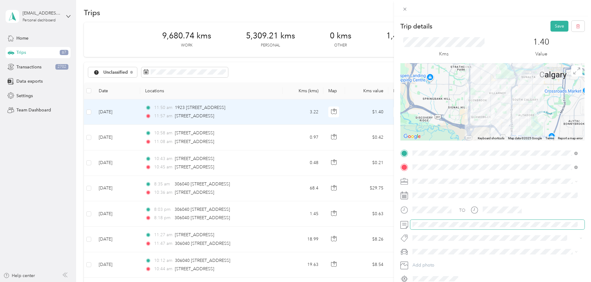
click at [434, 227] on span at bounding box center [497, 225] width 174 height 10
click at [551, 23] on button "Save" at bounding box center [559, 26] width 18 height 11
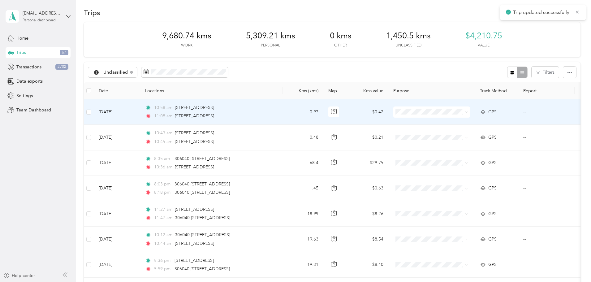
click at [323, 115] on td "0.97" at bounding box center [302, 111] width 41 height 25
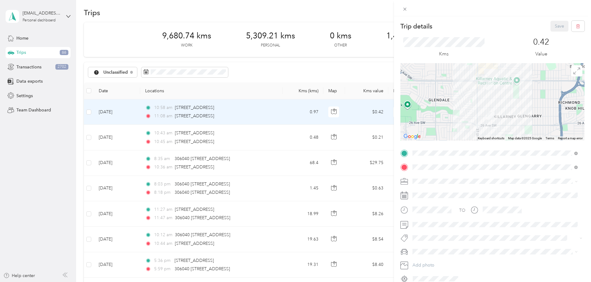
click at [133, 110] on div "Trip details Save This trip cannot be edited because it is either under review,…" at bounding box center [295, 141] width 591 height 282
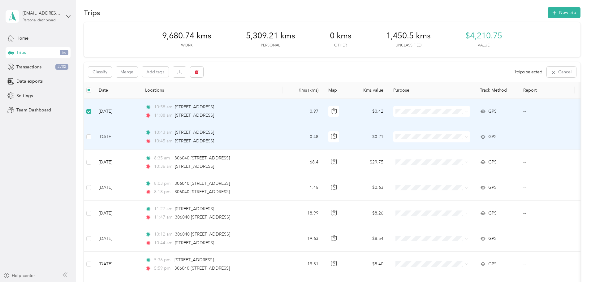
click at [94, 131] on td at bounding box center [89, 136] width 10 height 25
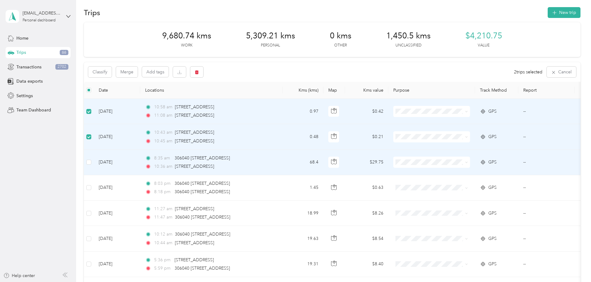
click at [94, 157] on td at bounding box center [89, 162] width 10 height 25
click at [138, 70] on button "Merge" at bounding box center [127, 71] width 22 height 11
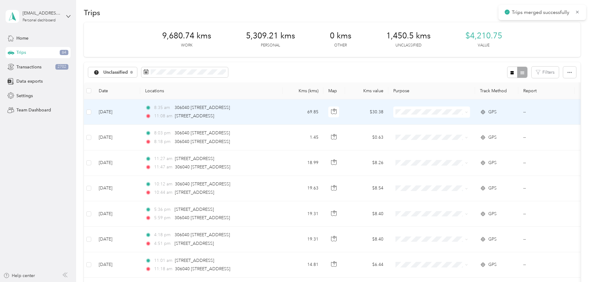
click at [323, 108] on td "69.85" at bounding box center [302, 111] width 41 height 25
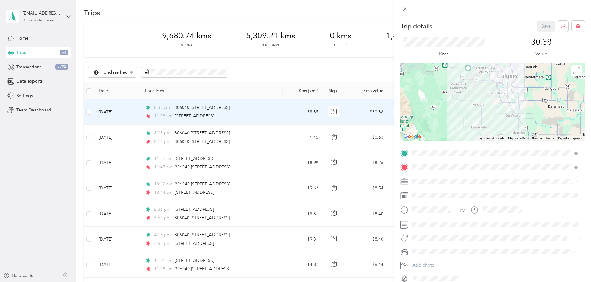
click at [419, 190] on span "Work" at bounding box center [419, 191] width 11 height 5
click at [540, 29] on button "Save" at bounding box center [546, 26] width 18 height 11
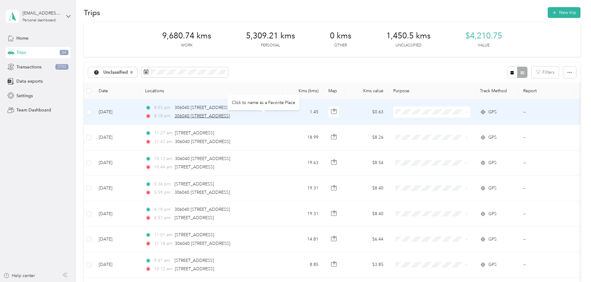
click at [230, 115] on span "306040 [STREET_ADDRESS]" at bounding box center [201, 115] width 55 height 5
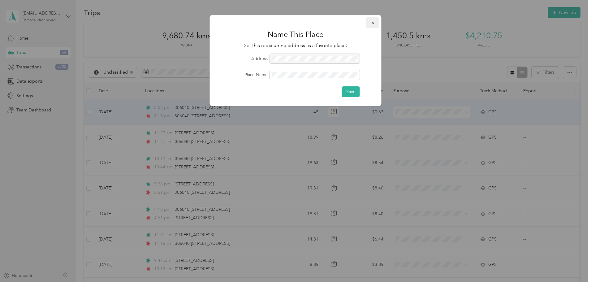
click at [373, 22] on icon "button" at bounding box center [372, 23] width 4 height 4
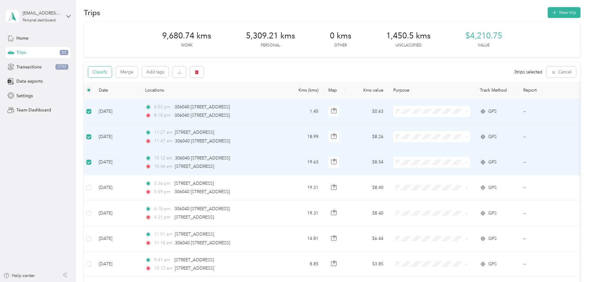
click at [112, 71] on button "Classify" at bounding box center [99, 71] width 23 height 11
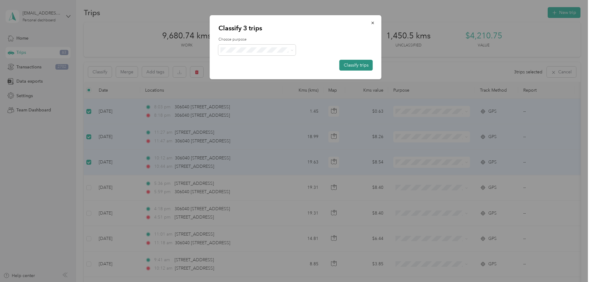
click at [350, 66] on button "Classify trips" at bounding box center [355, 65] width 33 height 11
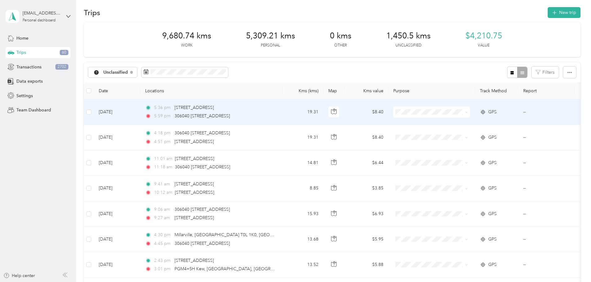
click at [94, 109] on td at bounding box center [89, 111] width 10 height 25
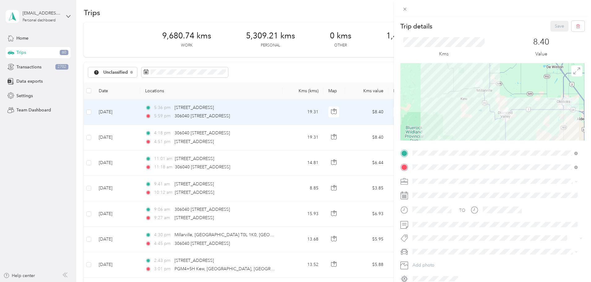
click at [130, 112] on div "Trip details Save This trip cannot be edited because it is either under review,…" at bounding box center [295, 141] width 591 height 282
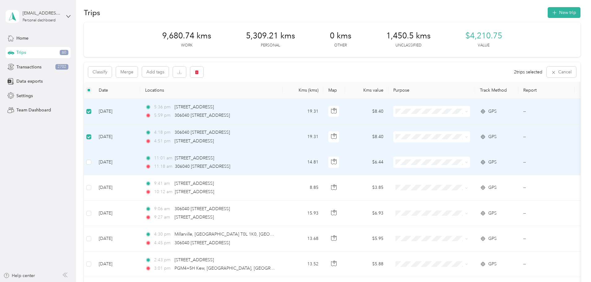
click at [94, 156] on td at bounding box center [89, 162] width 10 height 25
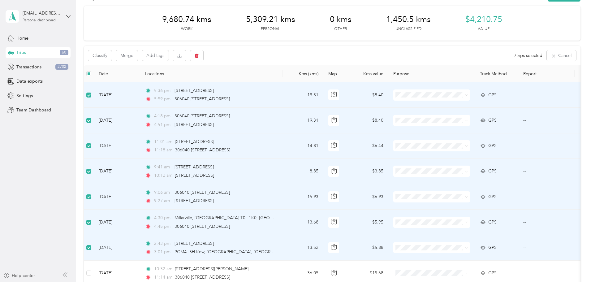
scroll to position [20, 0]
click at [94, 252] on td at bounding box center [89, 248] width 10 height 25
click at [91, 225] on label at bounding box center [88, 223] width 5 height 7
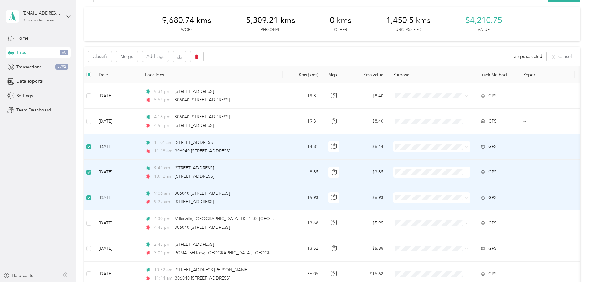
click at [94, 139] on td at bounding box center [89, 146] width 10 height 25
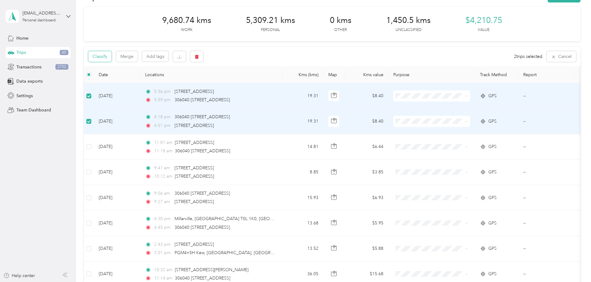
click at [112, 57] on button "Classify" at bounding box center [99, 56] width 23 height 11
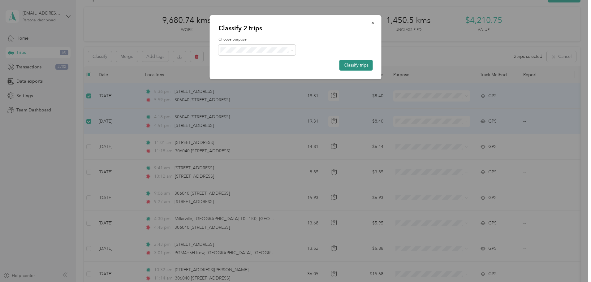
click at [353, 68] on button "Classify trips" at bounding box center [355, 65] width 33 height 11
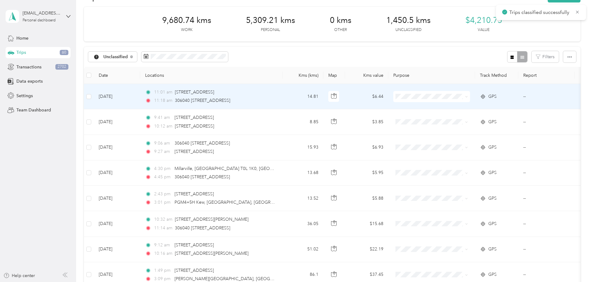
click at [94, 92] on td at bounding box center [89, 96] width 10 height 25
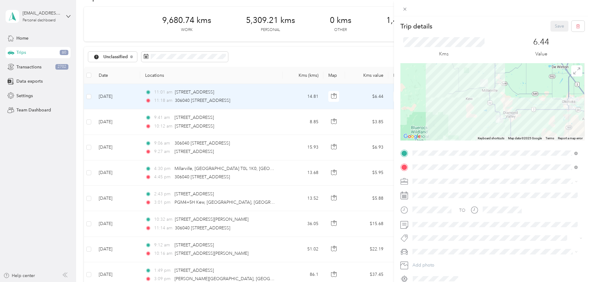
click at [130, 97] on div "Trip details Save This trip cannot be edited because it is either under review,…" at bounding box center [295, 141] width 591 height 282
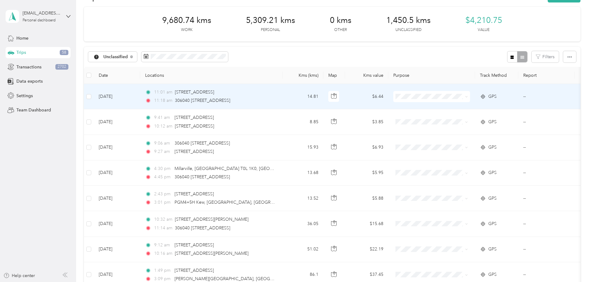
click at [140, 100] on td "Jun 30, 2025" at bounding box center [117, 96] width 46 height 25
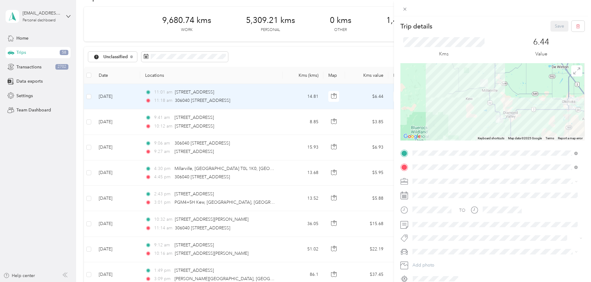
click at [481, 108] on div at bounding box center [492, 101] width 184 height 77
click at [506, 102] on div at bounding box center [492, 101] width 184 height 77
click at [468, 112] on div at bounding box center [492, 101] width 184 height 77
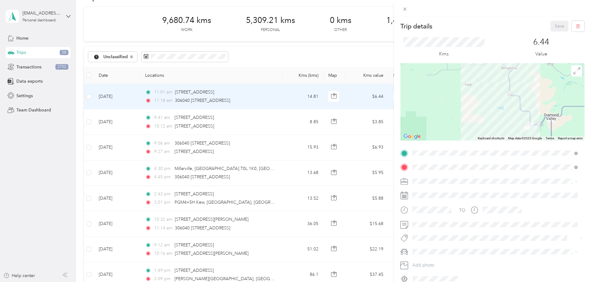
click at [487, 99] on div at bounding box center [492, 101] width 184 height 77
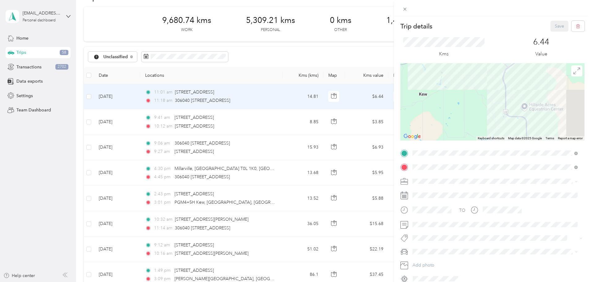
drag, startPoint x: 487, startPoint y: 99, endPoint x: 455, endPoint y: 137, distance: 49.8
click at [455, 137] on div at bounding box center [492, 101] width 184 height 77
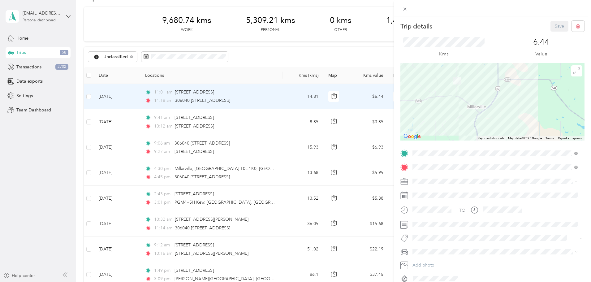
drag, startPoint x: 494, startPoint y: 100, endPoint x: 476, endPoint y: 72, distance: 32.6
click at [476, 72] on div at bounding box center [492, 101] width 184 height 77
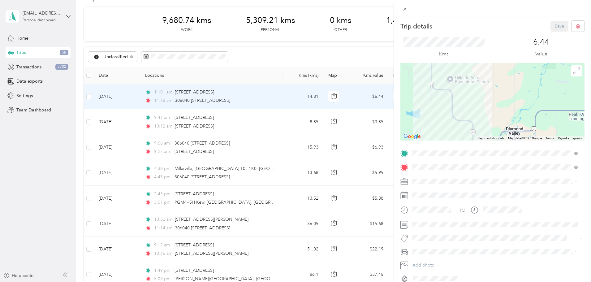
drag, startPoint x: 483, startPoint y: 99, endPoint x: 476, endPoint y: 68, distance: 31.8
click at [476, 68] on div at bounding box center [492, 101] width 184 height 77
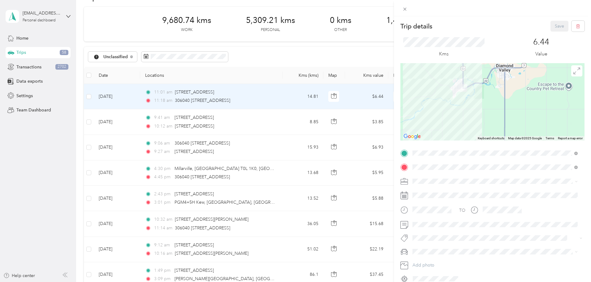
drag, startPoint x: 477, startPoint y: 88, endPoint x: 488, endPoint y: 118, distance: 32.6
click at [488, 118] on div at bounding box center [492, 101] width 184 height 77
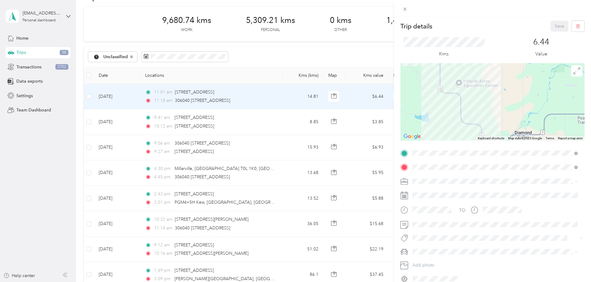
drag, startPoint x: 492, startPoint y: 103, endPoint x: 485, endPoint y: 103, distance: 6.5
click at [485, 103] on div at bounding box center [492, 101] width 184 height 77
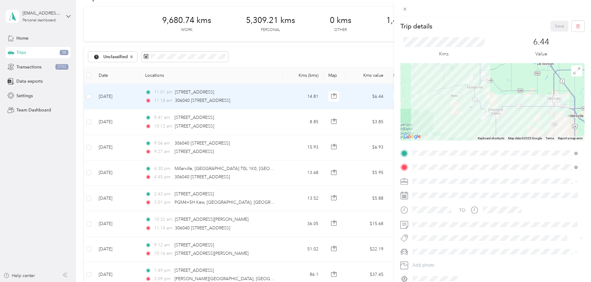
click at [319, 103] on div "Trip details Save This trip cannot be edited because it is either under review,…" at bounding box center [295, 141] width 591 height 282
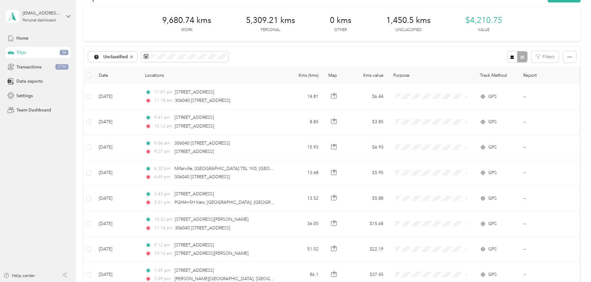
click at [319, 281] on div "Trip details Save This trip cannot be edited because it is either under review,…" at bounding box center [293, 282] width 587 height 0
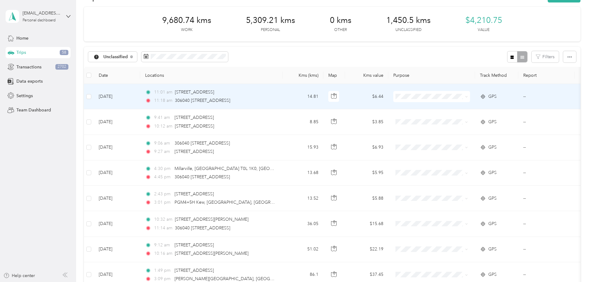
click at [282, 101] on td "11:01 am 105 Valley Rd NE, Diamond Valley, AB T0L 2A0, Canada 11:18 am 306040 2…" at bounding box center [211, 96] width 142 height 25
click at [319, 281] on div at bounding box center [293, 282] width 587 height 0
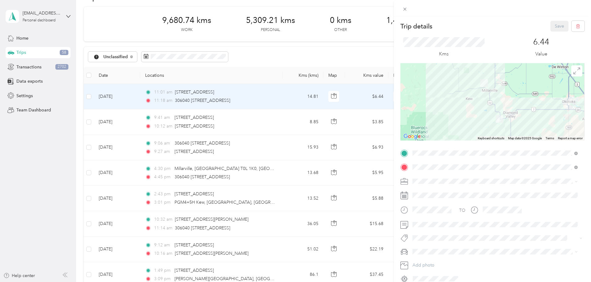
click at [132, 99] on div "Trip details Save This trip cannot be edited because it is either under review,…" at bounding box center [295, 141] width 591 height 282
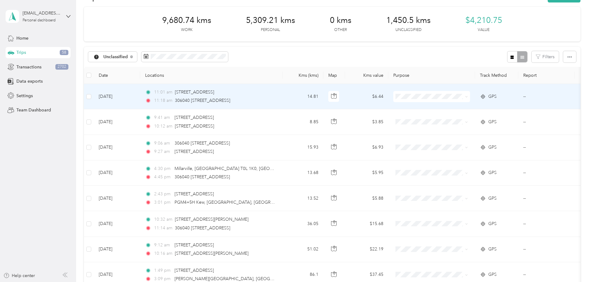
click at [94, 98] on td at bounding box center [89, 96] width 10 height 25
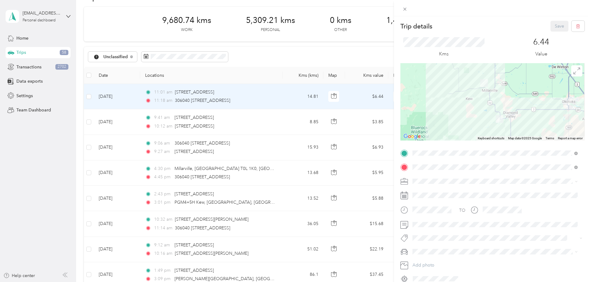
click at [139, 95] on div "Trip details Save This trip cannot be edited because it is either under review,…" at bounding box center [295, 141] width 591 height 282
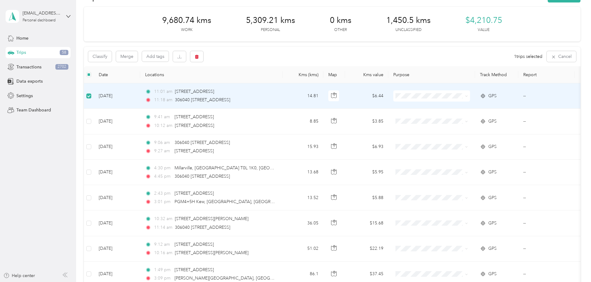
click at [454, 117] on span "Personal" at bounding box center [478, 116] width 57 height 6
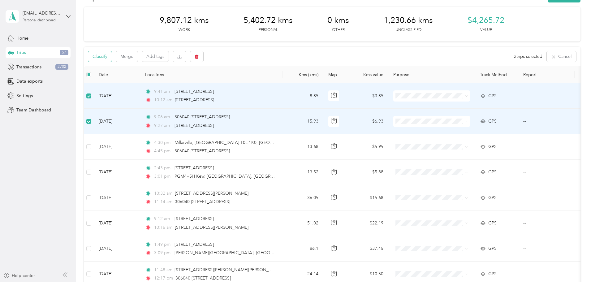
click at [112, 61] on button "Classify" at bounding box center [99, 56] width 23 height 11
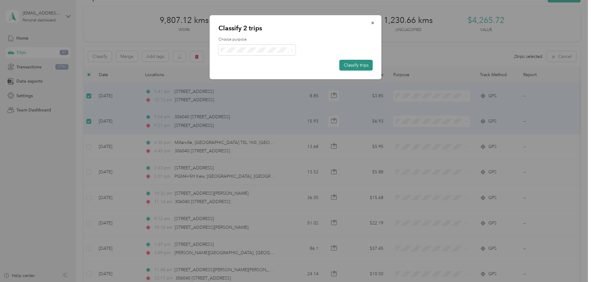
click at [370, 61] on button "Classify trips" at bounding box center [355, 65] width 33 height 11
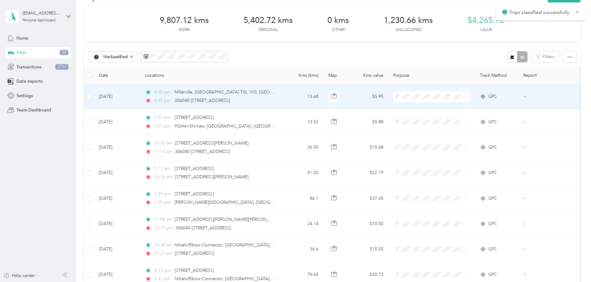
click at [323, 92] on td "13.68" at bounding box center [302, 96] width 41 height 25
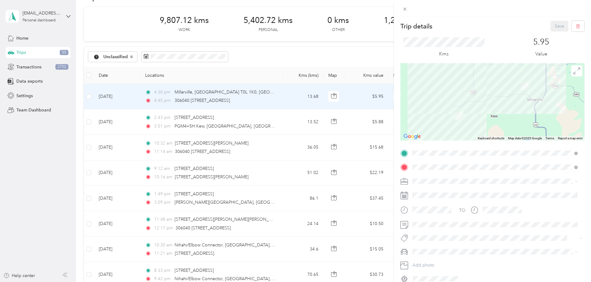
click at [429, 191] on div "Work" at bounding box center [494, 188] width 161 height 6
click at [553, 32] on div "Kms 5.95 Value" at bounding box center [492, 48] width 184 height 32
drag, startPoint x: 553, startPoint y: 32, endPoint x: 553, endPoint y: 28, distance: 3.8
click at [553, 28] on div "Trip details Save This trip cannot be edited because it is either under review,…" at bounding box center [492, 152] width 184 height 263
click at [553, 28] on button "Save" at bounding box center [559, 26] width 18 height 11
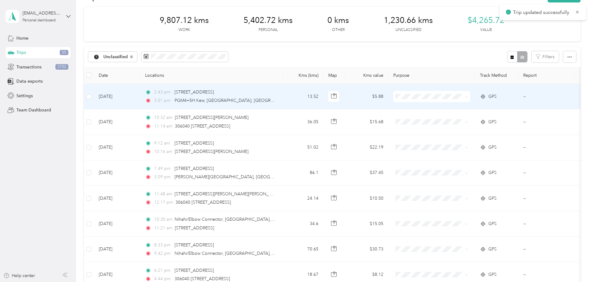
click at [323, 97] on td "13.52" at bounding box center [302, 96] width 41 height 25
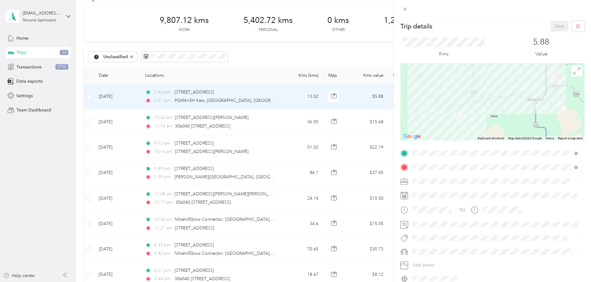
click at [429, 193] on li "Work" at bounding box center [494, 191] width 169 height 11
click at [552, 27] on button "Save" at bounding box center [559, 26] width 18 height 11
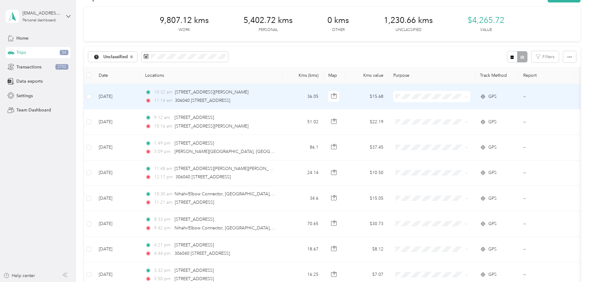
click at [323, 94] on td "36.05" at bounding box center [302, 96] width 41 height 25
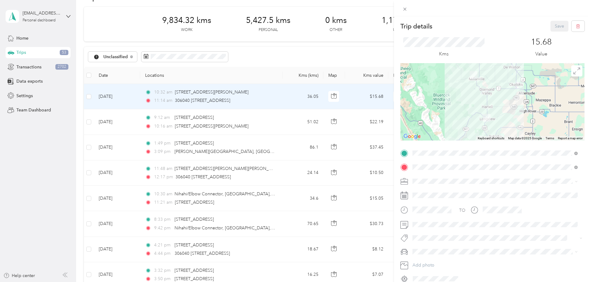
drag, startPoint x: 484, startPoint y: 106, endPoint x: 468, endPoint y: 101, distance: 17.2
click at [468, 101] on div at bounding box center [492, 101] width 184 height 77
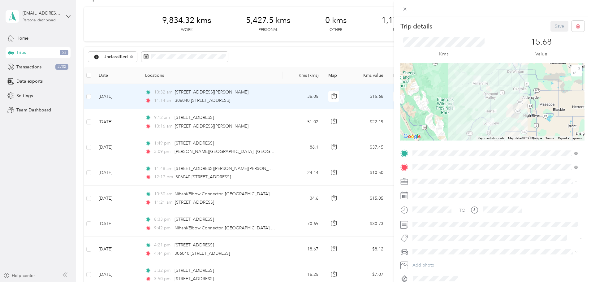
drag, startPoint x: 448, startPoint y: 130, endPoint x: 463, endPoint y: 138, distance: 16.8
click at [463, 138] on div at bounding box center [492, 101] width 184 height 77
click at [469, 114] on div at bounding box center [492, 101] width 184 height 77
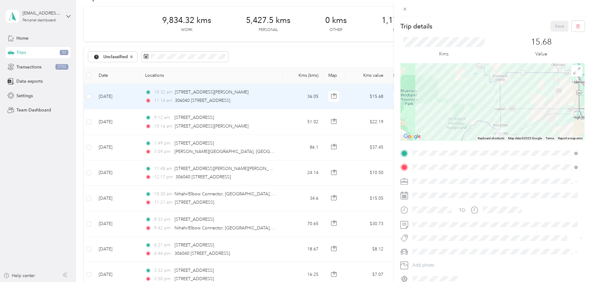
drag, startPoint x: 469, startPoint y: 114, endPoint x: 449, endPoint y: 113, distance: 20.1
click at [449, 113] on div at bounding box center [492, 101] width 184 height 77
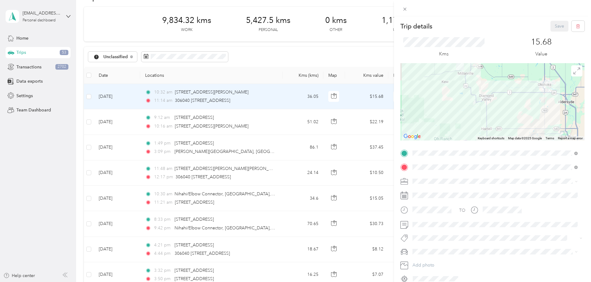
drag, startPoint x: 468, startPoint y: 102, endPoint x: 468, endPoint y: 125, distance: 22.9
click at [468, 125] on div at bounding box center [492, 101] width 184 height 77
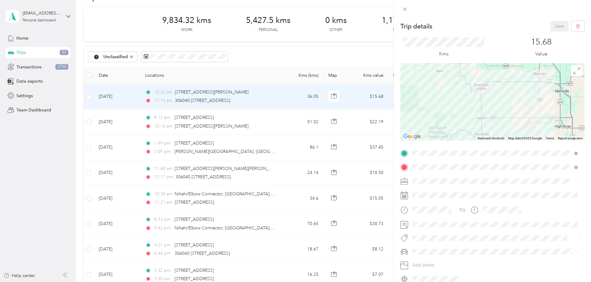
drag, startPoint x: 463, startPoint y: 115, endPoint x: 456, endPoint y: 102, distance: 14.7
click at [456, 102] on div at bounding box center [492, 101] width 184 height 77
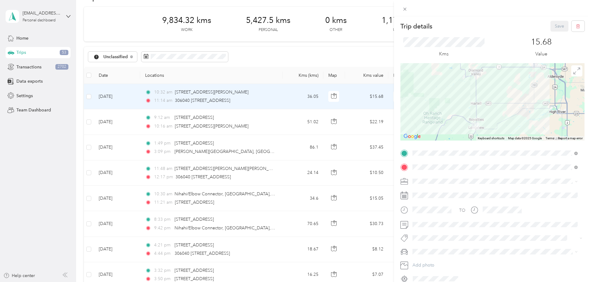
drag, startPoint x: 457, startPoint y: 109, endPoint x: 452, endPoint y: 93, distance: 16.1
click at [452, 93] on div at bounding box center [492, 101] width 184 height 77
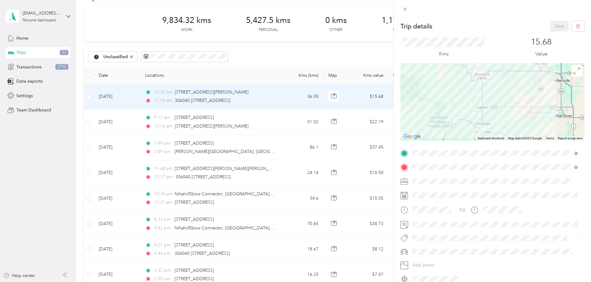
drag, startPoint x: 492, startPoint y: 96, endPoint x: 513, endPoint y: 111, distance: 25.6
click at [513, 111] on div at bounding box center [492, 101] width 184 height 77
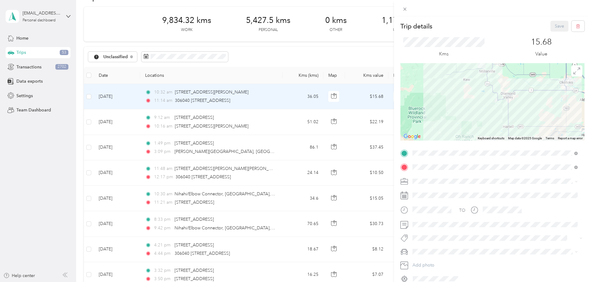
drag, startPoint x: 466, startPoint y: 103, endPoint x: 469, endPoint y: 105, distance: 4.3
click at [469, 105] on div at bounding box center [492, 101] width 184 height 77
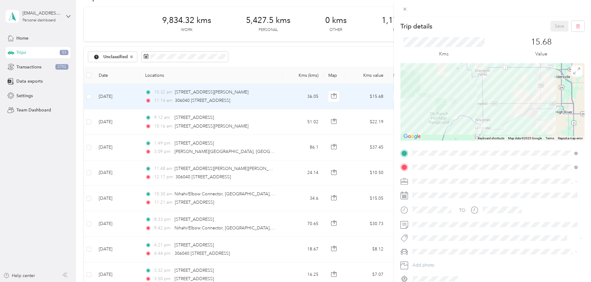
drag, startPoint x: 505, startPoint y: 110, endPoint x: 486, endPoint y: 93, distance: 25.2
click at [486, 93] on div at bounding box center [492, 101] width 184 height 77
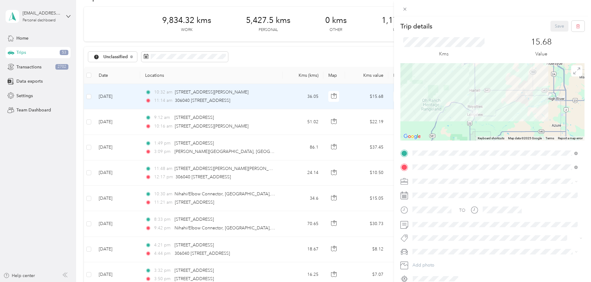
drag, startPoint x: 492, startPoint y: 105, endPoint x: 485, endPoint y: 92, distance: 14.1
click at [485, 92] on div at bounding box center [492, 101] width 184 height 77
click at [335, 97] on div "Trip details Save This trip cannot be edited because it is either under review,…" at bounding box center [295, 141] width 591 height 282
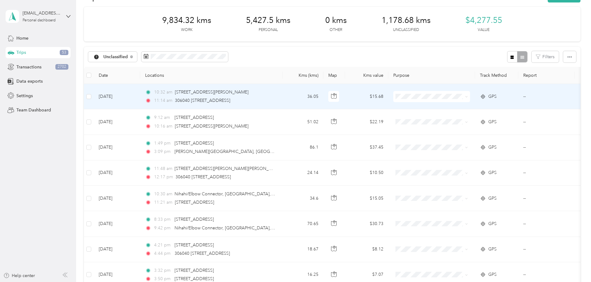
click at [323, 97] on td "36.05" at bounding box center [302, 96] width 41 height 25
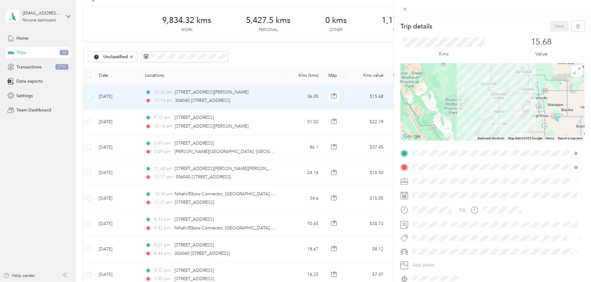
drag, startPoint x: 486, startPoint y: 117, endPoint x: 483, endPoint y: 113, distance: 5.1
click at [483, 113] on div at bounding box center [492, 101] width 184 height 77
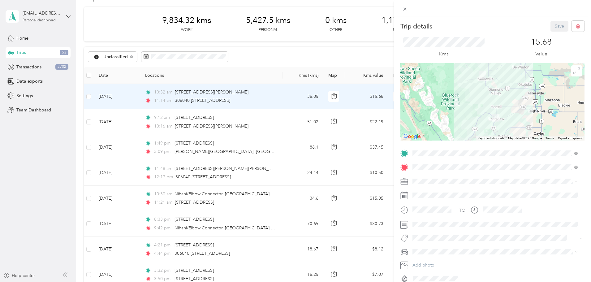
click at [318, 98] on div "Trip details Save This trip cannot be edited because it is either under review,…" at bounding box center [295, 141] width 591 height 282
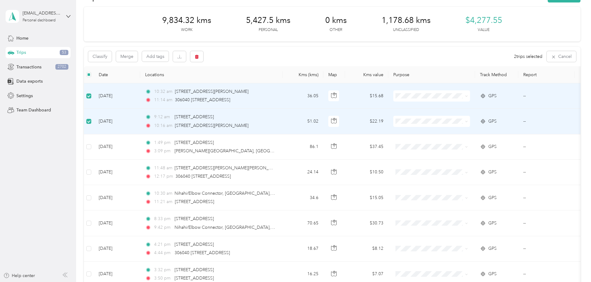
click at [461, 99] on span at bounding box center [431, 95] width 77 height 11
click at [465, 116] on span "Personal" at bounding box center [478, 115] width 57 height 6
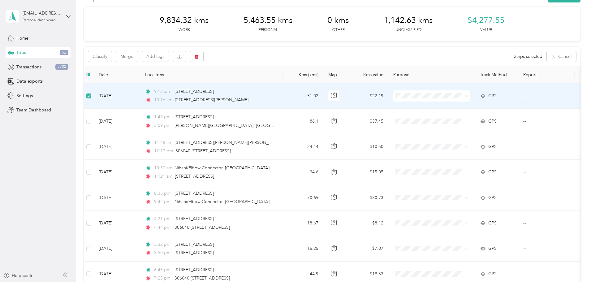
click at [470, 115] on span "Personal" at bounding box center [478, 114] width 57 height 6
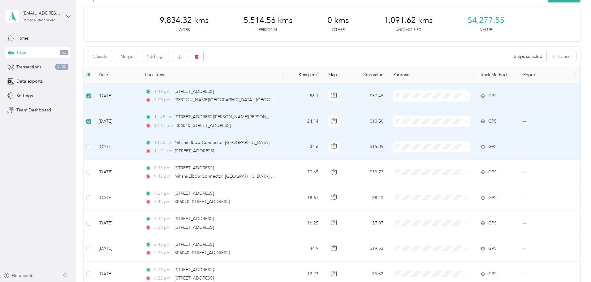
click at [94, 141] on td at bounding box center [89, 146] width 10 height 25
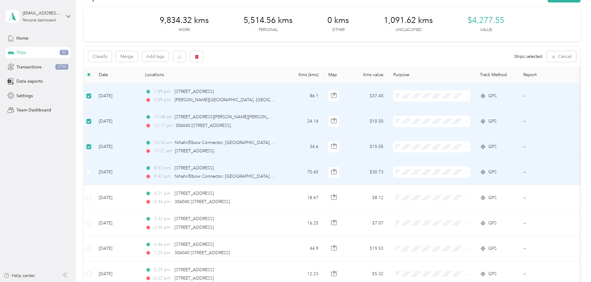
click at [94, 168] on td at bounding box center [89, 172] width 10 height 25
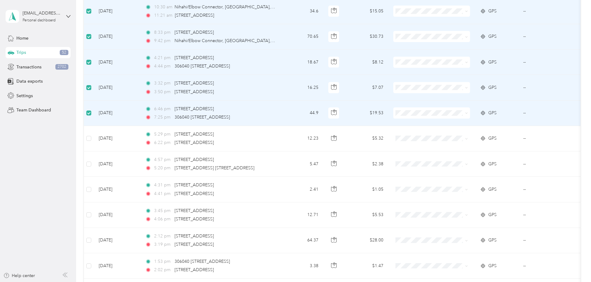
scroll to position [174, 0]
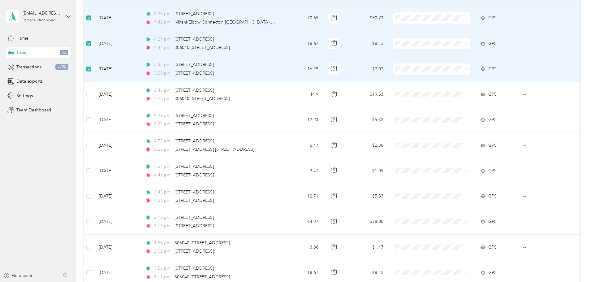
click at [586, 98] on div "Trips New trip 9,834.32 kms Work 5,514.56 kms Personal 0 kms Other 1,091.62 kms…" at bounding box center [331, 141] width 511 height 282
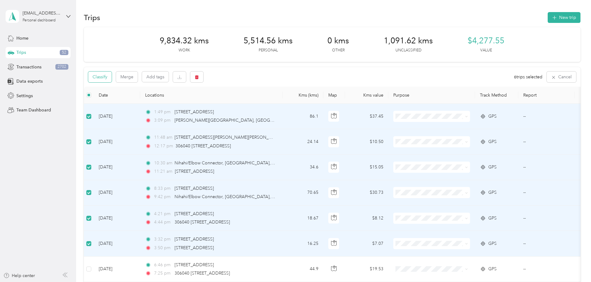
click at [112, 75] on button "Classify" at bounding box center [99, 76] width 23 height 11
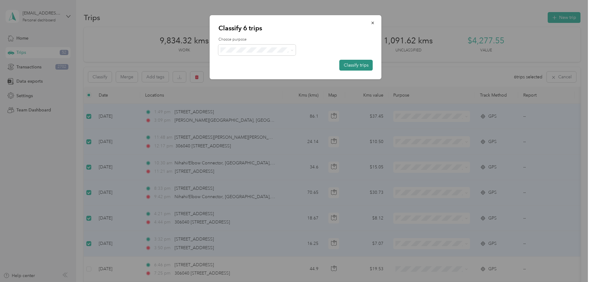
click at [354, 61] on button "Classify trips" at bounding box center [355, 65] width 33 height 11
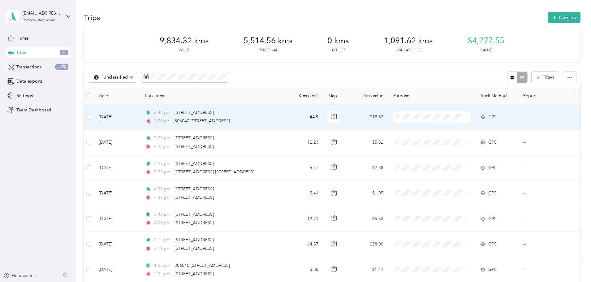
click at [323, 118] on td "44.9" at bounding box center [302, 116] width 41 height 25
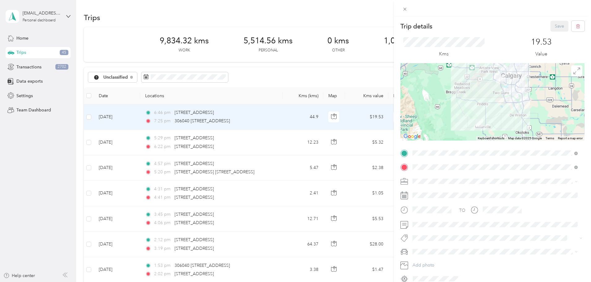
click at [506, 126] on div at bounding box center [492, 101] width 184 height 77
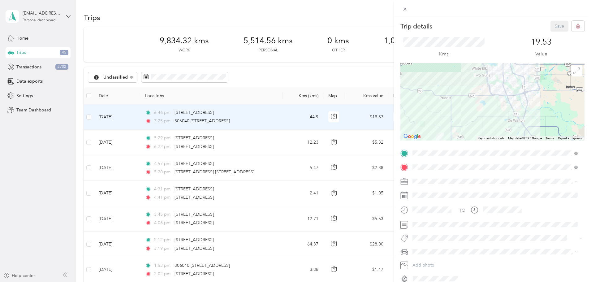
drag, startPoint x: 516, startPoint y: 99, endPoint x: 493, endPoint y: 132, distance: 39.7
click at [493, 132] on div at bounding box center [492, 101] width 184 height 77
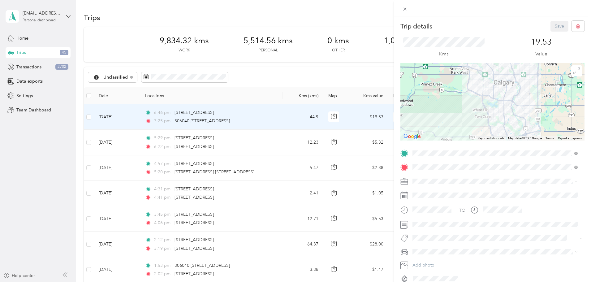
drag, startPoint x: 503, startPoint y: 95, endPoint x: 522, endPoint y: 112, distance: 26.3
click at [522, 112] on div at bounding box center [492, 101] width 184 height 77
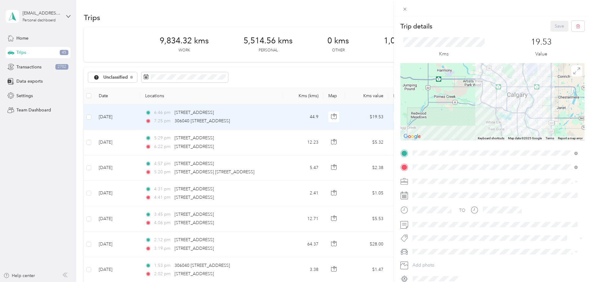
click at [480, 104] on div at bounding box center [492, 101] width 184 height 77
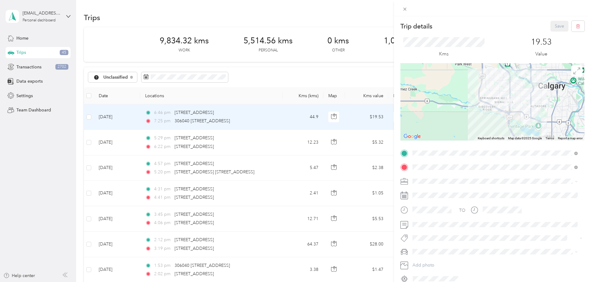
click at [517, 107] on div at bounding box center [492, 101] width 184 height 77
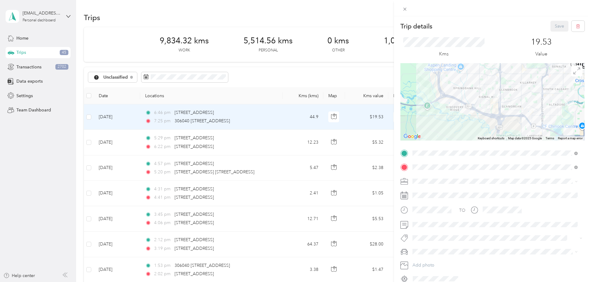
click at [505, 105] on div at bounding box center [492, 101] width 184 height 77
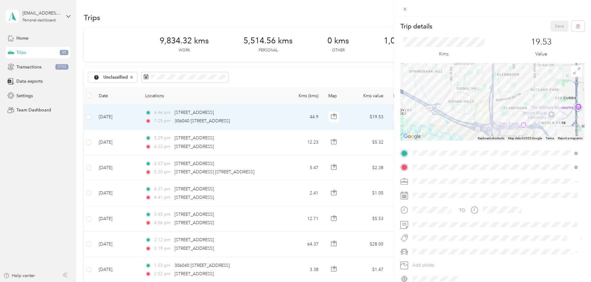
click at [495, 91] on div at bounding box center [492, 101] width 184 height 77
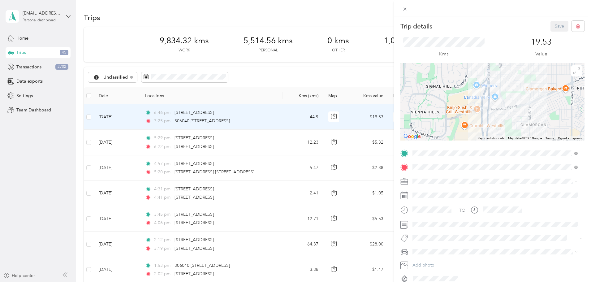
click at [491, 97] on div at bounding box center [492, 101] width 184 height 77
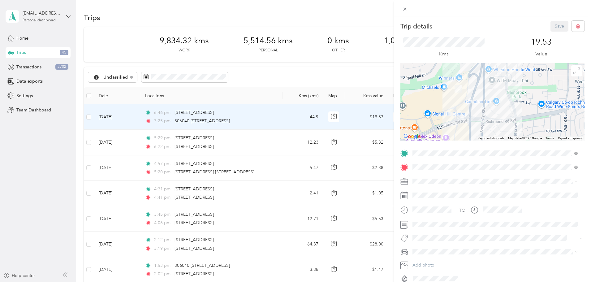
click at [478, 95] on div at bounding box center [492, 101] width 184 height 77
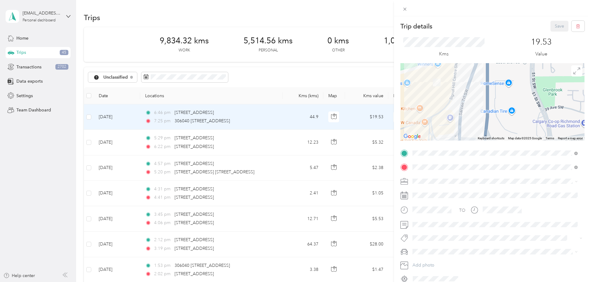
drag, startPoint x: 455, startPoint y: 93, endPoint x: 490, endPoint y: 101, distance: 36.4
click at [490, 101] on div at bounding box center [492, 101] width 184 height 77
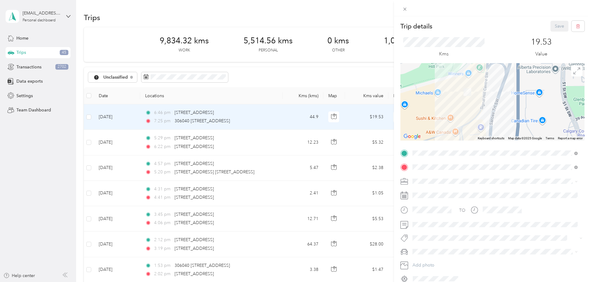
drag, startPoint x: 452, startPoint y: 103, endPoint x: 446, endPoint y: 84, distance: 19.1
click at [446, 84] on div at bounding box center [492, 101] width 184 height 77
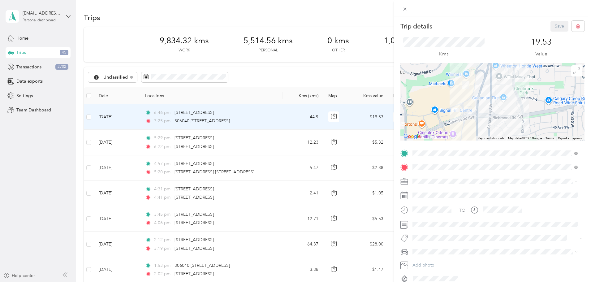
click at [132, 116] on div "Trip details Save This trip cannot be edited because it is either under review,…" at bounding box center [295, 141] width 591 height 282
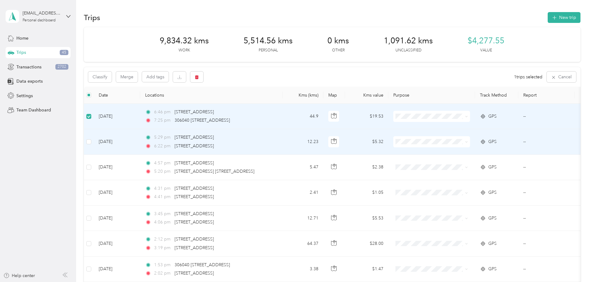
click at [94, 145] on td at bounding box center [89, 141] width 10 height 25
click at [323, 143] on td "12.23" at bounding box center [302, 141] width 41 height 25
click at [214, 143] on span "5518 Signal Hill Centre SW, Calgary, AB T3H 3P8, Canada" at bounding box center [193, 145] width 39 height 5
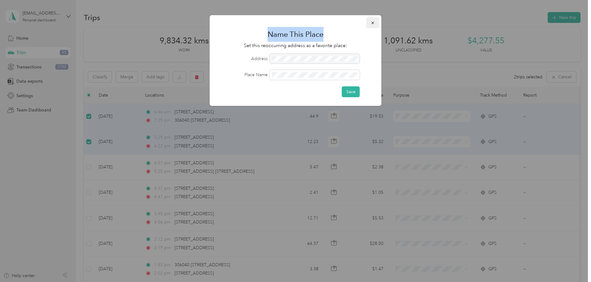
drag, startPoint x: 373, startPoint y: 29, endPoint x: 373, endPoint y: 24, distance: 5.0
click at [373, 24] on div "Name This Place Set this reoccurring address as a favorite place: Address Place…" at bounding box center [296, 60] width 172 height 91
click at [373, 24] on icon "button" at bounding box center [372, 23] width 4 height 4
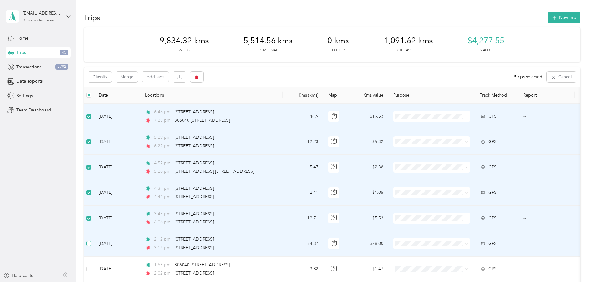
click at [91, 240] on label at bounding box center [88, 243] width 5 height 7
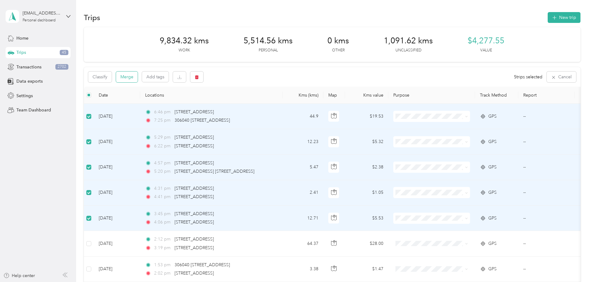
click at [138, 80] on button "Merge" at bounding box center [127, 76] width 22 height 11
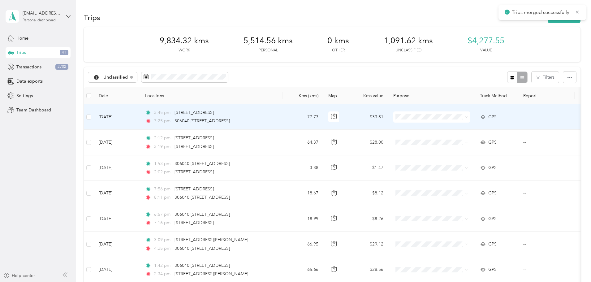
click at [323, 114] on td "77.73" at bounding box center [302, 116] width 41 height 25
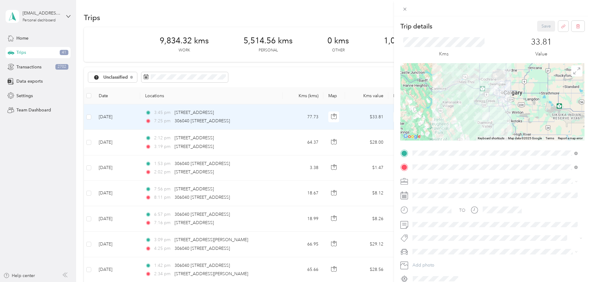
click at [432, 190] on div "Work" at bounding box center [494, 188] width 161 height 6
click at [540, 23] on button "Save" at bounding box center [546, 26] width 18 height 11
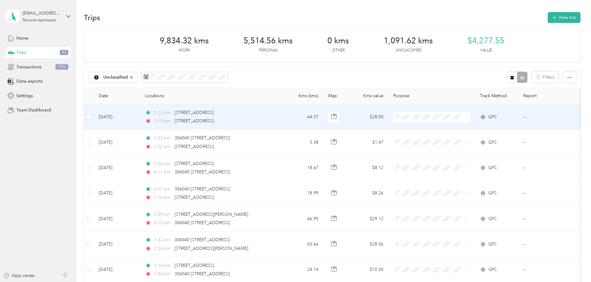
click at [323, 122] on td "64.37" at bounding box center [302, 116] width 41 height 25
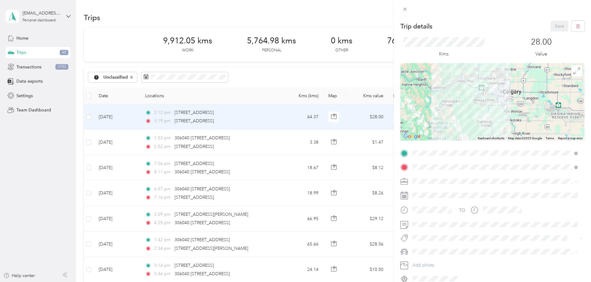
click at [502, 89] on div at bounding box center [492, 101] width 184 height 77
click at [500, 99] on div at bounding box center [492, 101] width 184 height 77
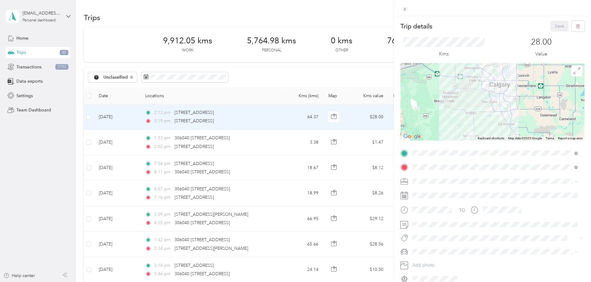
click at [494, 87] on div at bounding box center [492, 101] width 184 height 77
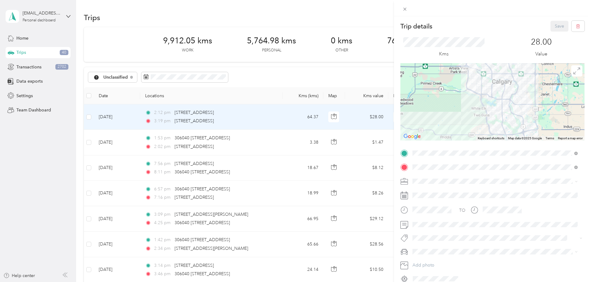
click at [494, 87] on div at bounding box center [492, 101] width 184 height 77
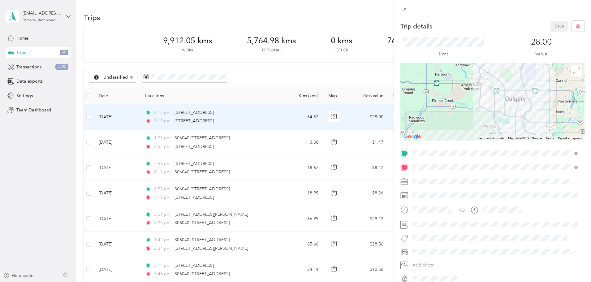
drag, startPoint x: 481, startPoint y: 83, endPoint x: 496, endPoint y: 104, distance: 26.8
click at [496, 104] on div at bounding box center [492, 101] width 184 height 77
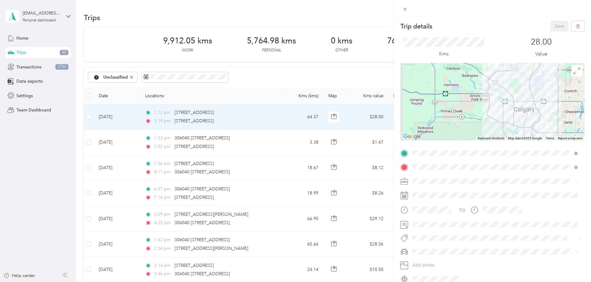
click at [496, 104] on div at bounding box center [492, 101] width 184 height 77
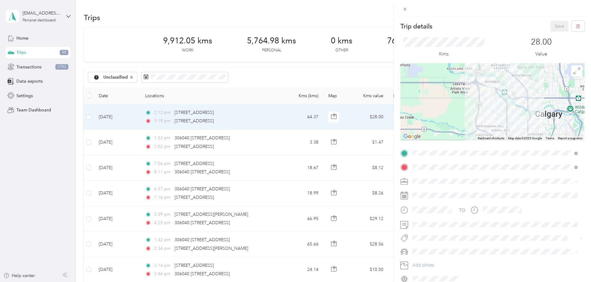
click at [496, 104] on div at bounding box center [492, 101] width 184 height 77
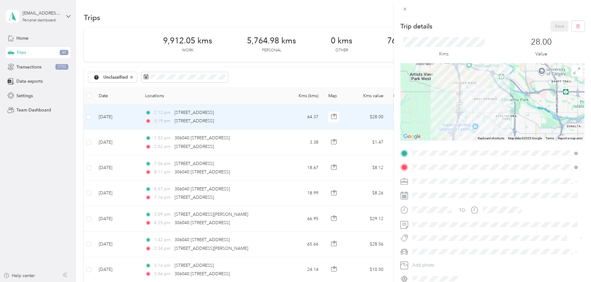
click at [491, 84] on div at bounding box center [492, 101] width 184 height 77
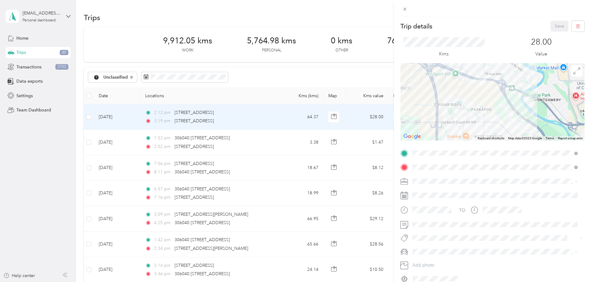
drag, startPoint x: 484, startPoint y: 84, endPoint x: 500, endPoint y: 119, distance: 38.2
click at [500, 119] on div at bounding box center [492, 101] width 184 height 77
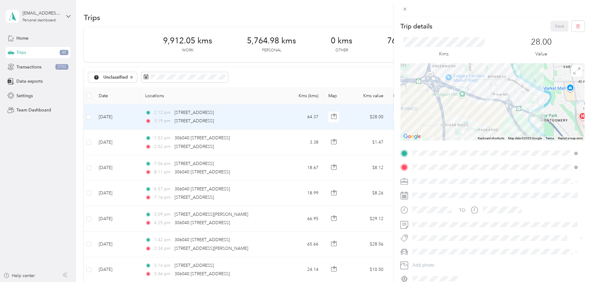
click at [498, 116] on div at bounding box center [492, 101] width 184 height 77
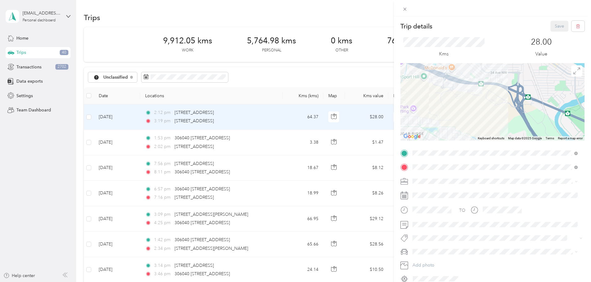
click at [468, 109] on div at bounding box center [492, 101] width 184 height 77
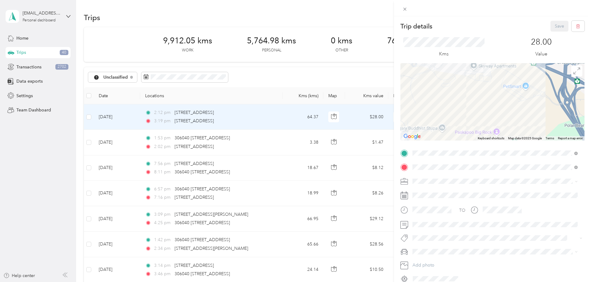
drag, startPoint x: 487, startPoint y: 100, endPoint x: 470, endPoint y: 121, distance: 26.4
click at [470, 121] on div at bounding box center [492, 101] width 184 height 77
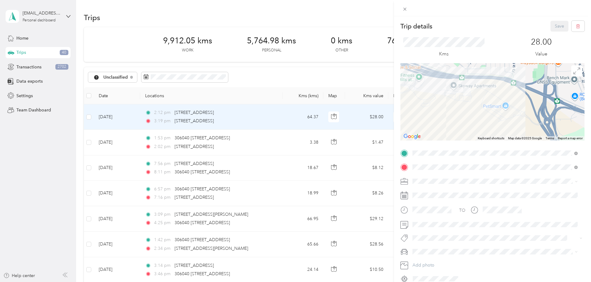
click at [479, 112] on div at bounding box center [492, 101] width 184 height 77
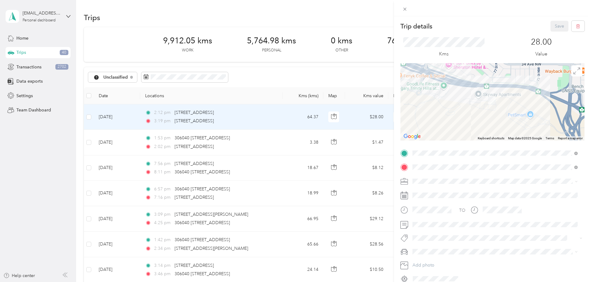
drag, startPoint x: 474, startPoint y: 110, endPoint x: 494, endPoint y: 123, distance: 24.1
click at [494, 123] on div at bounding box center [492, 101] width 184 height 77
click at [129, 118] on div "Trip details Save This trip cannot be edited because it is either under review,…" at bounding box center [295, 141] width 591 height 282
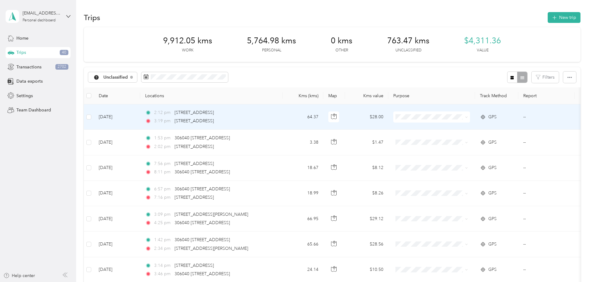
click at [323, 113] on td "64.37" at bounding box center [302, 116] width 41 height 25
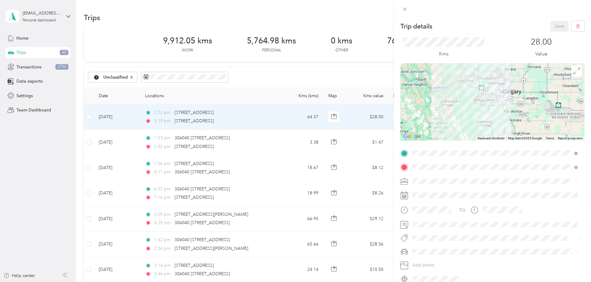
click at [424, 189] on span "Work" at bounding box center [419, 191] width 11 height 5
click at [428, 227] on span at bounding box center [497, 225] width 174 height 10
click at [423, 221] on span at bounding box center [497, 225] width 174 height 10
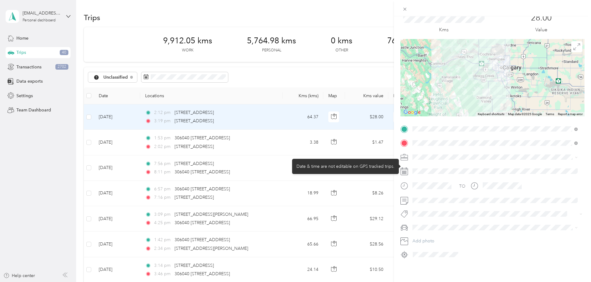
click at [434, 166] on div at bounding box center [497, 171] width 174 height 10
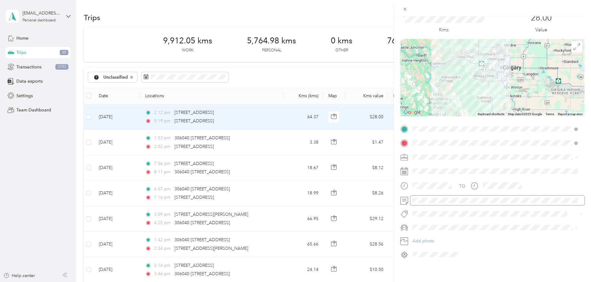
click at [426, 195] on span at bounding box center [497, 200] width 174 height 10
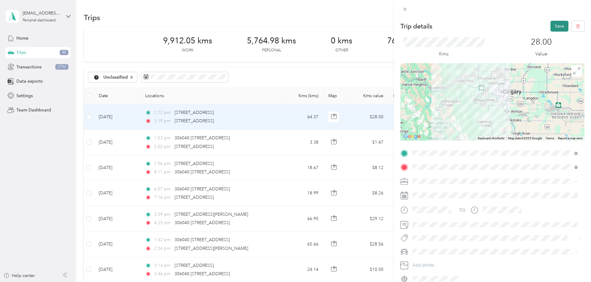
click at [553, 25] on button "Save" at bounding box center [559, 26] width 18 height 11
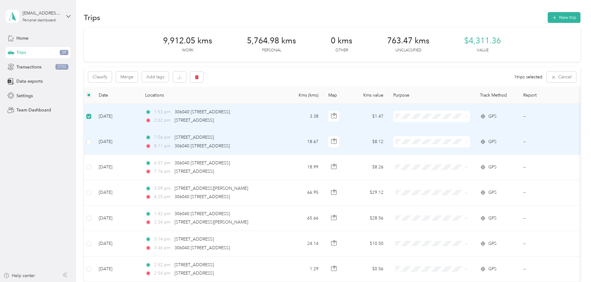
click at [94, 137] on td at bounding box center [89, 141] width 10 height 25
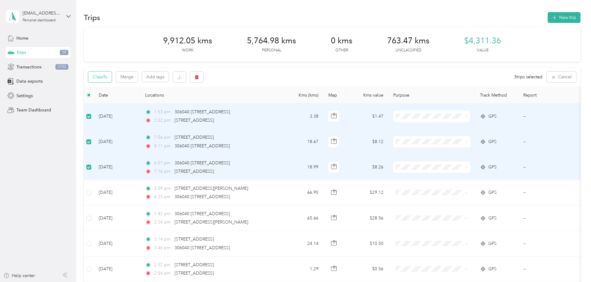
click at [112, 76] on button "Classify" at bounding box center [99, 76] width 23 height 11
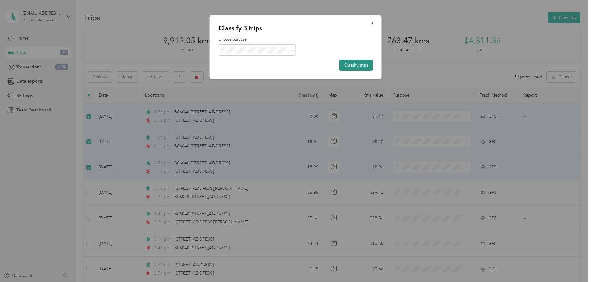
click at [348, 63] on button "Classify trips" at bounding box center [355, 65] width 33 height 11
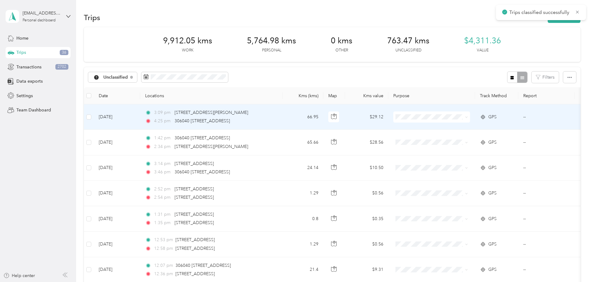
click at [282, 117] on td "3:09 pm 120 5th Ave W, Cochrane, AB T4C 0A4, Canada 4:25 pm 306040 240 St W, Mi…" at bounding box center [211, 116] width 142 height 25
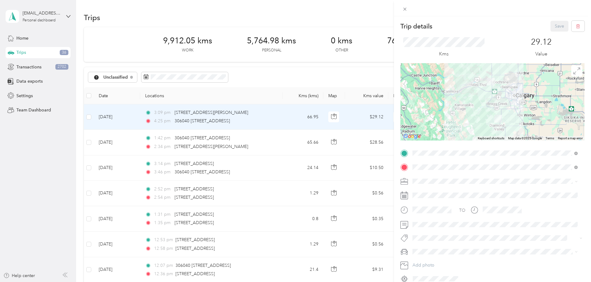
click at [429, 191] on div "Work" at bounding box center [494, 189] width 161 height 6
click at [556, 28] on button "Save" at bounding box center [559, 26] width 18 height 11
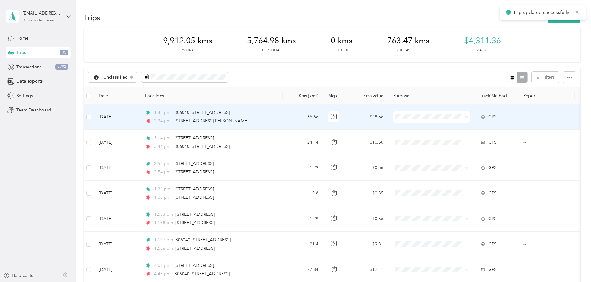
click at [323, 115] on td "65.66" at bounding box center [302, 116] width 41 height 25
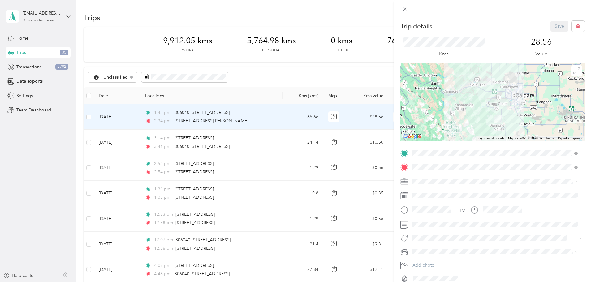
click at [422, 192] on li "Work" at bounding box center [494, 190] width 169 height 11
click at [553, 23] on button "Save" at bounding box center [559, 26] width 18 height 11
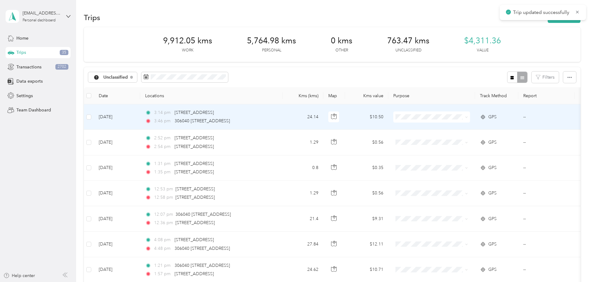
click at [323, 113] on td "24.14" at bounding box center [302, 116] width 41 height 25
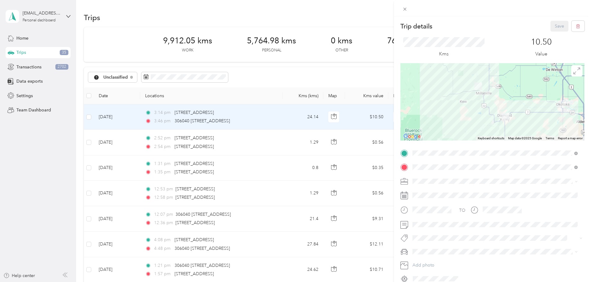
click at [445, 184] on span at bounding box center [497, 181] width 174 height 10
click at [430, 189] on div "Work" at bounding box center [494, 191] width 161 height 6
click at [427, 200] on span "Personal" at bounding box center [422, 199] width 16 height 5
drag, startPoint x: 543, startPoint y: 25, endPoint x: 553, endPoint y: 26, distance: 9.3
click at [553, 26] on div "Trip details Save" at bounding box center [492, 26] width 184 height 11
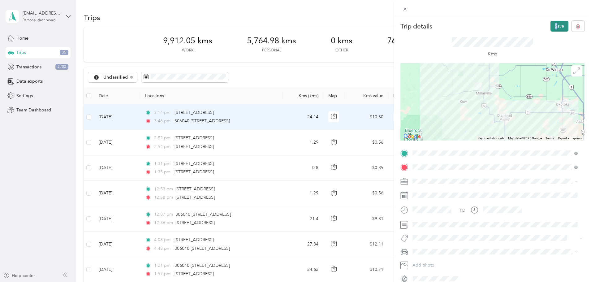
click at [553, 26] on button "Save" at bounding box center [559, 26] width 18 height 11
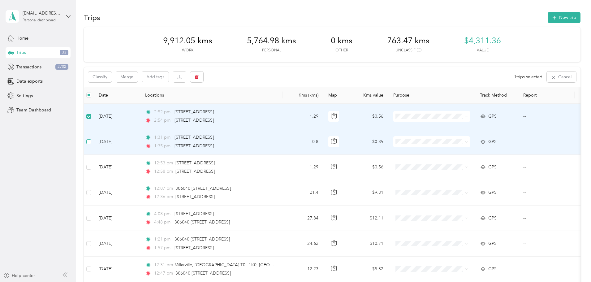
click at [91, 144] on label at bounding box center [88, 141] width 5 height 7
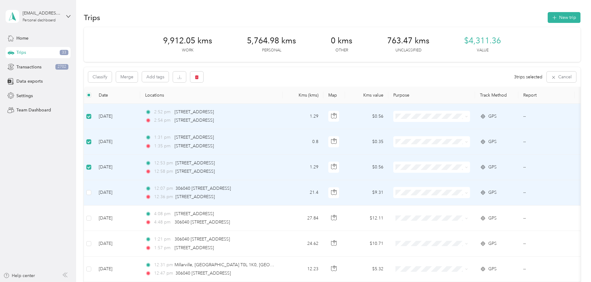
click at [94, 190] on td at bounding box center [89, 192] width 10 height 25
click at [112, 75] on button "Classify" at bounding box center [99, 76] width 23 height 11
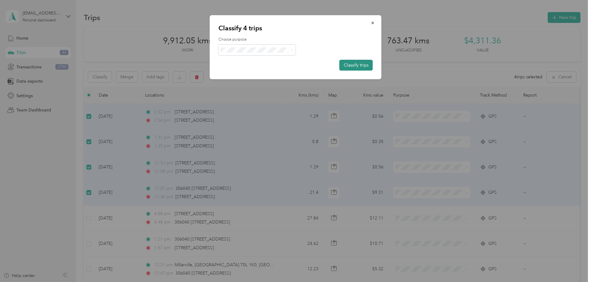
click at [350, 65] on button "Classify trips" at bounding box center [355, 65] width 33 height 11
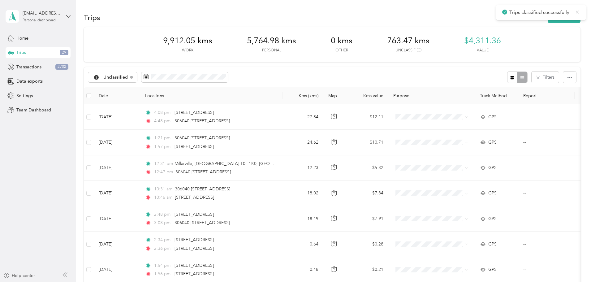
click at [578, 11] on icon at bounding box center [576, 12] width 3 height 3
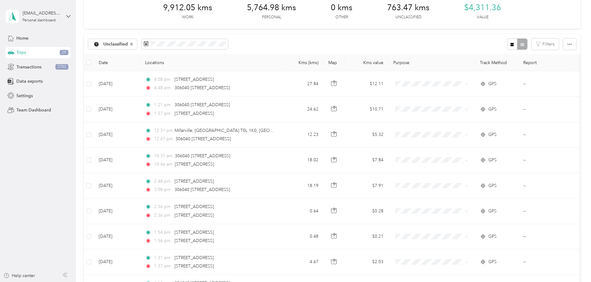
scroll to position [32, 0]
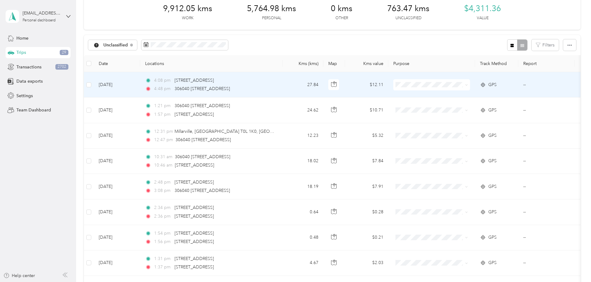
click at [282, 86] on td "4:08 pm 316042 160 Ave W, Calgary, AB T3Z 2T4, Canada 4:48 pm 306040 240 St W, …" at bounding box center [211, 84] width 142 height 25
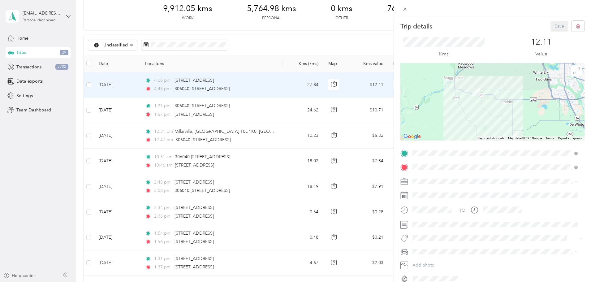
drag, startPoint x: 477, startPoint y: 96, endPoint x: 471, endPoint y: 103, distance: 8.8
click at [471, 103] on div at bounding box center [492, 101] width 184 height 77
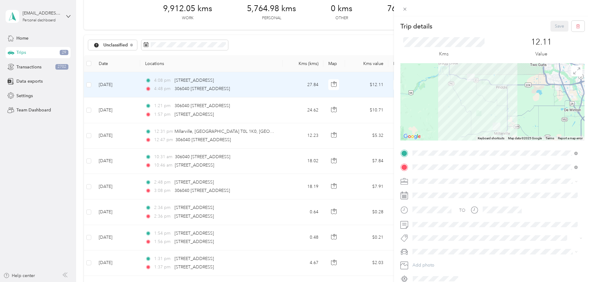
click at [322, 110] on div "Trip details Save This trip cannot be edited because it is either under review,…" at bounding box center [295, 141] width 591 height 282
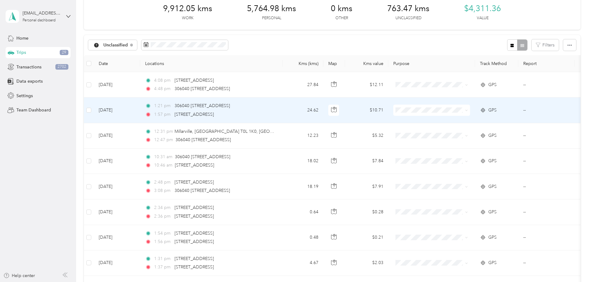
click at [282, 110] on td "1:21 pm 306040 240 St W, Millarville, AB T0L 1K0, Canada 1:57 pm 316042 160 Ave…" at bounding box center [211, 109] width 142 height 25
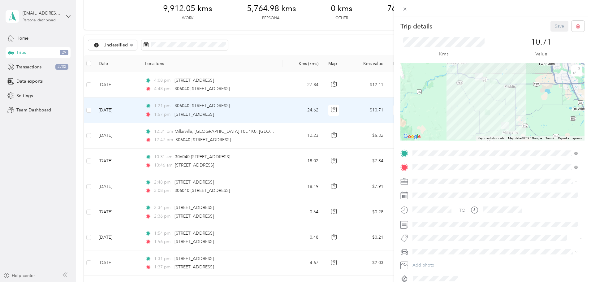
click at [317, 139] on div "Trip details Save This trip cannot be edited because it is either under review,…" at bounding box center [295, 141] width 591 height 282
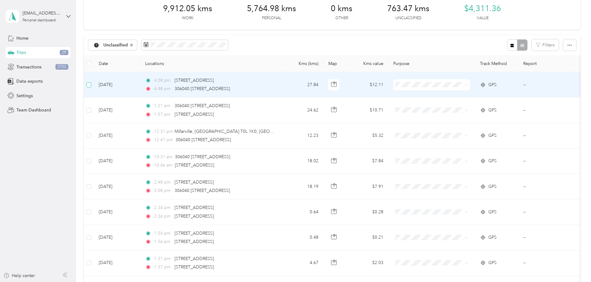
click at [91, 88] on label at bounding box center [88, 84] width 5 height 7
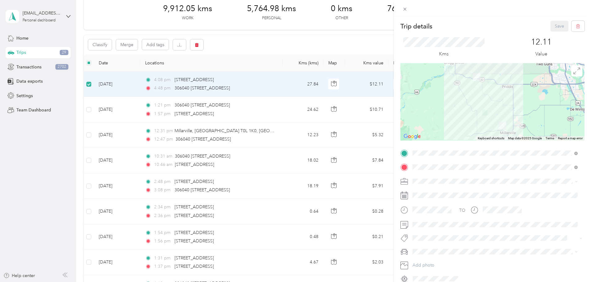
click at [428, 194] on ol "Work Personal Real Estate Other Charity Medical Moving Commute Advancing Equines" at bounding box center [494, 226] width 169 height 87
click at [552, 30] on button "Save" at bounding box center [559, 26] width 18 height 11
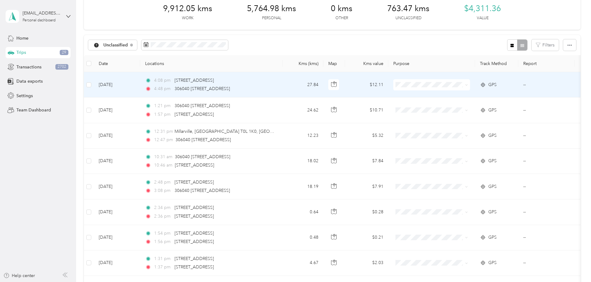
click at [323, 87] on td "27.84" at bounding box center [302, 84] width 41 height 25
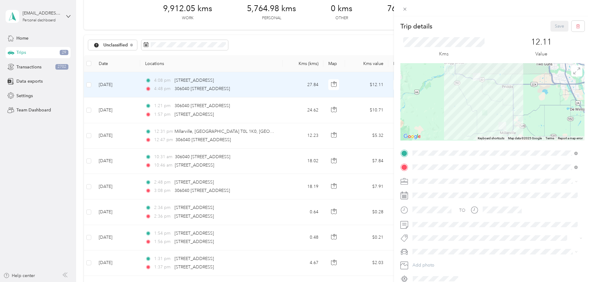
click at [428, 191] on div "Work" at bounding box center [494, 189] width 161 height 6
click at [553, 24] on button "Save" at bounding box center [559, 26] width 18 height 11
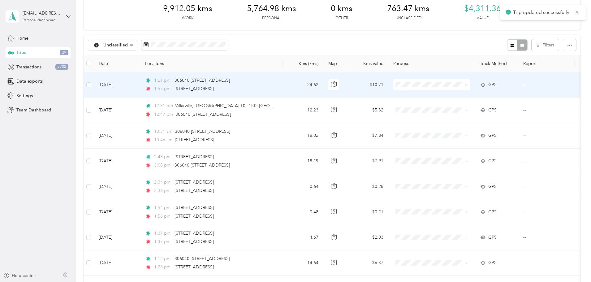
click at [323, 86] on td "24.62" at bounding box center [302, 84] width 41 height 25
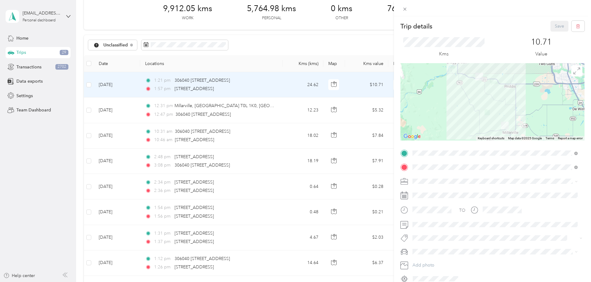
click at [434, 193] on li "Work" at bounding box center [494, 188] width 169 height 11
click at [556, 21] on button "Save" at bounding box center [559, 26] width 18 height 11
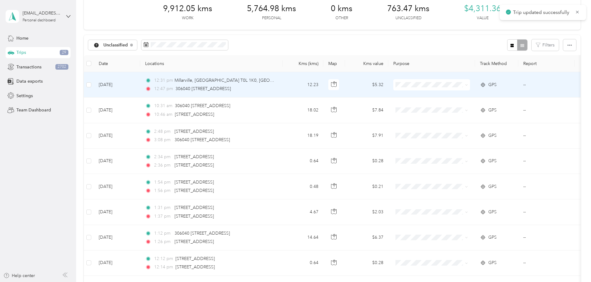
click at [323, 86] on td "12.23" at bounding box center [302, 84] width 41 height 25
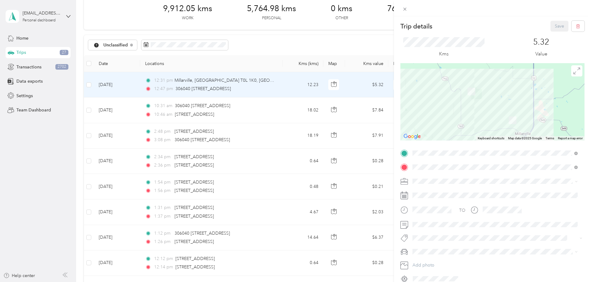
click at [431, 184] on span at bounding box center [497, 181] width 174 height 10
click at [432, 191] on div "Work" at bounding box center [494, 192] width 161 height 6
click at [428, 221] on span at bounding box center [497, 225] width 174 height 10
click at [559, 29] on button "Save" at bounding box center [559, 26] width 18 height 11
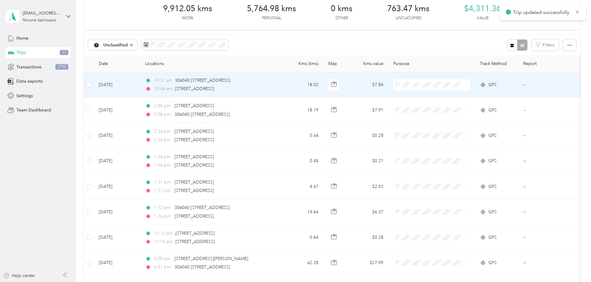
click at [323, 83] on td "18.02" at bounding box center [302, 84] width 41 height 25
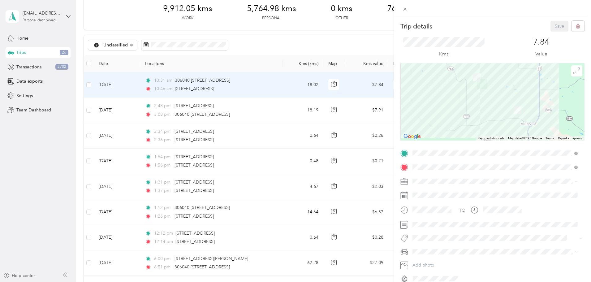
click at [427, 184] on span at bounding box center [497, 181] width 174 height 10
click at [436, 189] on div "Work" at bounding box center [494, 189] width 161 height 6
click at [560, 25] on button "Save" at bounding box center [559, 26] width 18 height 11
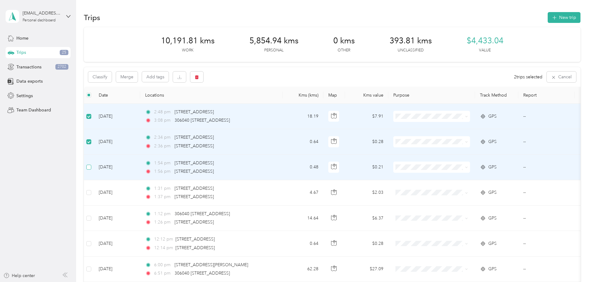
click at [91, 170] on label at bounding box center [88, 167] width 5 height 7
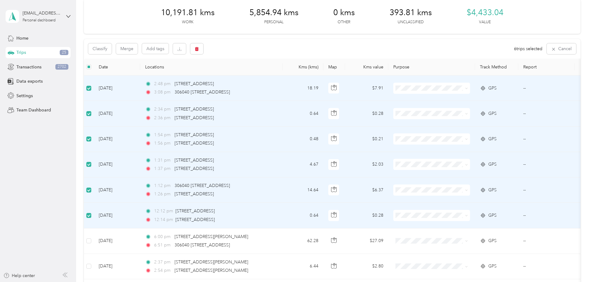
scroll to position [23, 0]
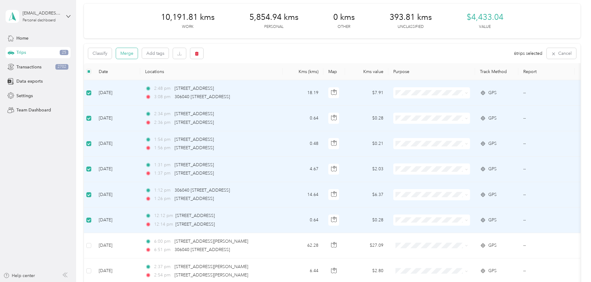
click at [138, 49] on button "Merge" at bounding box center [127, 53] width 22 height 11
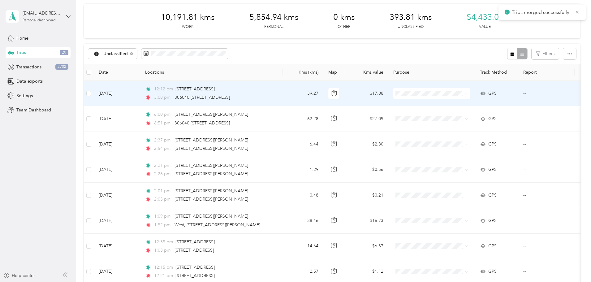
click at [323, 100] on td "39.27" at bounding box center [302, 93] width 41 height 25
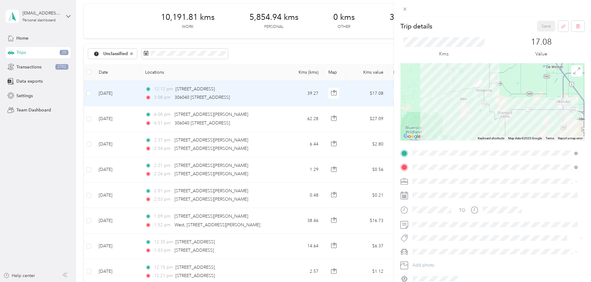
click at [431, 192] on li "Work" at bounding box center [494, 188] width 169 height 11
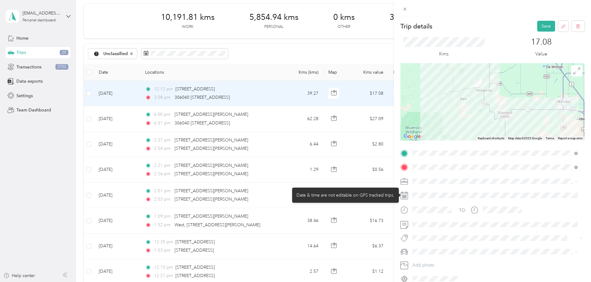
click at [436, 197] on div at bounding box center [497, 195] width 174 height 10
click at [404, 196] on icon at bounding box center [404, 195] width 8 height 8
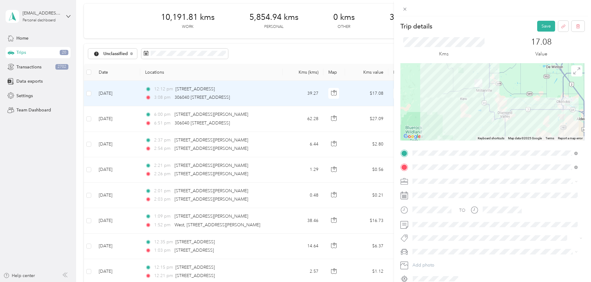
click at [427, 202] on div "Personal" at bounding box center [494, 202] width 161 height 6
click at [537, 27] on button "Save" at bounding box center [546, 26] width 18 height 11
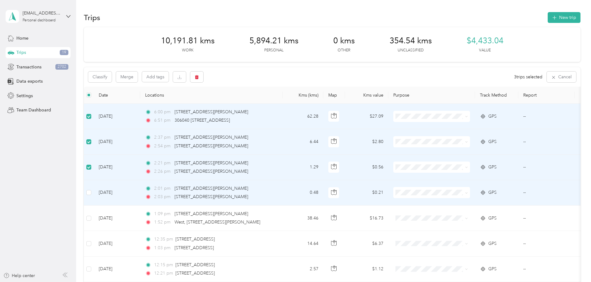
click at [94, 188] on td at bounding box center [89, 192] width 10 height 25
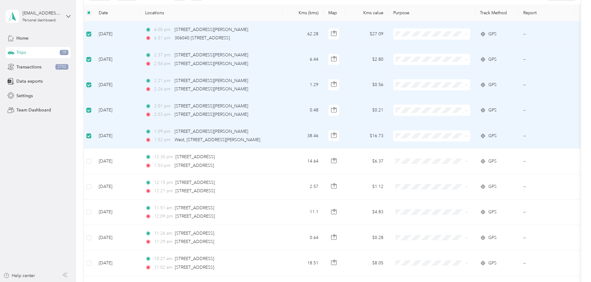
scroll to position [71, 0]
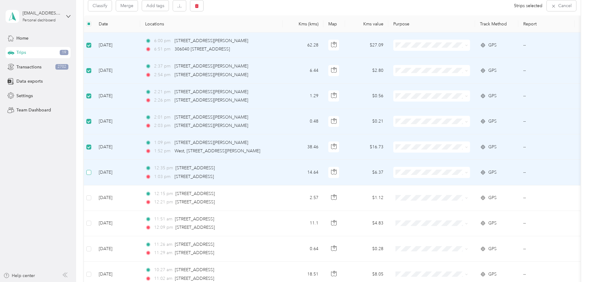
click at [91, 175] on label at bounding box center [88, 172] width 5 height 7
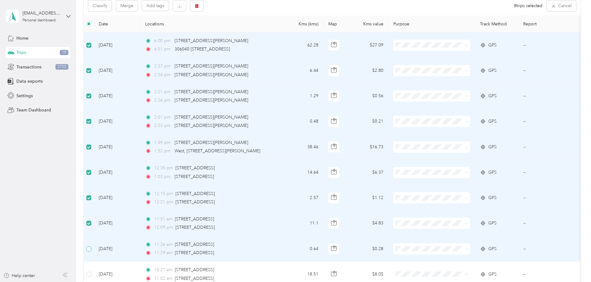
click at [91, 246] on label at bounding box center [88, 248] width 5 height 7
click at [94, 244] on td at bounding box center [89, 248] width 10 height 25
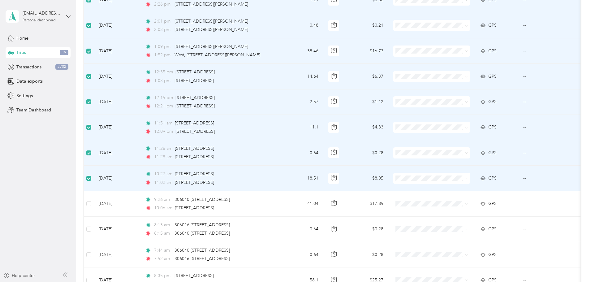
scroll to position [0, 0]
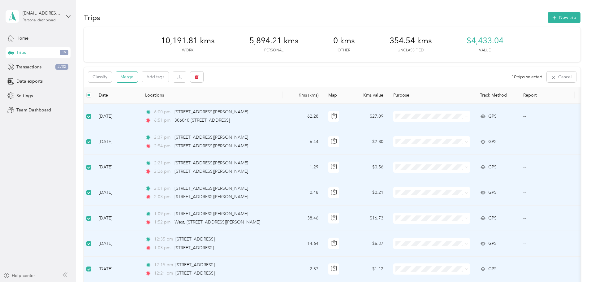
click at [138, 80] on button "Merge" at bounding box center [127, 76] width 22 height 11
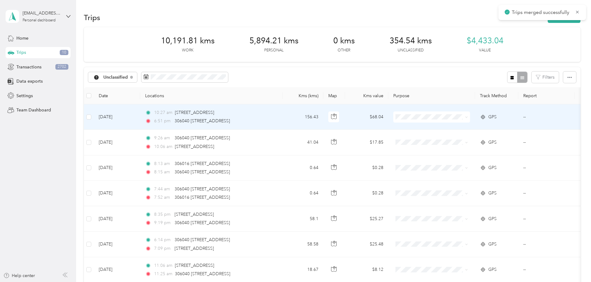
click at [323, 114] on td "156.43" at bounding box center [302, 116] width 41 height 25
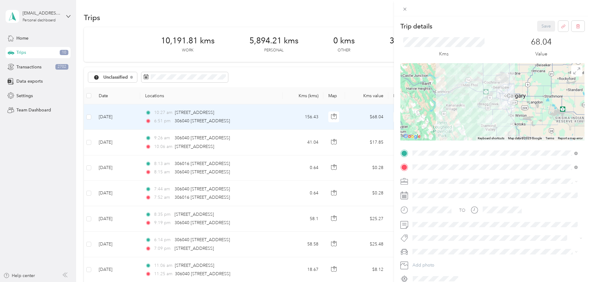
click at [438, 190] on div "Work" at bounding box center [494, 188] width 161 height 6
click at [540, 27] on button "Save" at bounding box center [546, 26] width 18 height 11
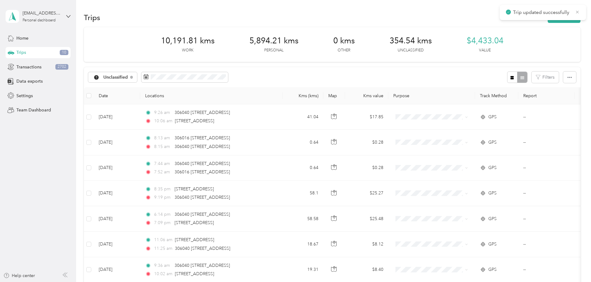
click at [575, 13] on icon at bounding box center [576, 12] width 5 height 6
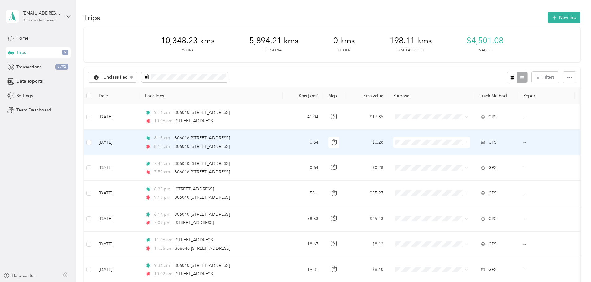
click at [94, 142] on td at bounding box center [89, 142] width 10 height 25
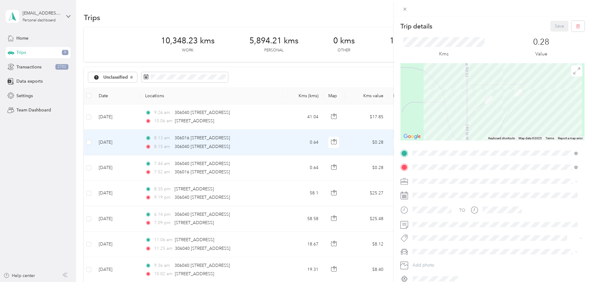
click at [129, 142] on div "Trip details Save This trip cannot be edited because it is either under review,…" at bounding box center [295, 141] width 591 height 282
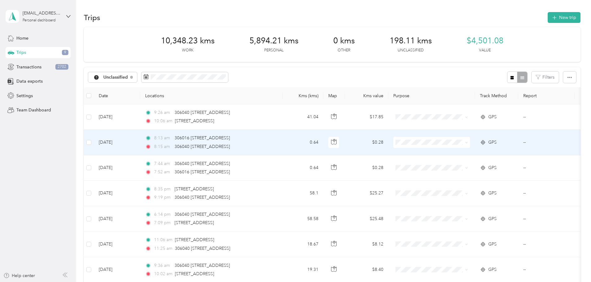
click at [94, 146] on td at bounding box center [89, 142] width 10 height 25
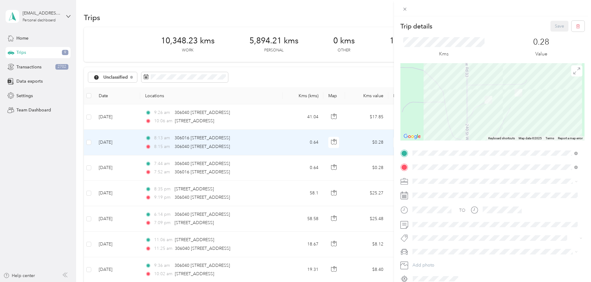
click at [129, 144] on div "Trip details Save This trip cannot be edited because it is either under review,…" at bounding box center [295, 141] width 591 height 282
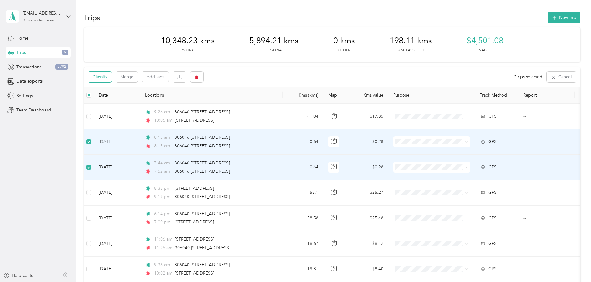
click at [112, 78] on button "Classify" at bounding box center [99, 76] width 23 height 11
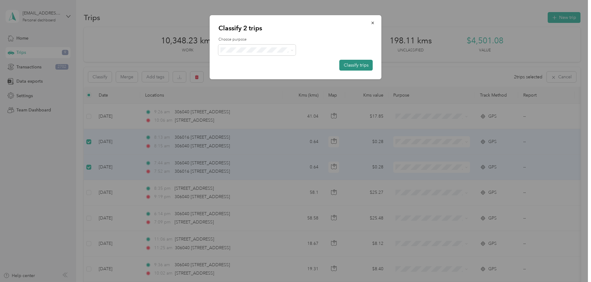
click at [353, 65] on button "Classify trips" at bounding box center [355, 65] width 33 height 11
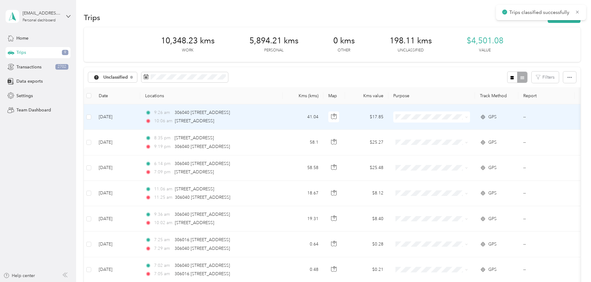
click at [282, 120] on td "9:26 am 306040 [STREET_ADDRESS] 10:06 am [STREET_ADDRESS]" at bounding box center [211, 116] width 142 height 25
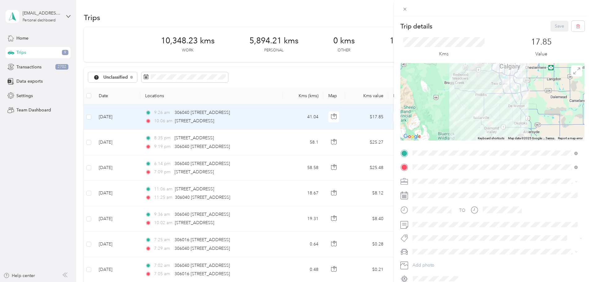
click at [434, 195] on ol "Work Personal Real Estate Other Charity Medical Moving Commute Advancing Equines" at bounding box center [494, 226] width 169 height 87
click at [550, 26] on button "Save" at bounding box center [559, 26] width 18 height 11
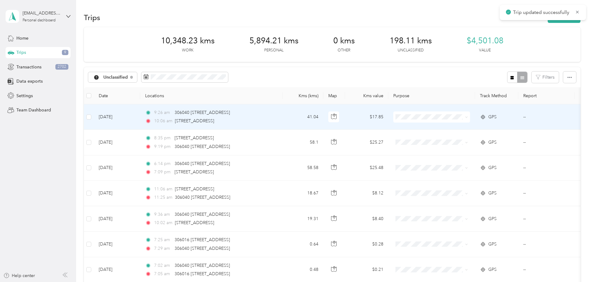
click at [323, 117] on td "41.04" at bounding box center [302, 116] width 41 height 25
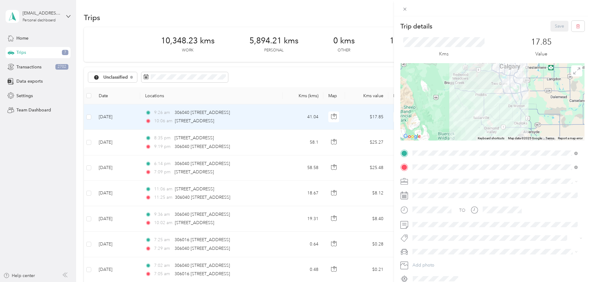
drag, startPoint x: 0, startPoint y: 0, endPoint x: 331, endPoint y: 117, distance: 351.3
click at [331, 117] on div "Trip details Save This trip cannot be edited because it is either under review,…" at bounding box center [295, 141] width 591 height 282
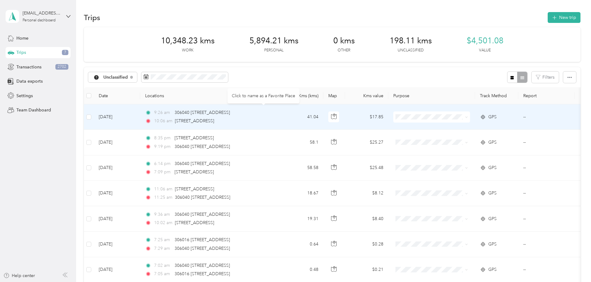
click at [282, 114] on td "9:26 am 306040 [STREET_ADDRESS] 10:06 am [STREET_ADDRESS]" at bounding box center [211, 116] width 142 height 25
click at [317, 281] on div "Trip details Save This trip cannot be edited because it is either under review,…" at bounding box center [293, 282] width 587 height 0
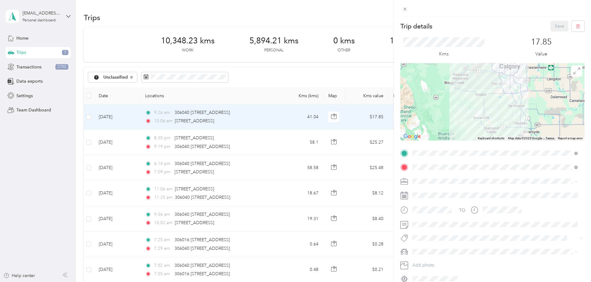
click at [424, 192] on li "Work" at bounding box center [494, 188] width 169 height 11
click at [553, 26] on button "Save" at bounding box center [559, 26] width 18 height 11
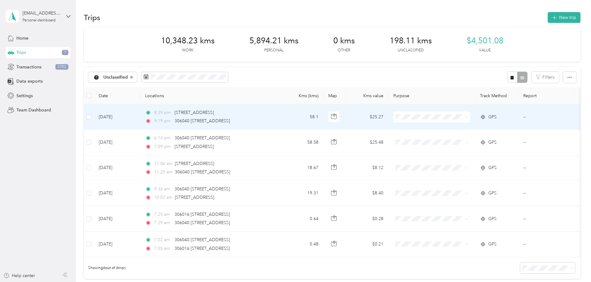
click at [323, 119] on td "58.1" at bounding box center [302, 116] width 41 height 25
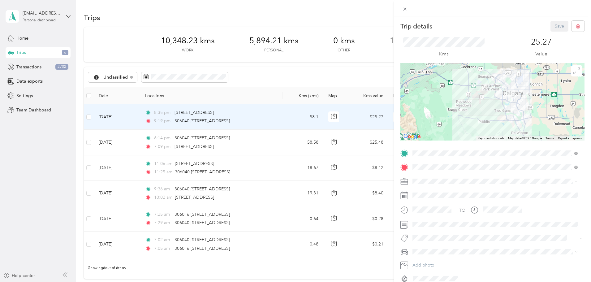
drag, startPoint x: 536, startPoint y: 91, endPoint x: 541, endPoint y: 110, distance: 19.7
click at [541, 110] on div at bounding box center [492, 101] width 184 height 77
click at [529, 108] on div at bounding box center [492, 101] width 184 height 77
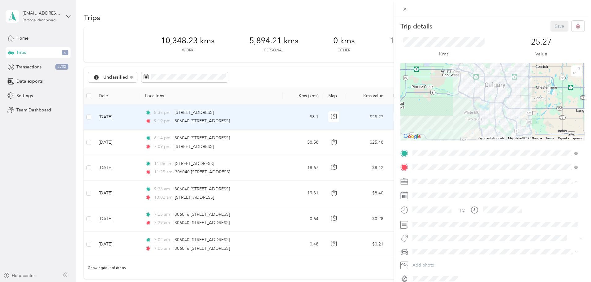
click at [516, 101] on div at bounding box center [492, 101] width 184 height 77
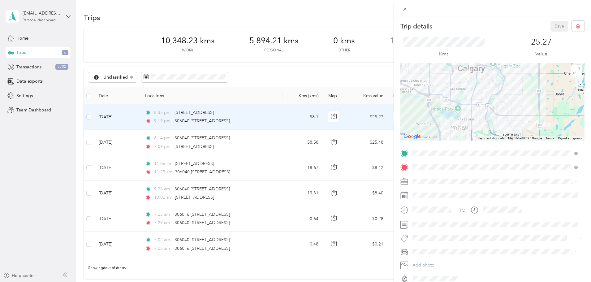
drag, startPoint x: 491, startPoint y: 87, endPoint x: 517, endPoint y: 120, distance: 41.8
click at [517, 120] on div at bounding box center [492, 101] width 184 height 77
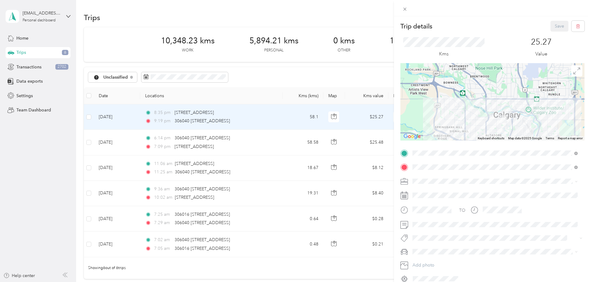
click at [510, 117] on div at bounding box center [492, 101] width 184 height 77
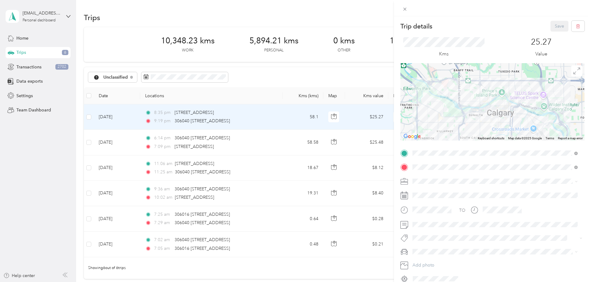
click at [507, 117] on div at bounding box center [492, 101] width 184 height 77
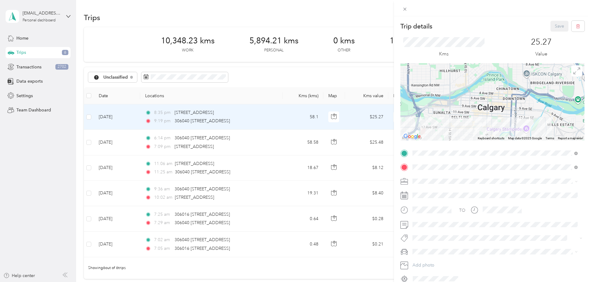
click at [497, 124] on div at bounding box center [492, 101] width 184 height 77
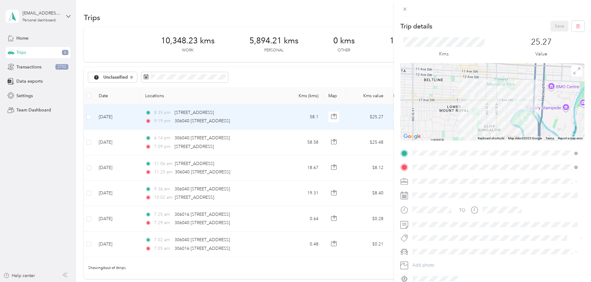
drag, startPoint x: 476, startPoint y: 125, endPoint x: 488, endPoint y: 92, distance: 34.7
click at [488, 92] on div at bounding box center [492, 101] width 184 height 77
click at [148, 113] on div "Trip details Save This trip cannot be edited because it is either under review,…" at bounding box center [295, 141] width 591 height 282
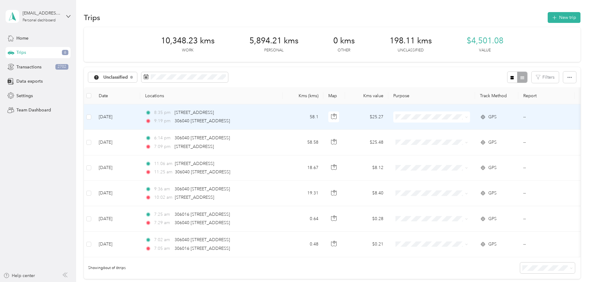
click at [140, 112] on td "[DATE]" at bounding box center [117, 116] width 46 height 25
